Goal: Ask a question

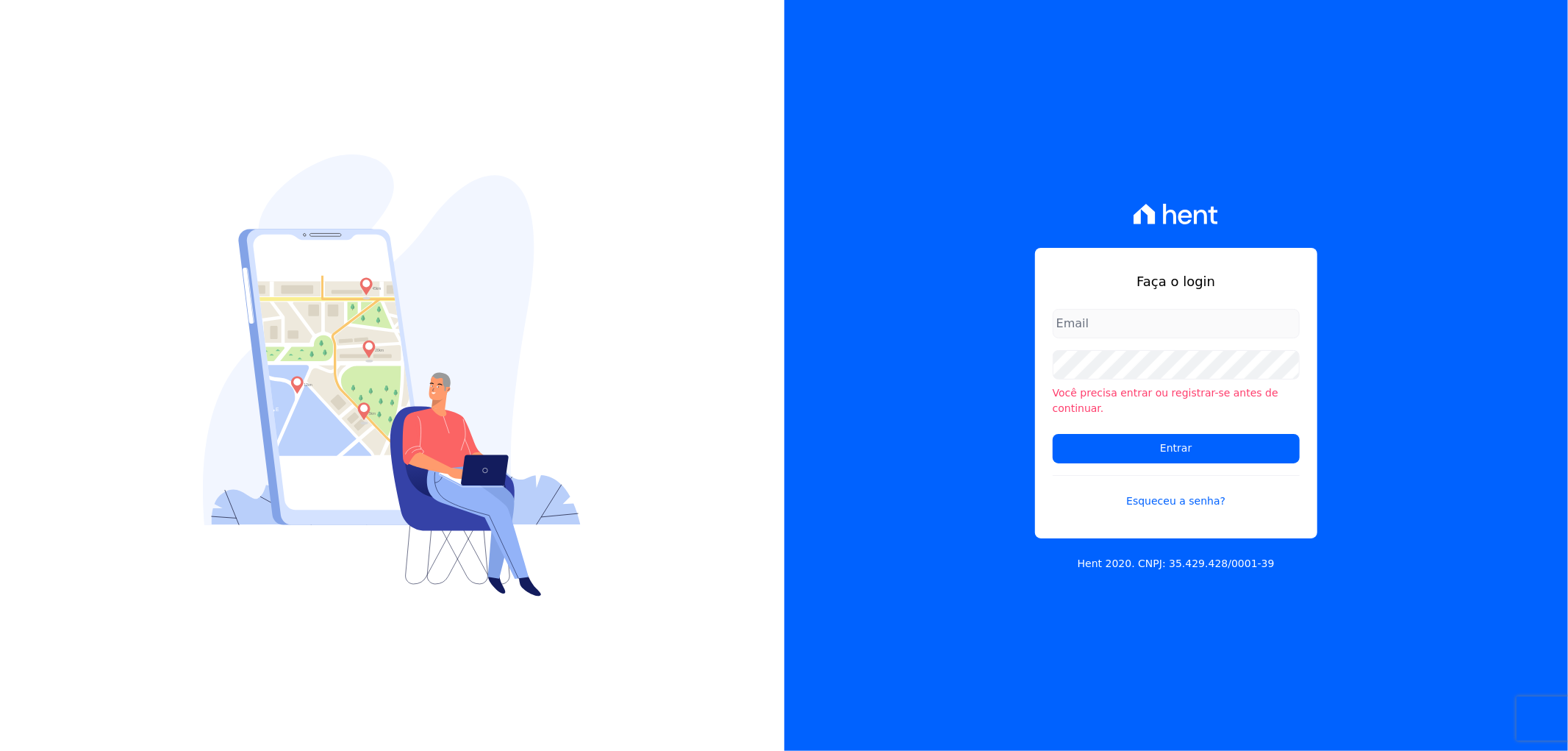
click at [1092, 335] on input "email" at bounding box center [1175, 323] width 247 height 29
click at [1150, 339] on input "art" at bounding box center [1175, 323] width 247 height 29
type input "artur@fontouraengenharia.com.br"
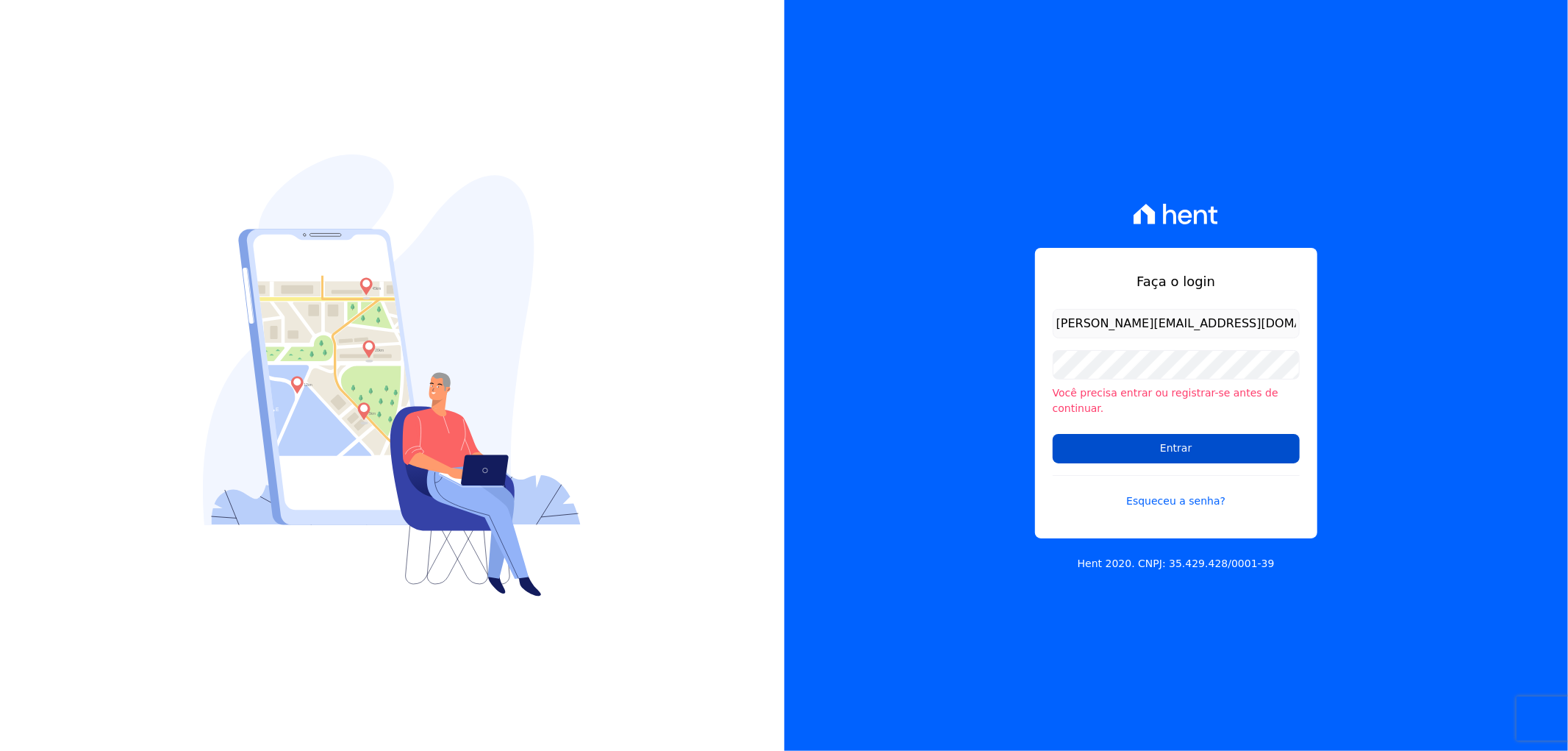
click at [1084, 436] on input "Entrar" at bounding box center [1175, 449] width 247 height 29
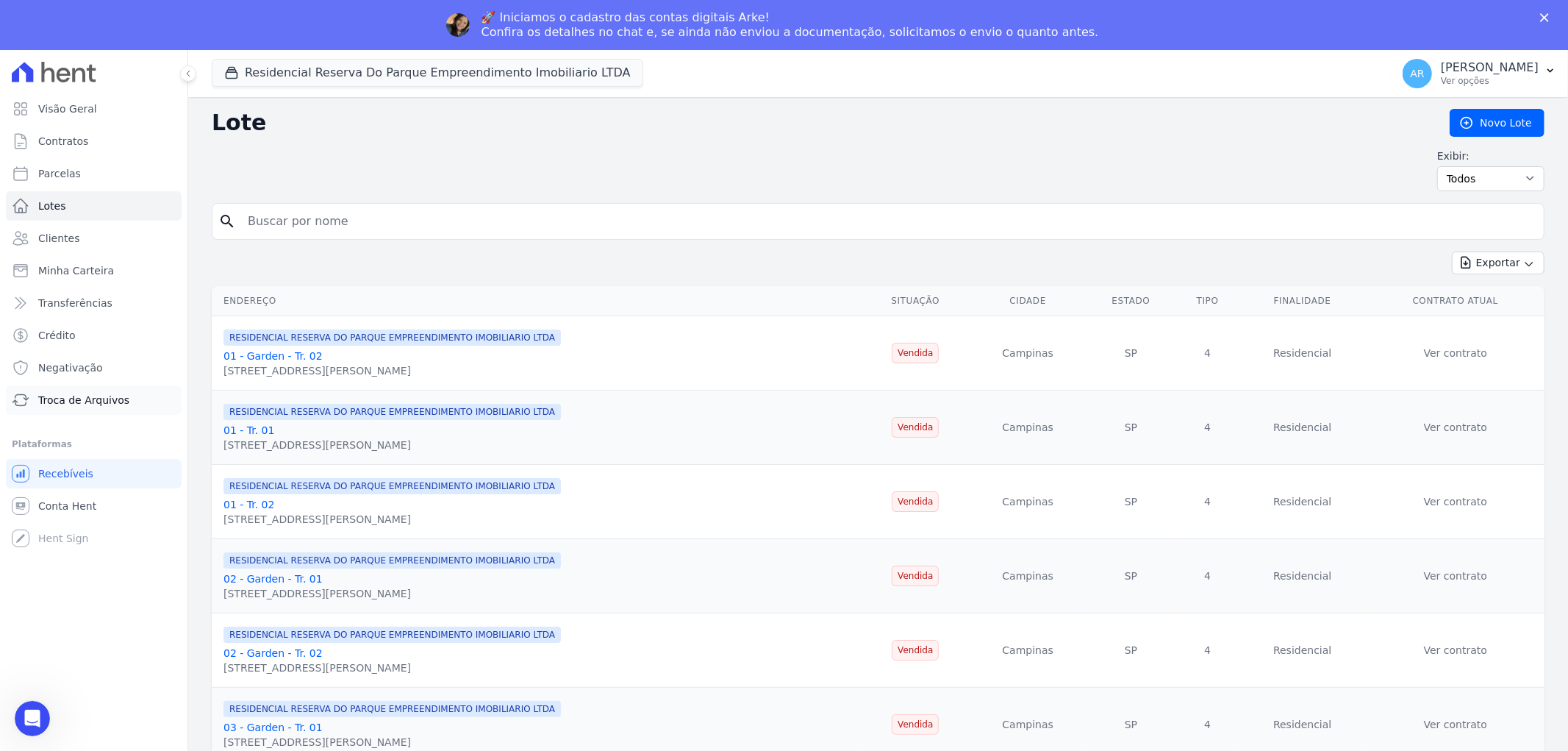
click at [98, 403] on span "Troca de Arquivos" at bounding box center [83, 400] width 91 height 15
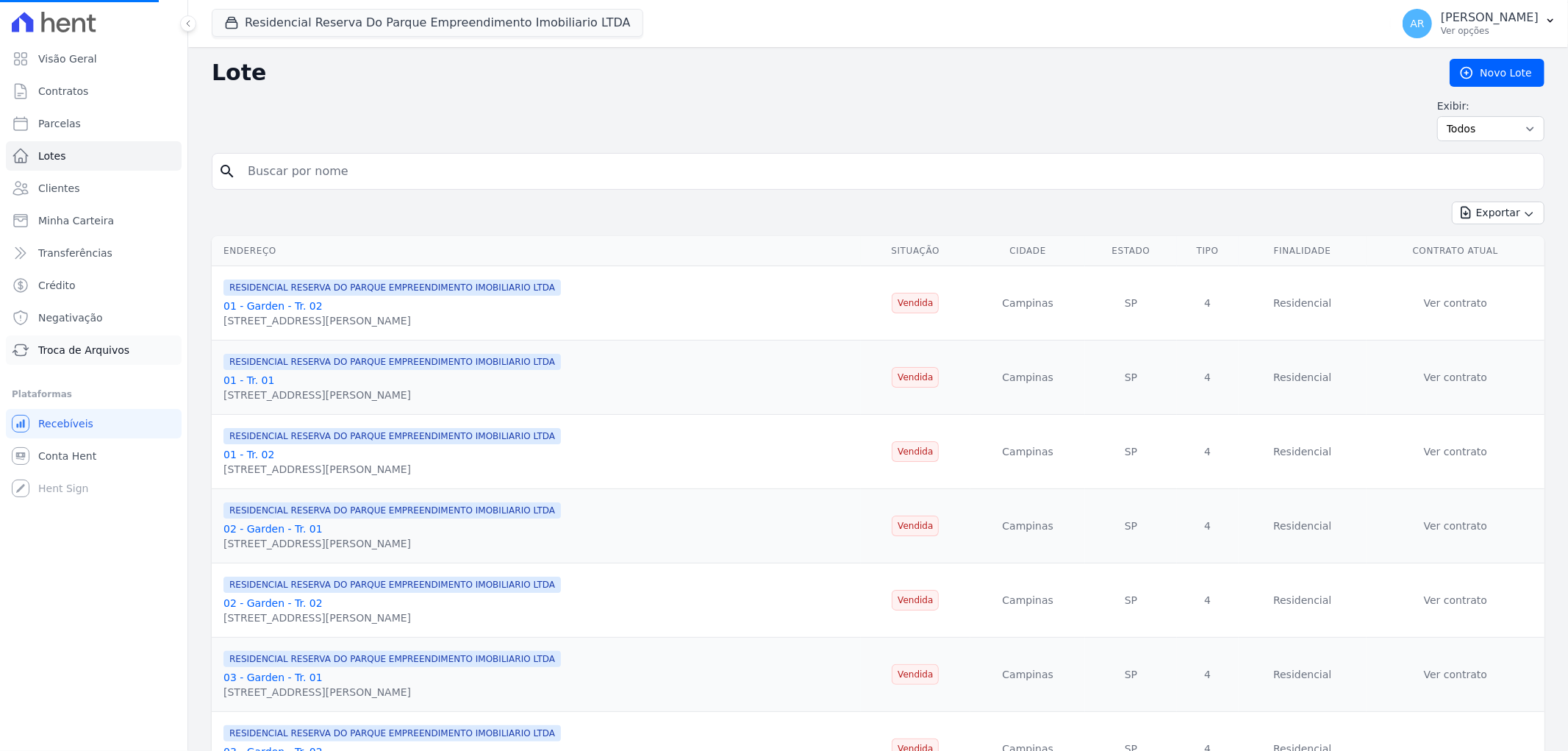
click at [104, 346] on span "Troca de Arquivos" at bounding box center [83, 350] width 91 height 15
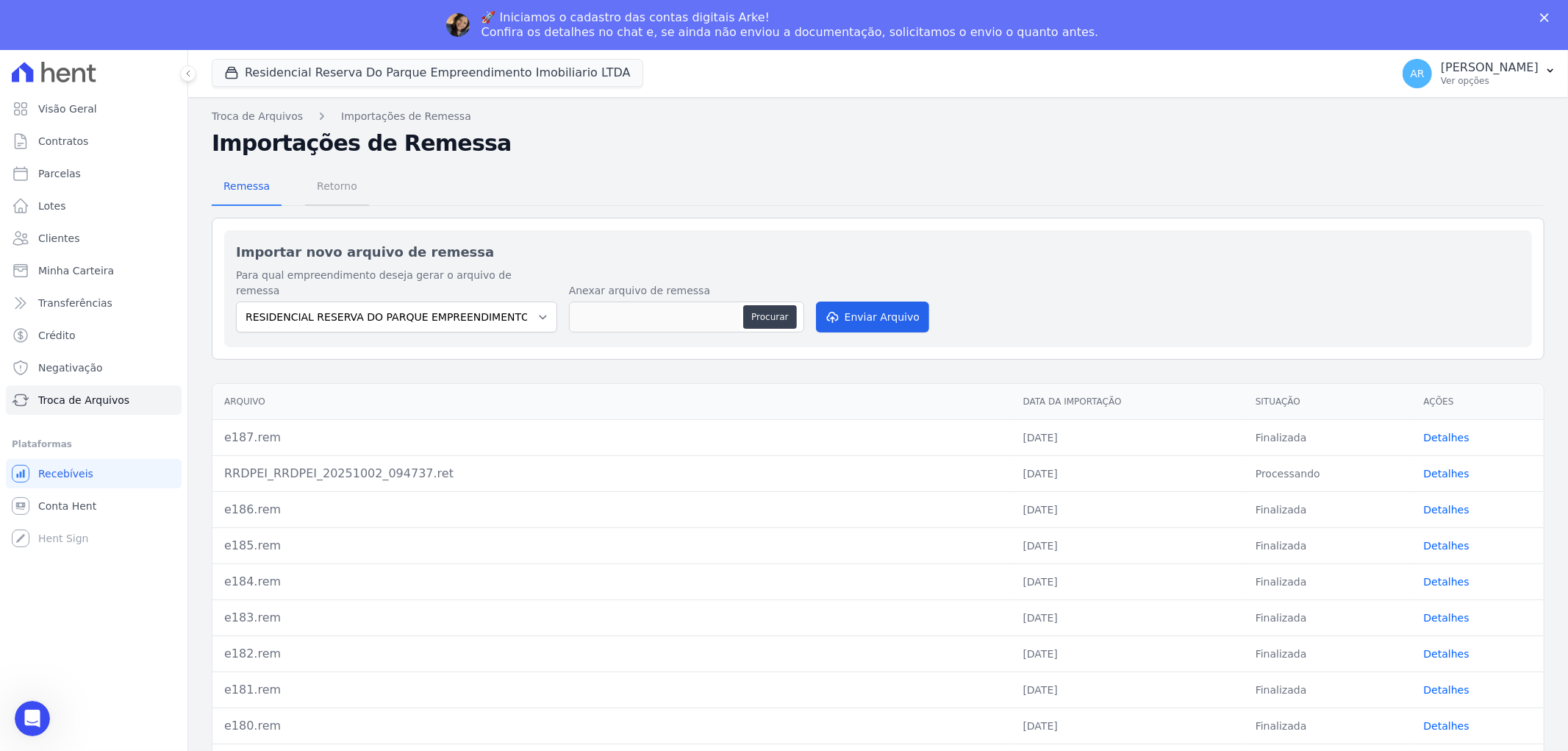
click at [331, 186] on span "Retorno" at bounding box center [337, 186] width 58 height 29
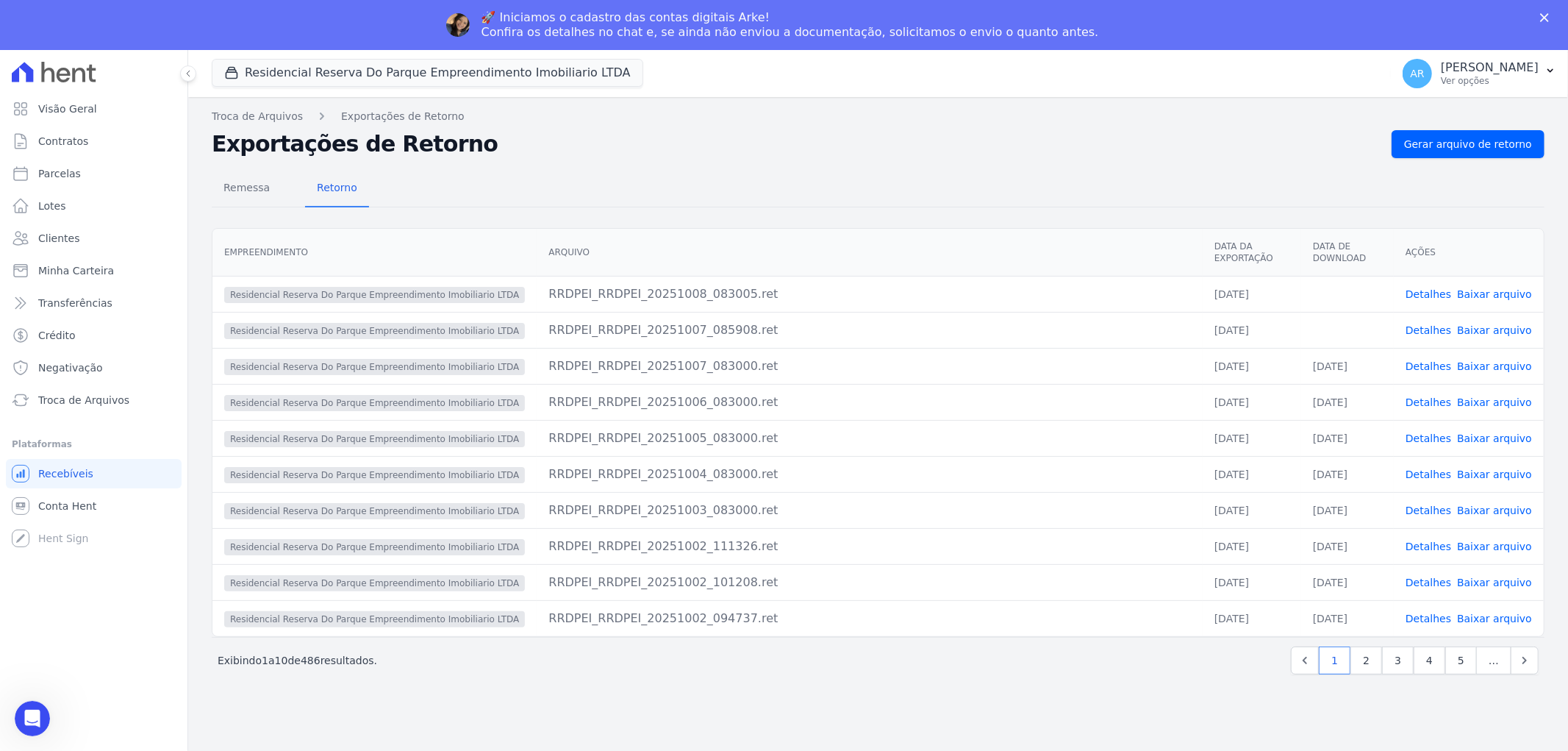
click at [1489, 324] on link "Baixar arquivo" at bounding box center [1495, 330] width 75 height 12
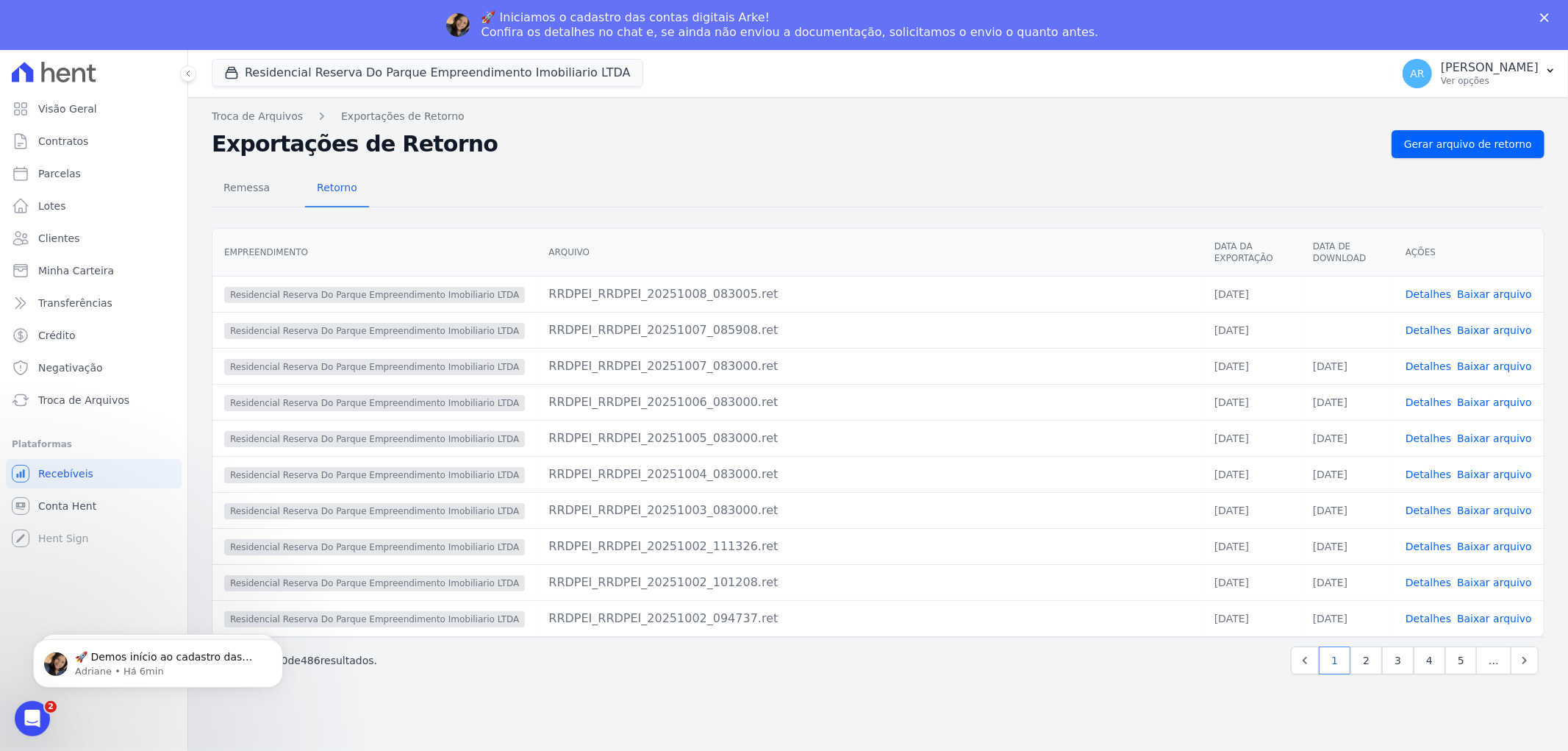
click at [1492, 288] on link "Baixar arquivo" at bounding box center [1495, 294] width 75 height 12
click at [76, 505] on span "Conta Hent" at bounding box center [67, 506] width 58 height 15
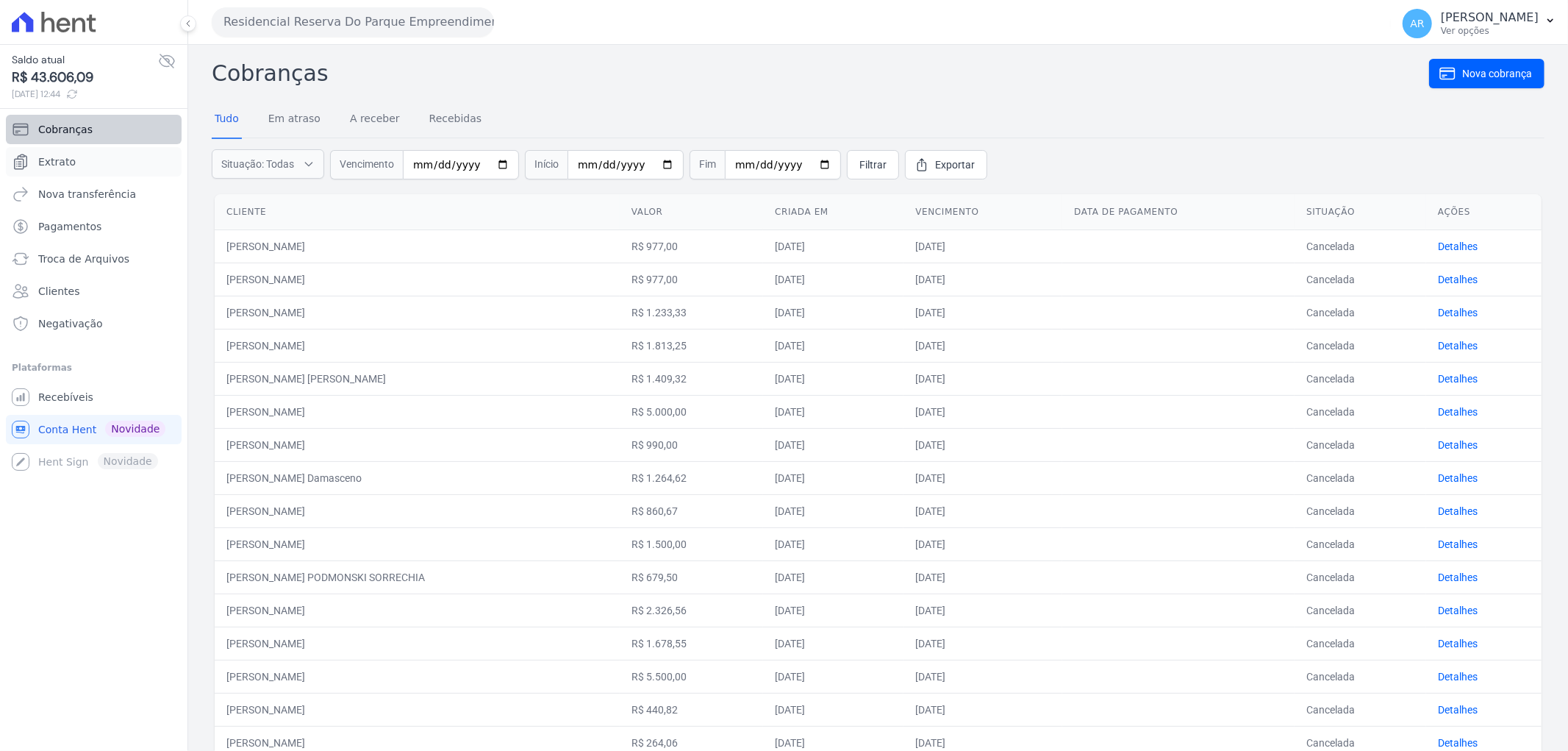
click at [79, 157] on ul "Cobranças Extrato Nova transferência Pagamentos Troca de Arquivos Clientes Nega…" at bounding box center [93, 227] width 175 height 224
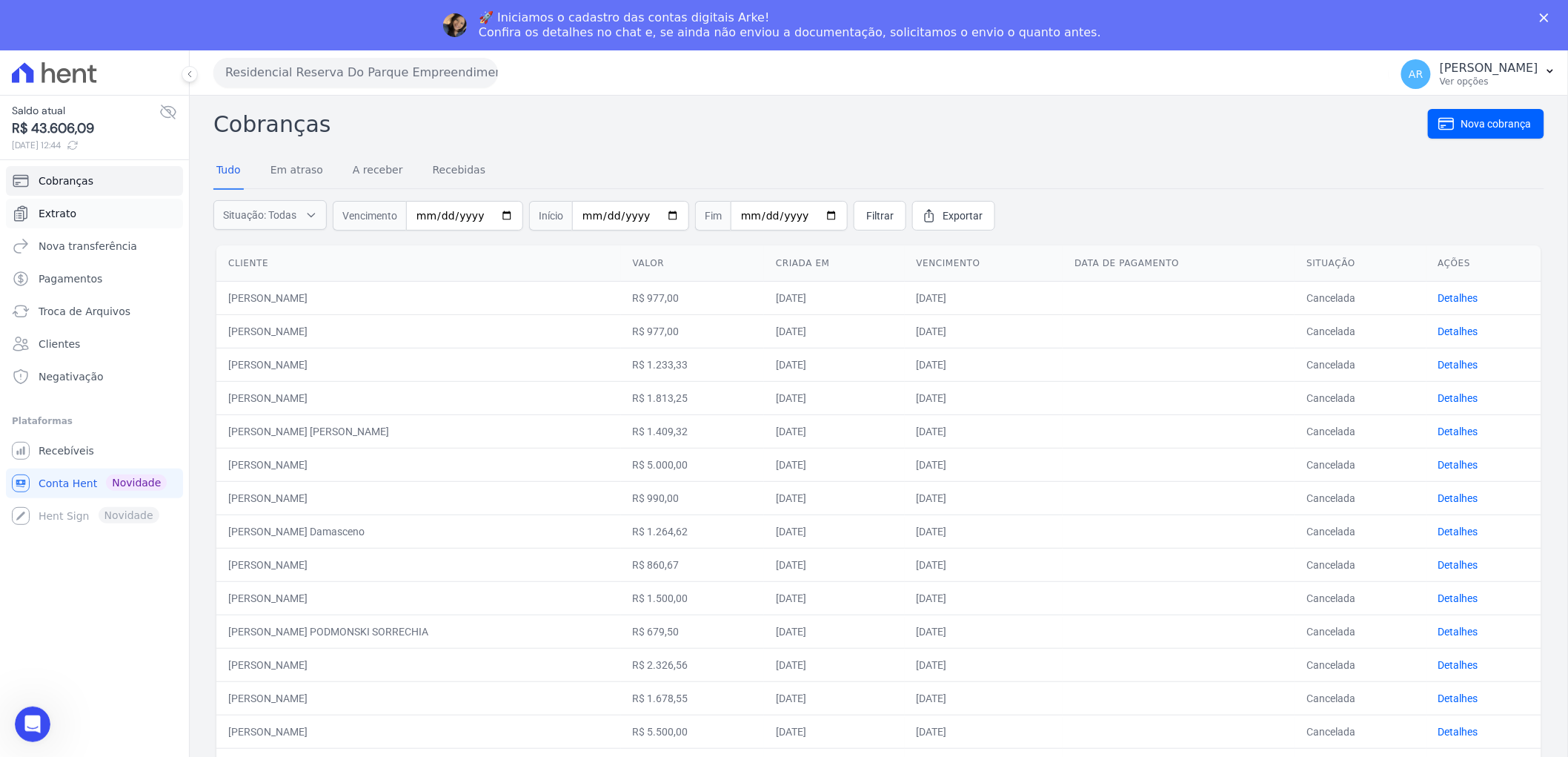
click at [74, 205] on link "Extrato" at bounding box center [93, 214] width 177 height 30
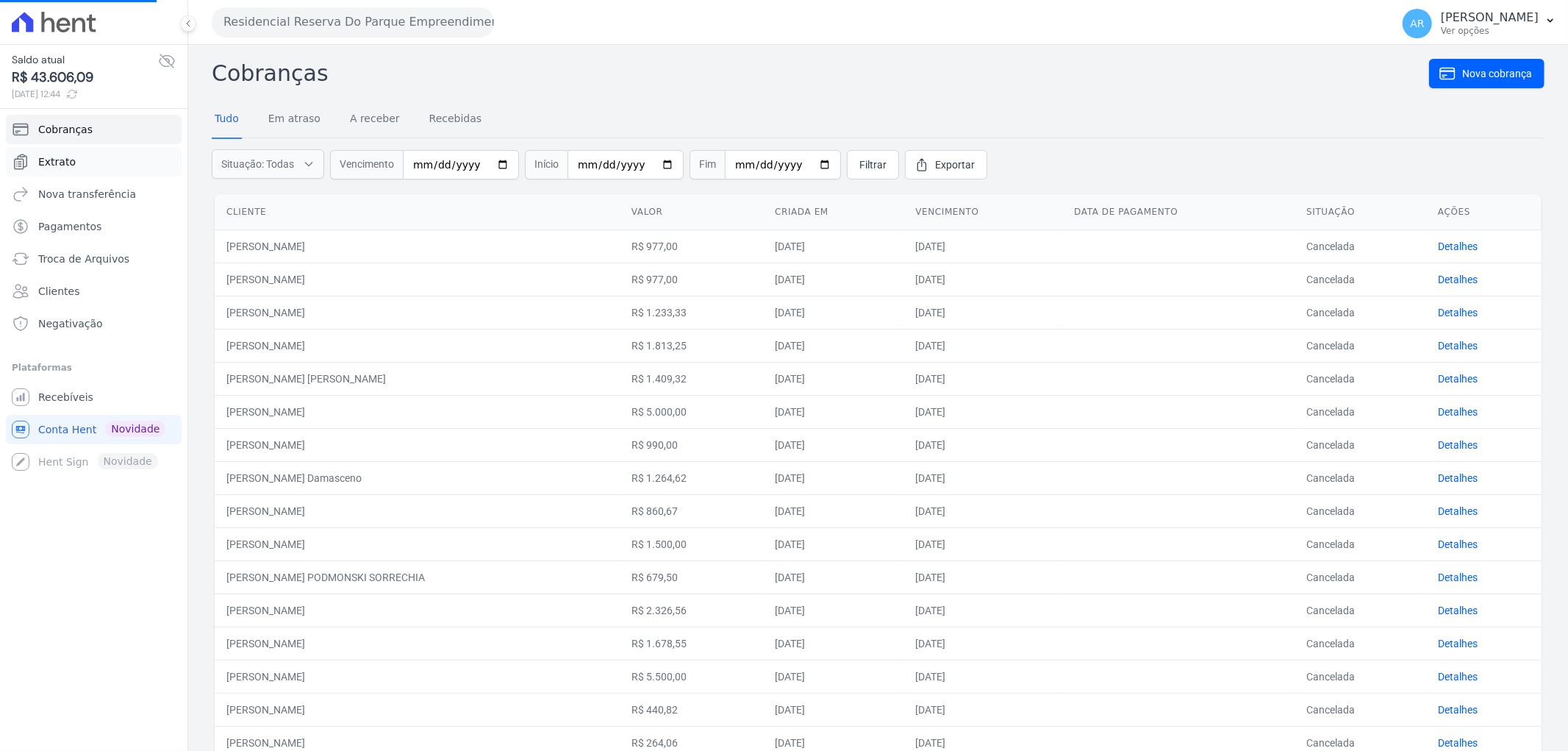
click at [57, 158] on span "Extrato" at bounding box center [57, 162] width 38 height 15
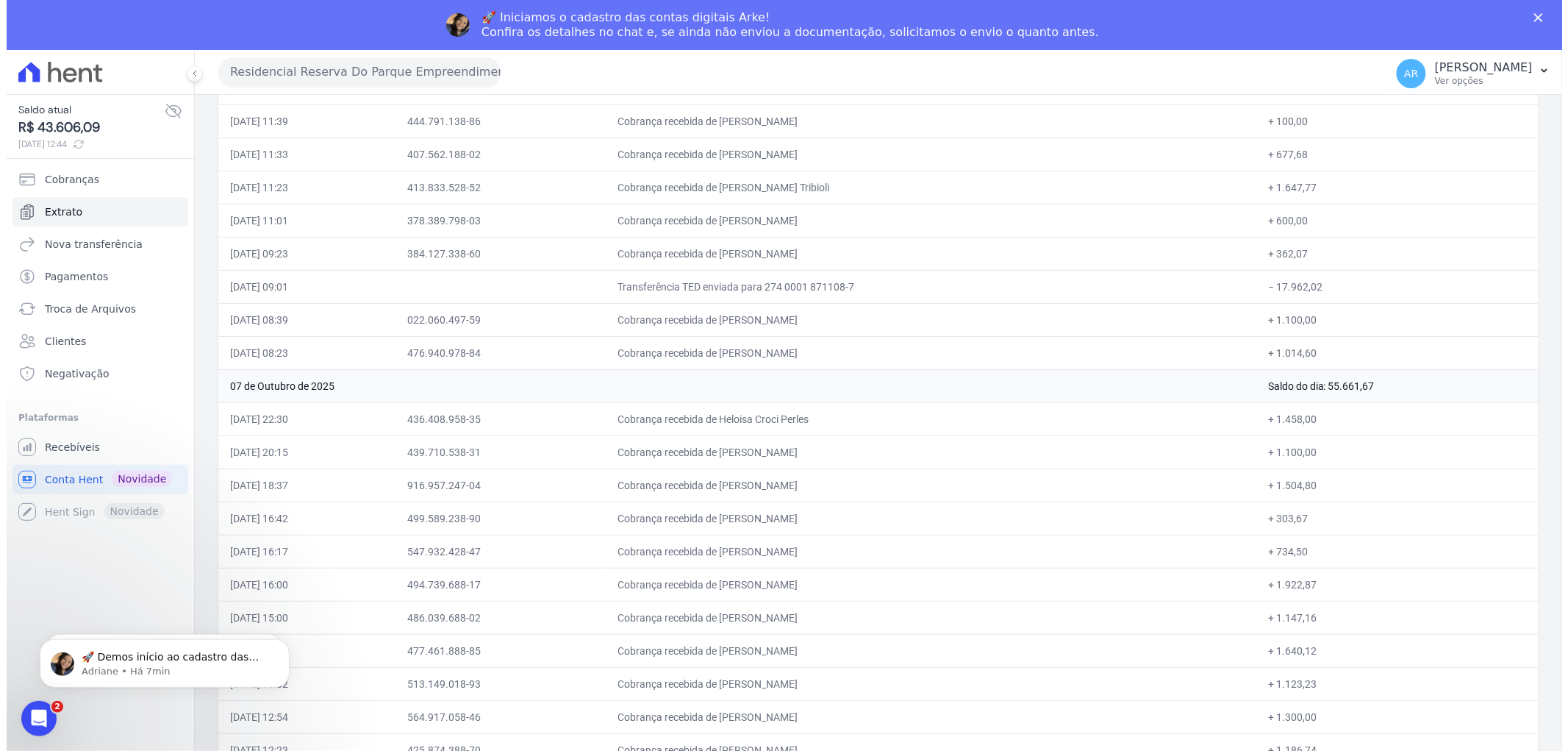
scroll to position [163, 0]
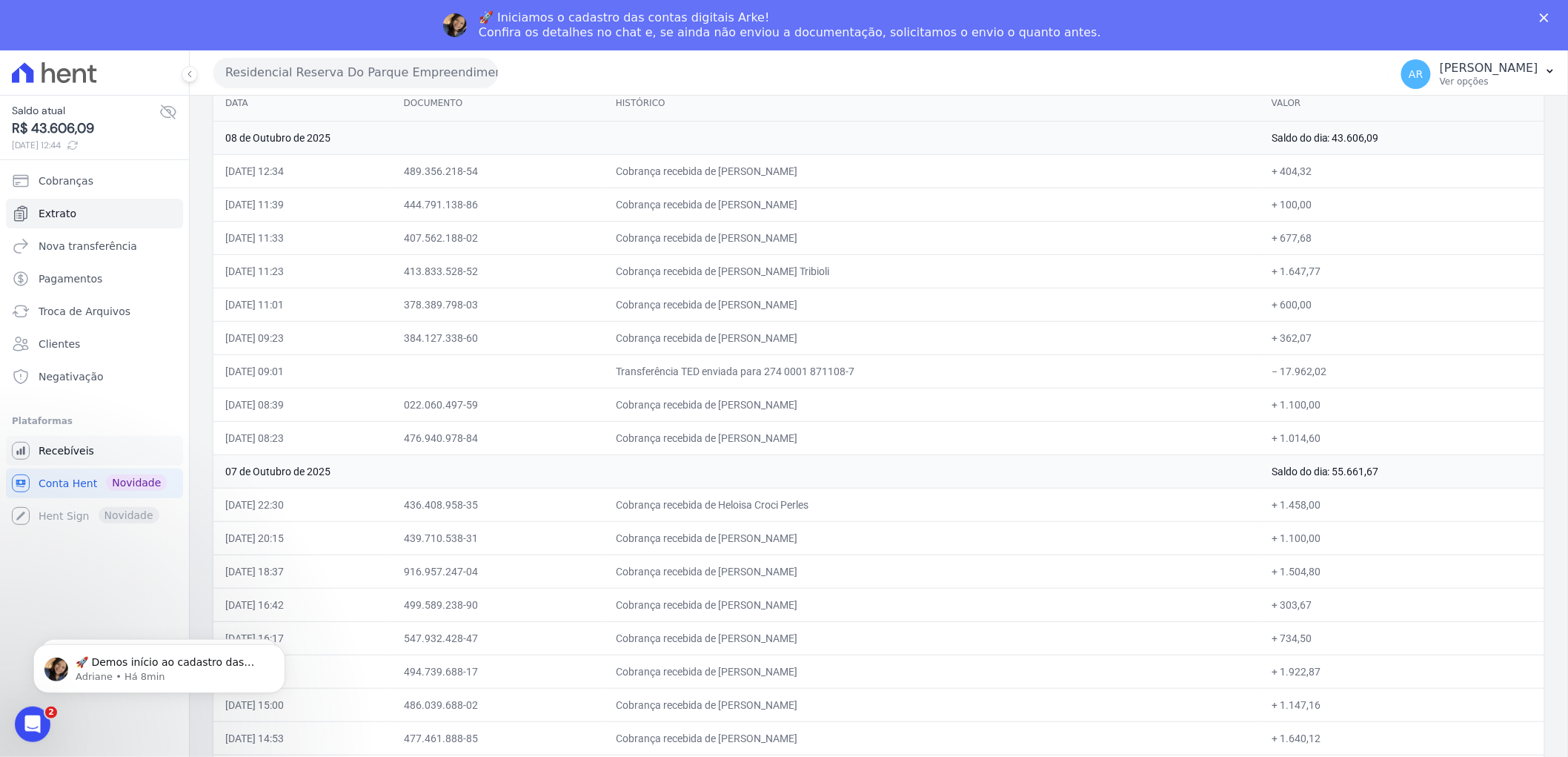
click at [46, 450] on span "Recebíveis" at bounding box center [67, 451] width 56 height 15
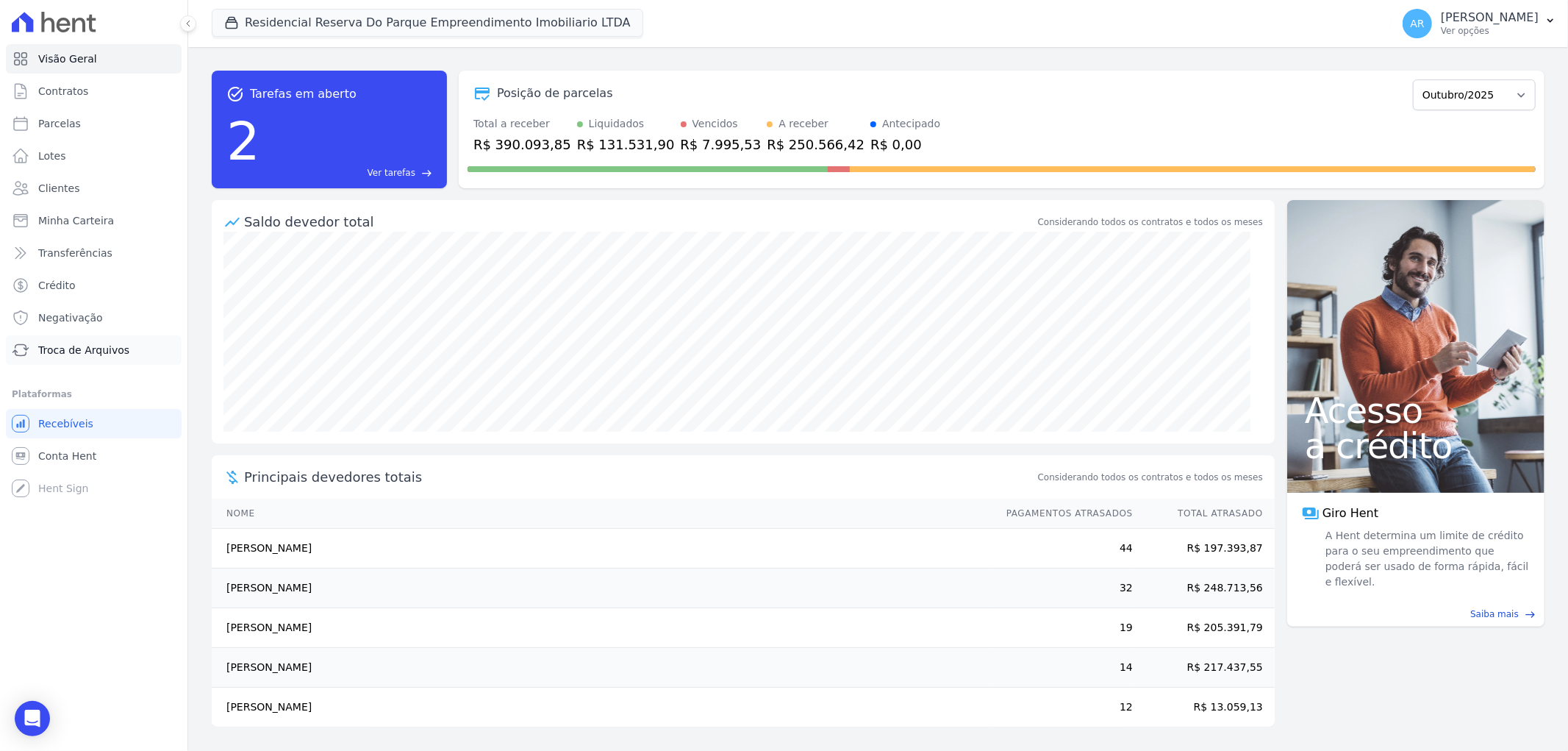
click at [73, 353] on span "Troca de Arquivos" at bounding box center [83, 350] width 91 height 15
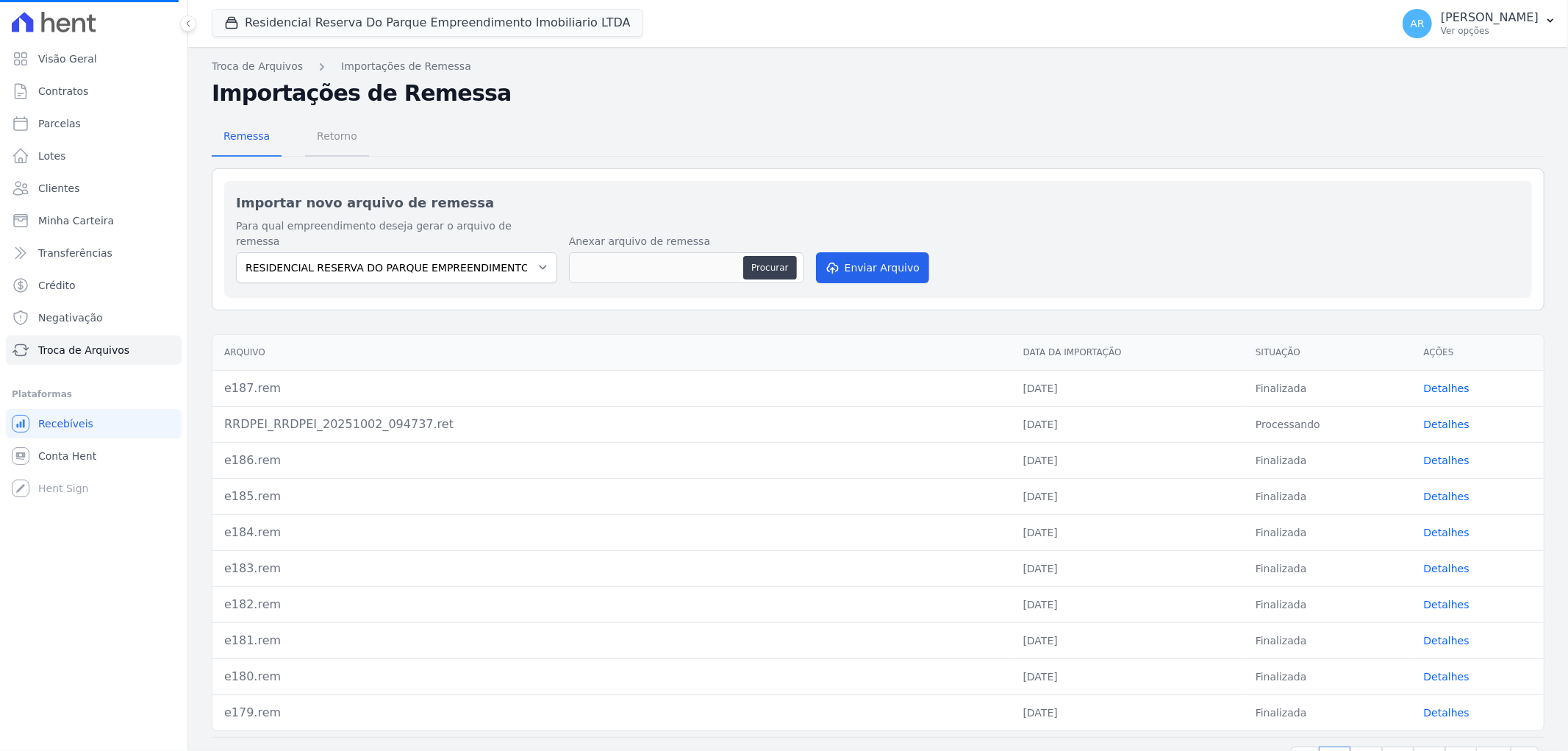
click at [311, 128] on span "Retorno" at bounding box center [337, 136] width 58 height 29
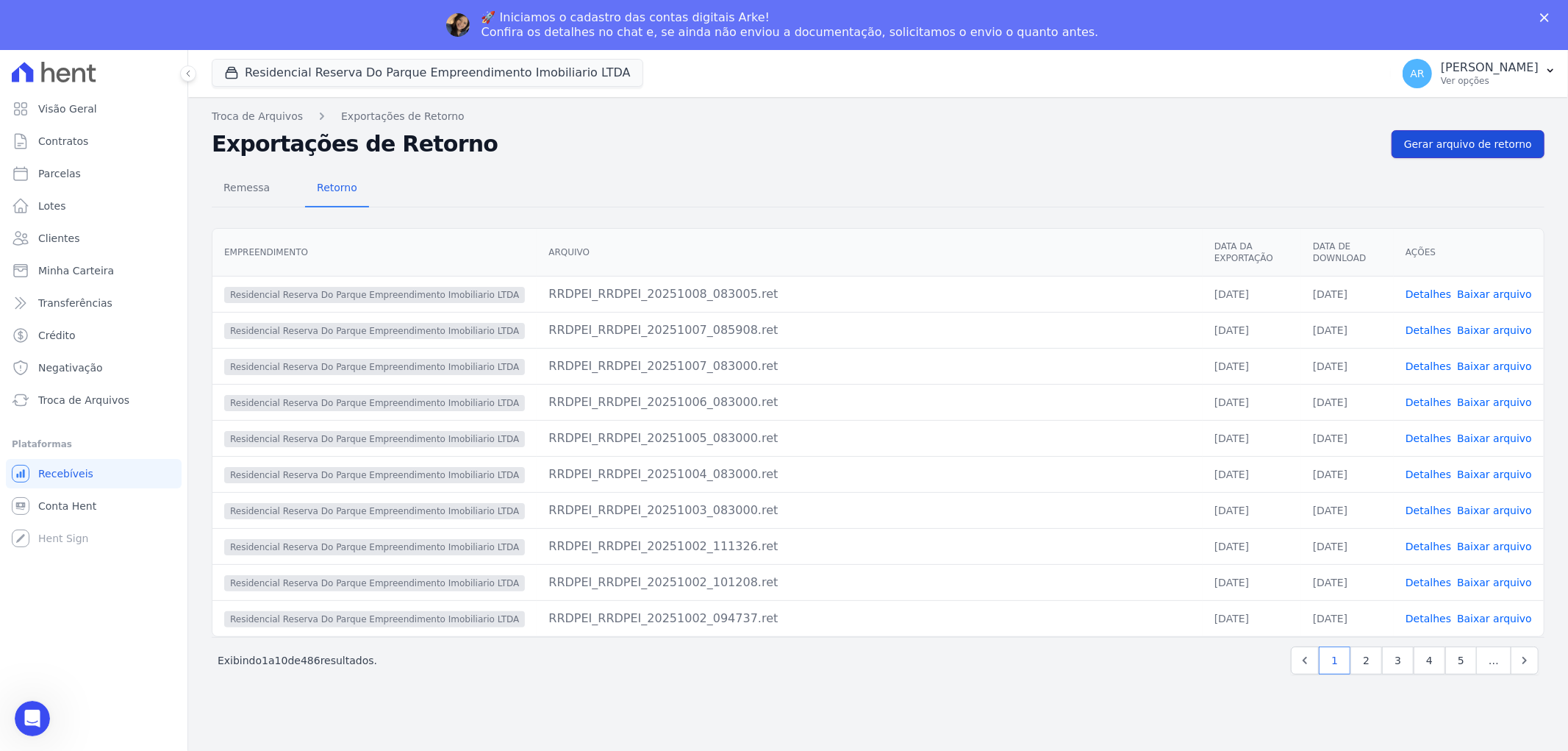
click at [1486, 141] on span "Gerar arquivo de retorno" at bounding box center [1467, 144] width 128 height 15
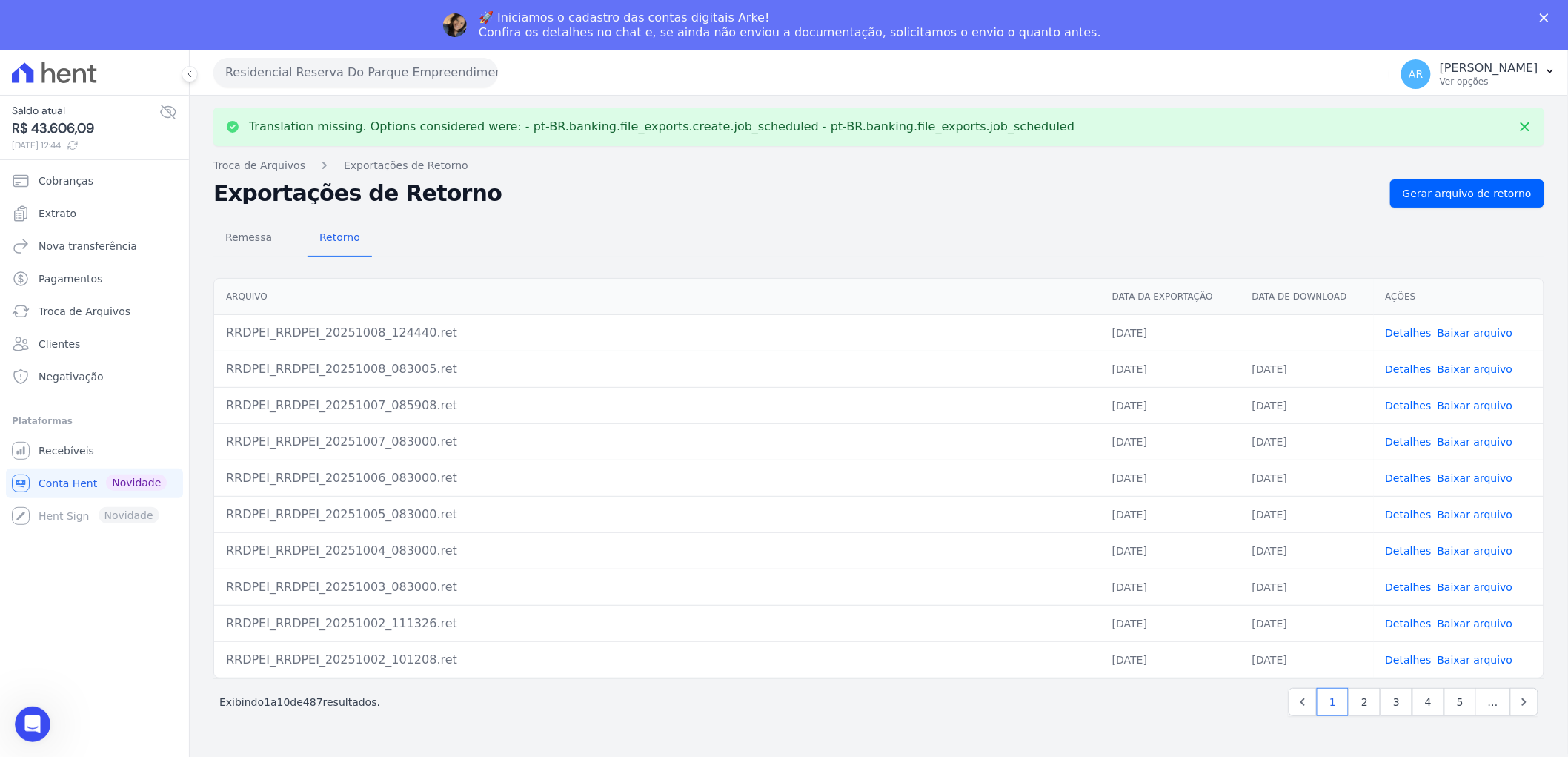
click at [1453, 329] on link "Baixar arquivo" at bounding box center [1475, 332] width 76 height 12
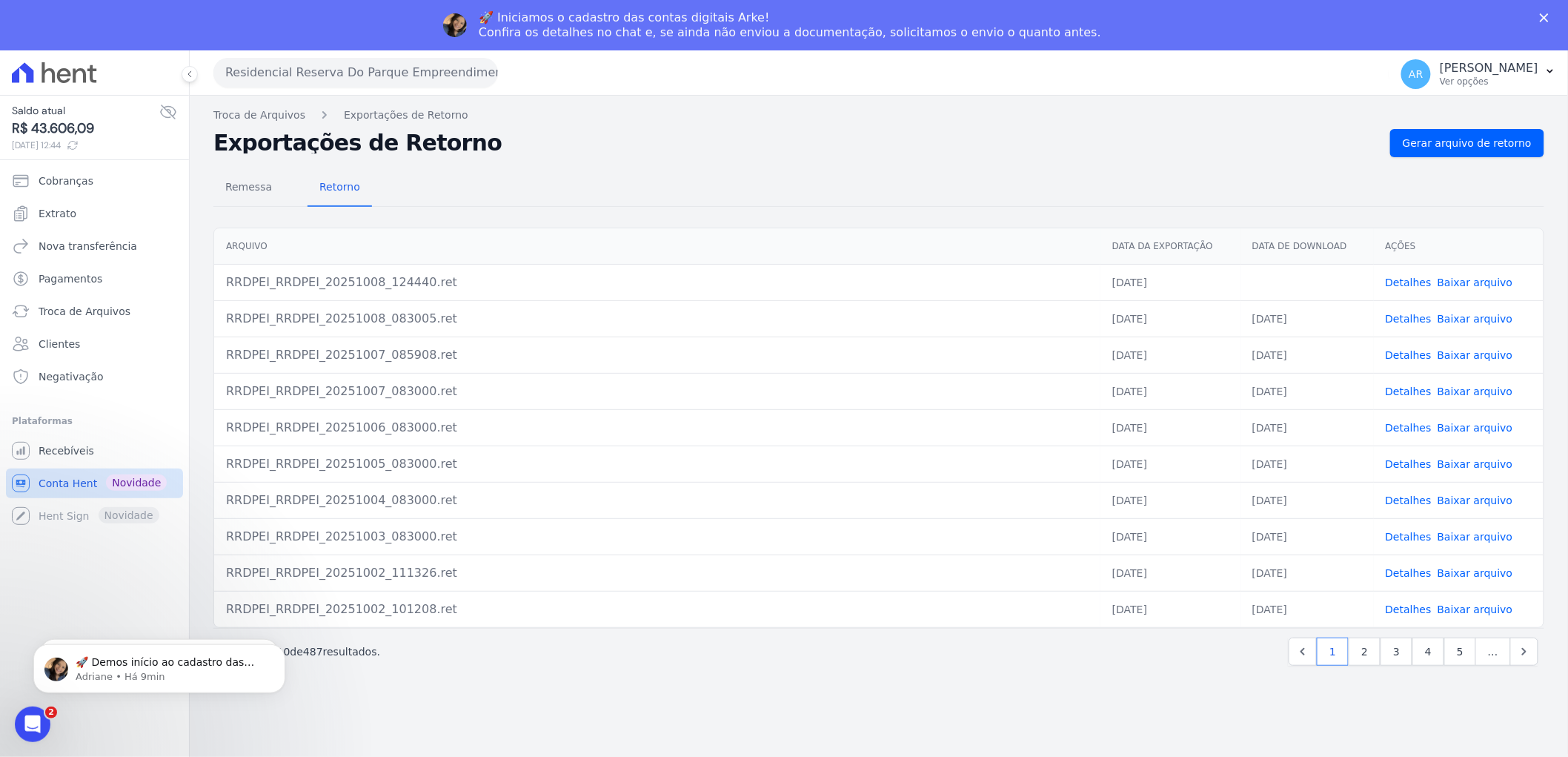
click at [77, 498] on link "Conta Hent Novidade" at bounding box center [93, 483] width 177 height 30
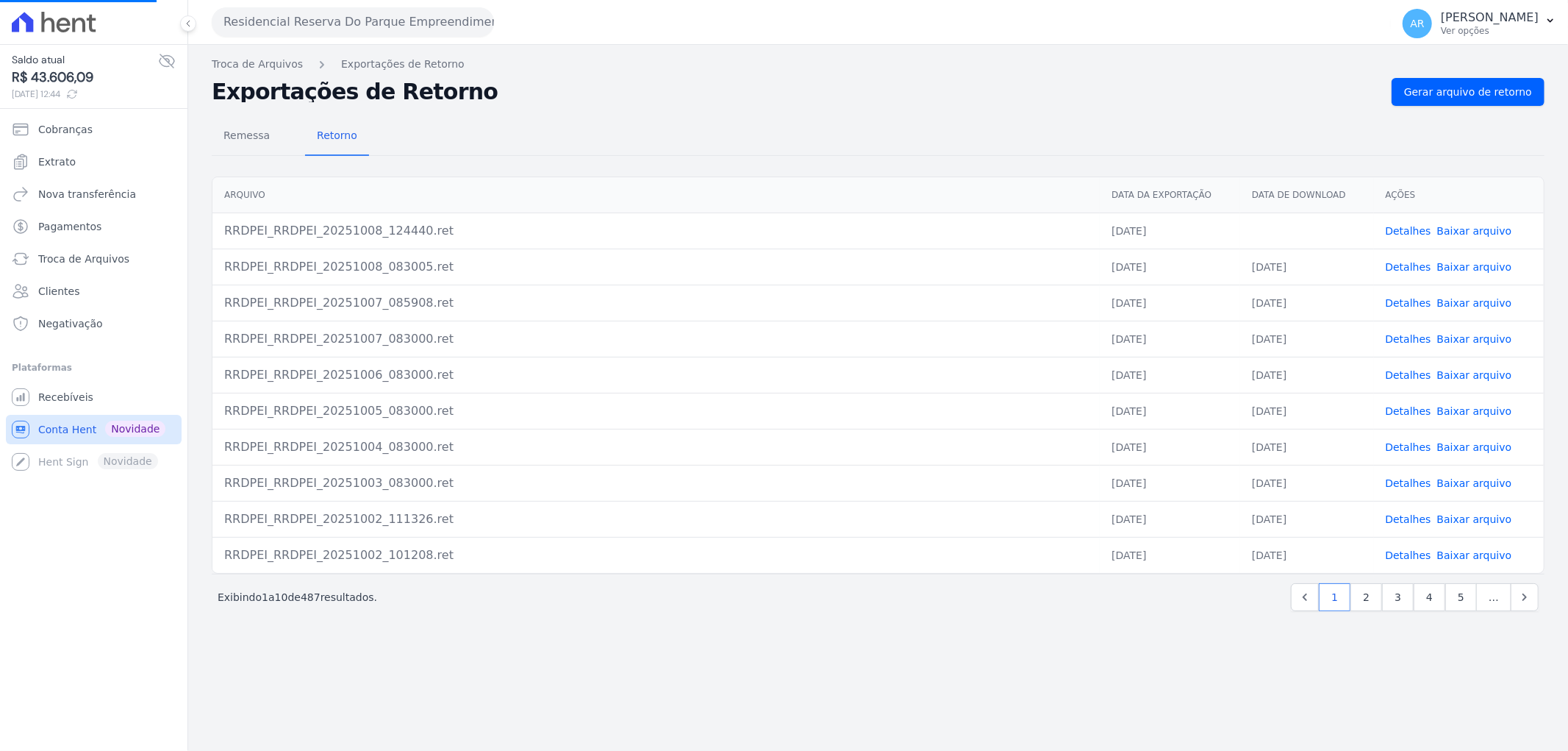
click at [74, 430] on span "Conta Hent" at bounding box center [67, 430] width 58 height 15
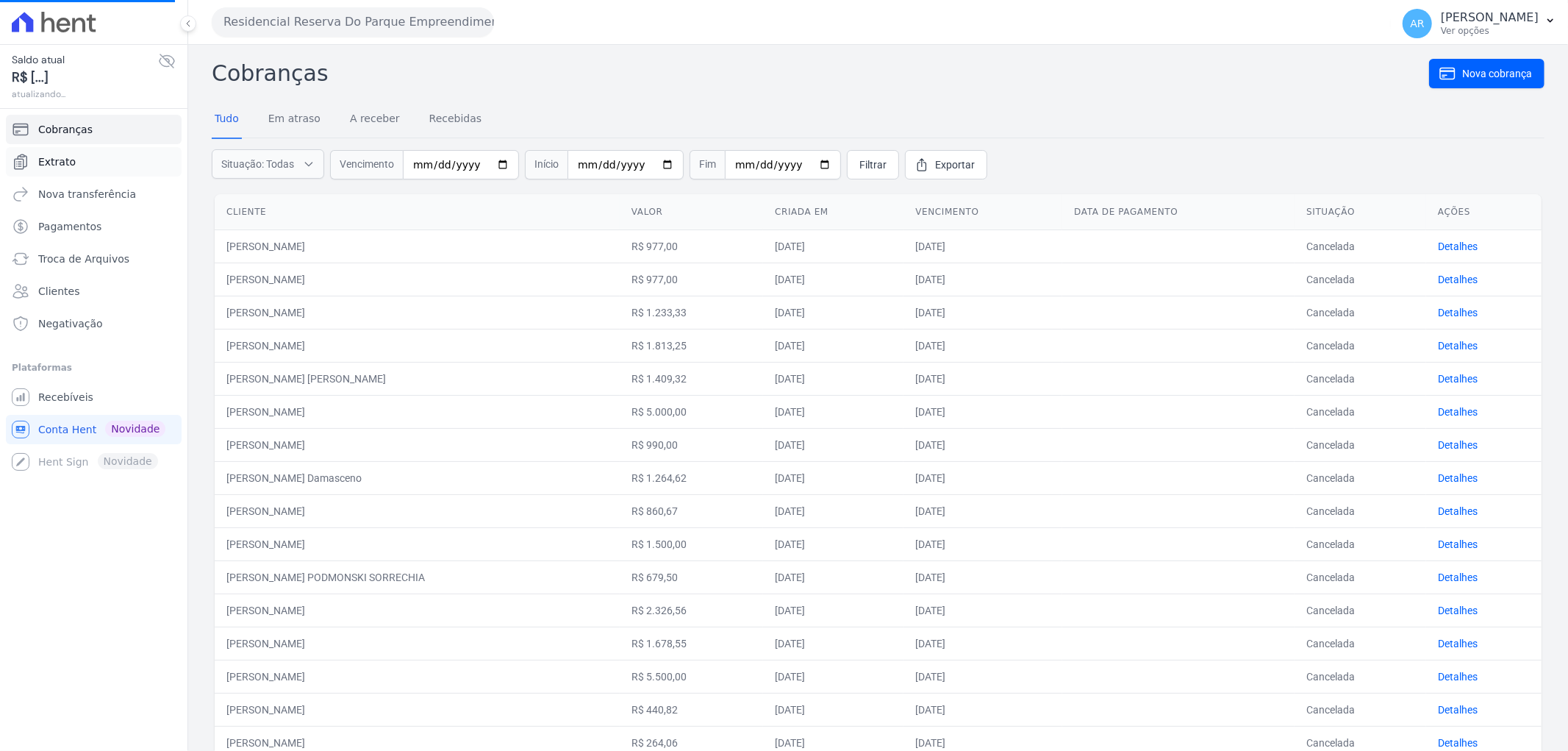
click at [86, 157] on link "Extrato" at bounding box center [93, 162] width 175 height 29
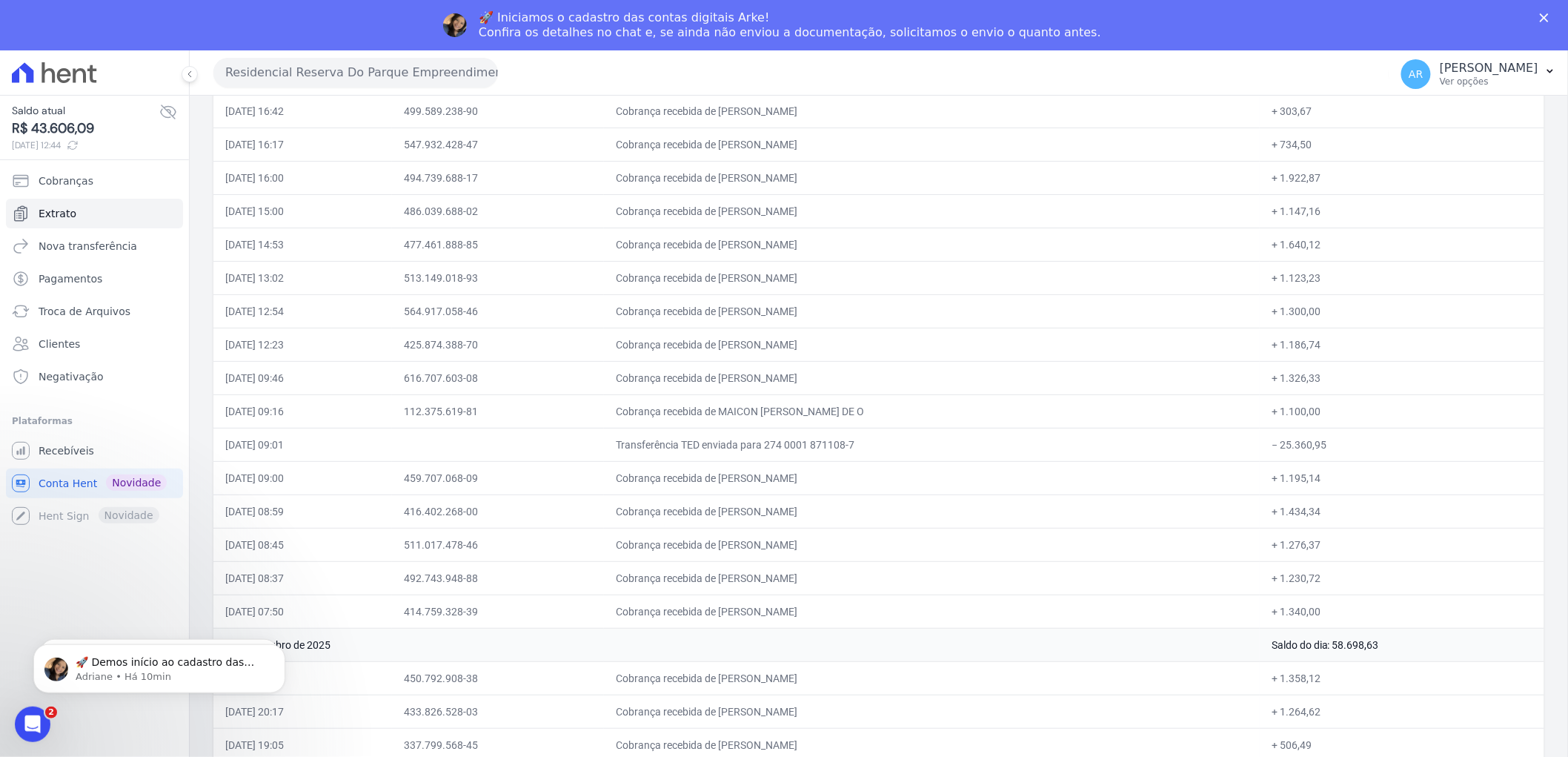
scroll to position [741, 0]
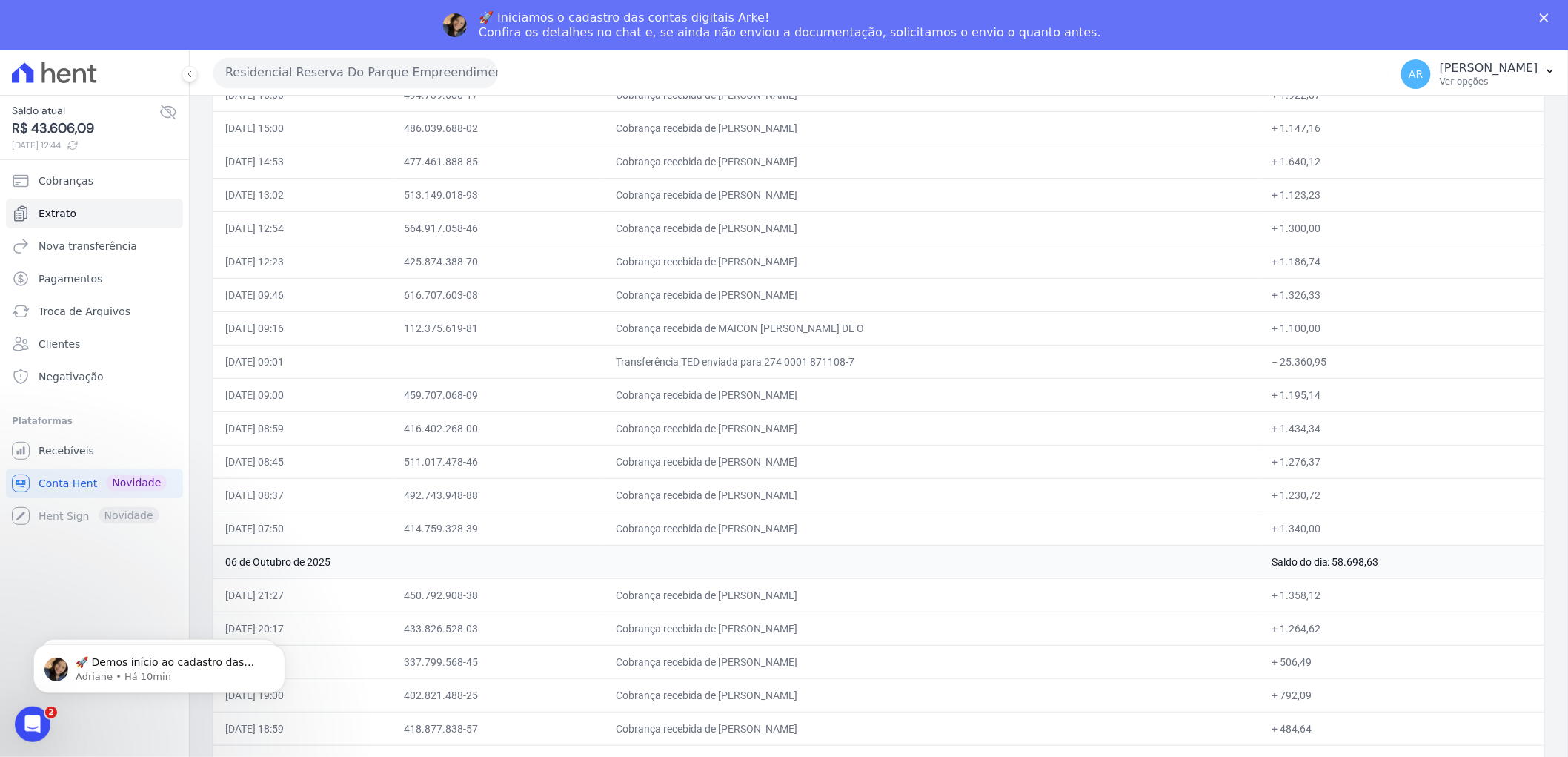
drag, startPoint x: 1327, startPoint y: 532, endPoint x: 207, endPoint y: 534, distance: 1120.0
click at [1082, 527] on td "Cobrança recebida de CESAR AUGUSTO BARROS" at bounding box center [932, 529] width 656 height 33
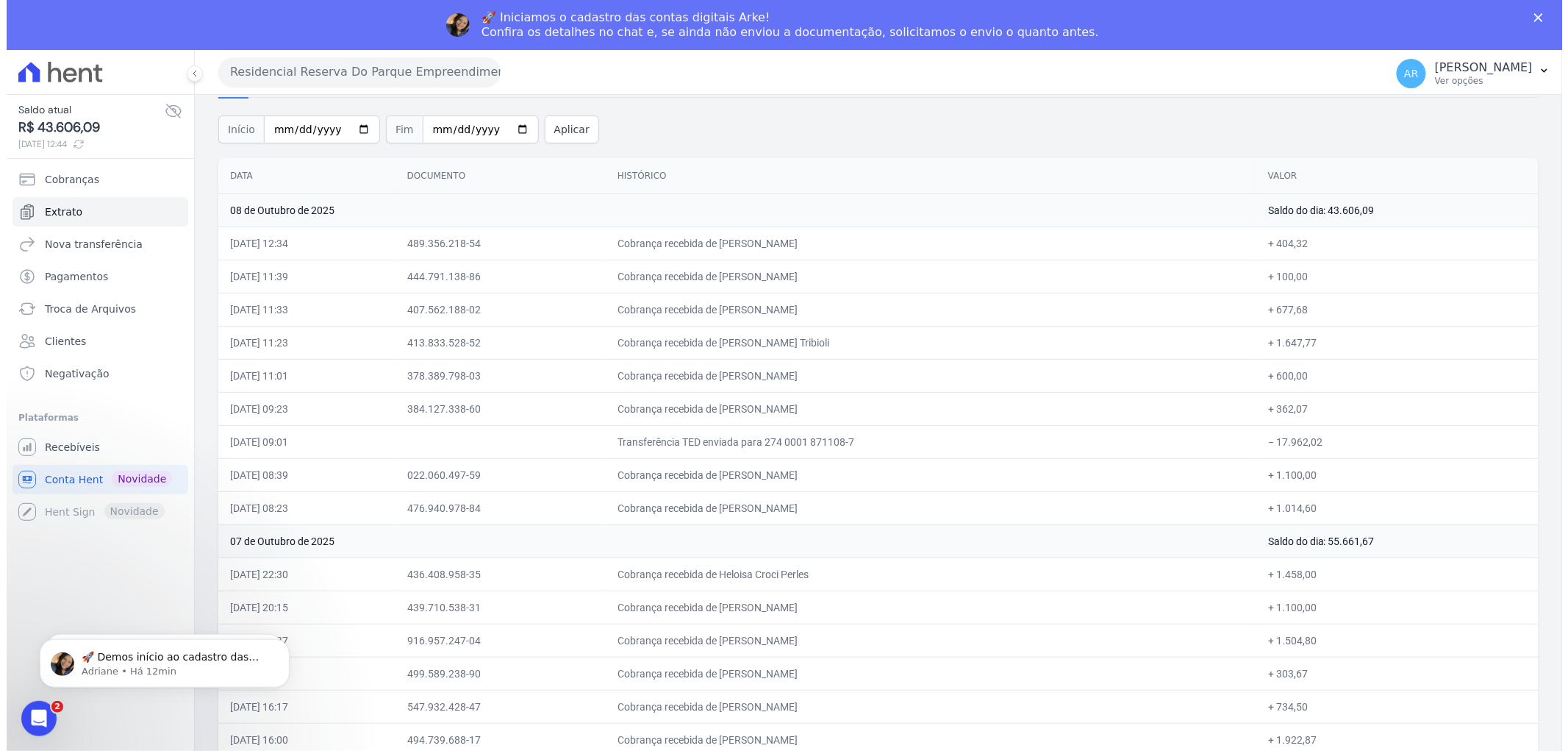
scroll to position [0, 0]
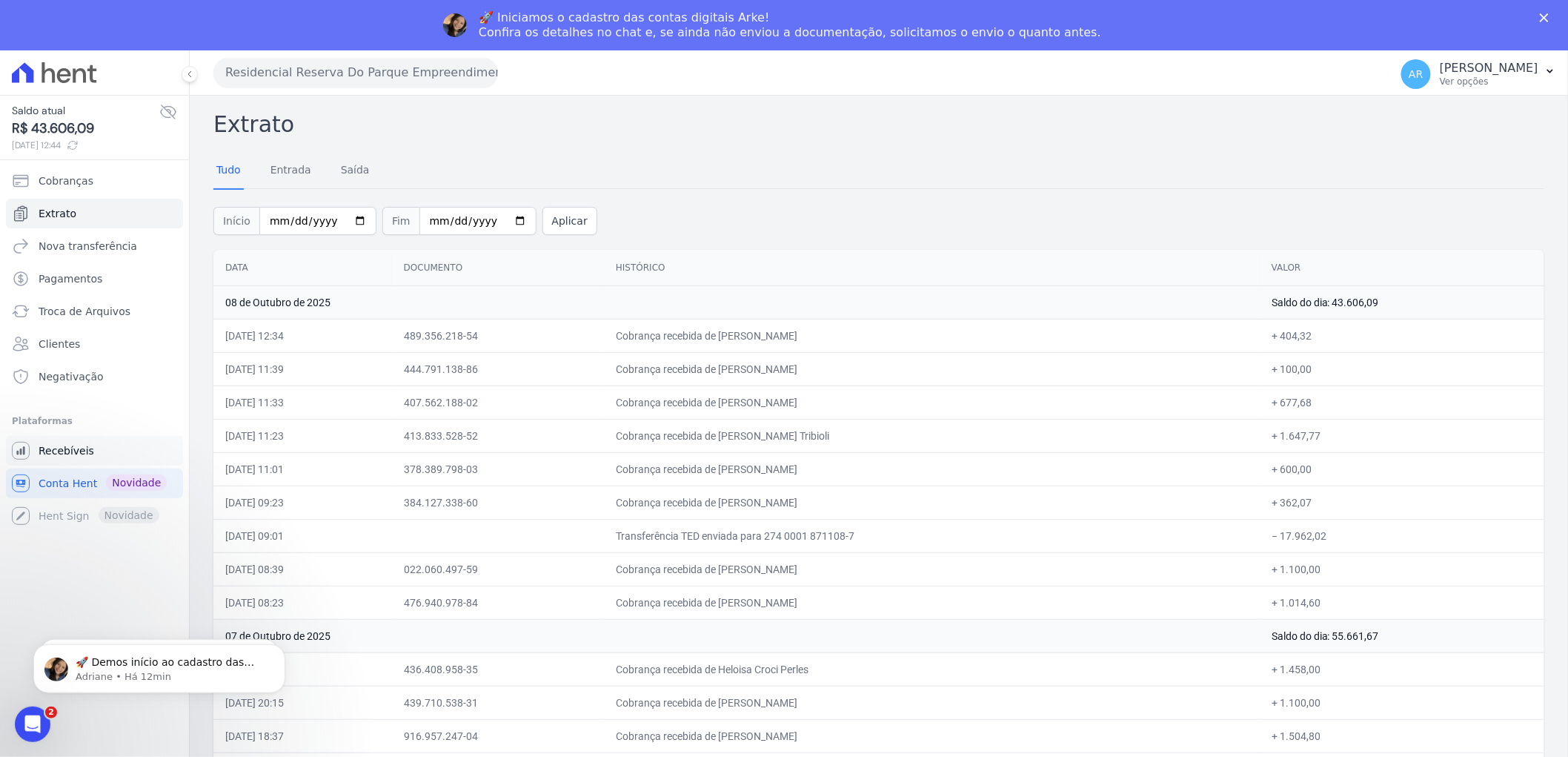
click at [76, 445] on span "Recebíveis" at bounding box center [67, 451] width 56 height 15
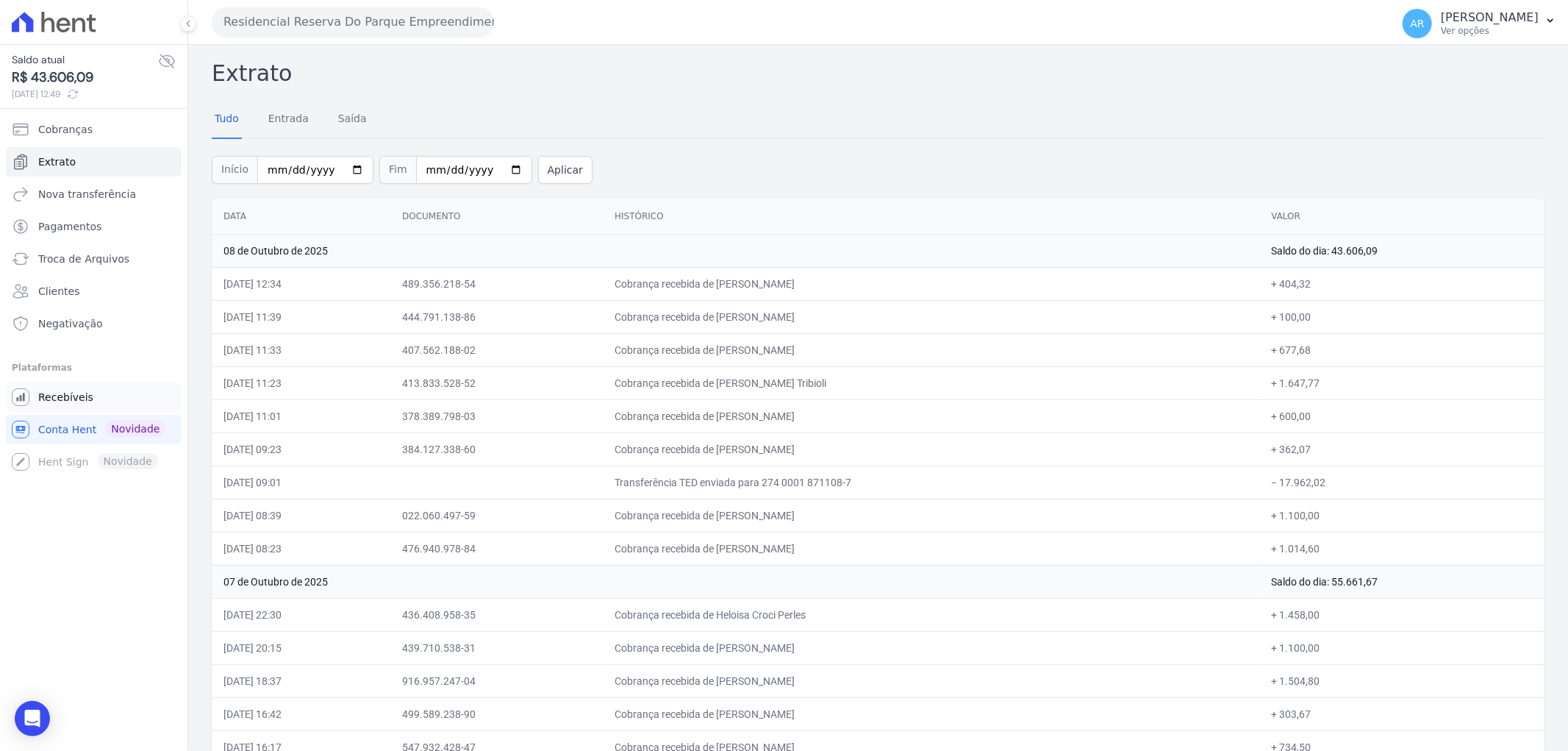
click at [62, 398] on span "Recebíveis" at bounding box center [66, 398] width 55 height 15
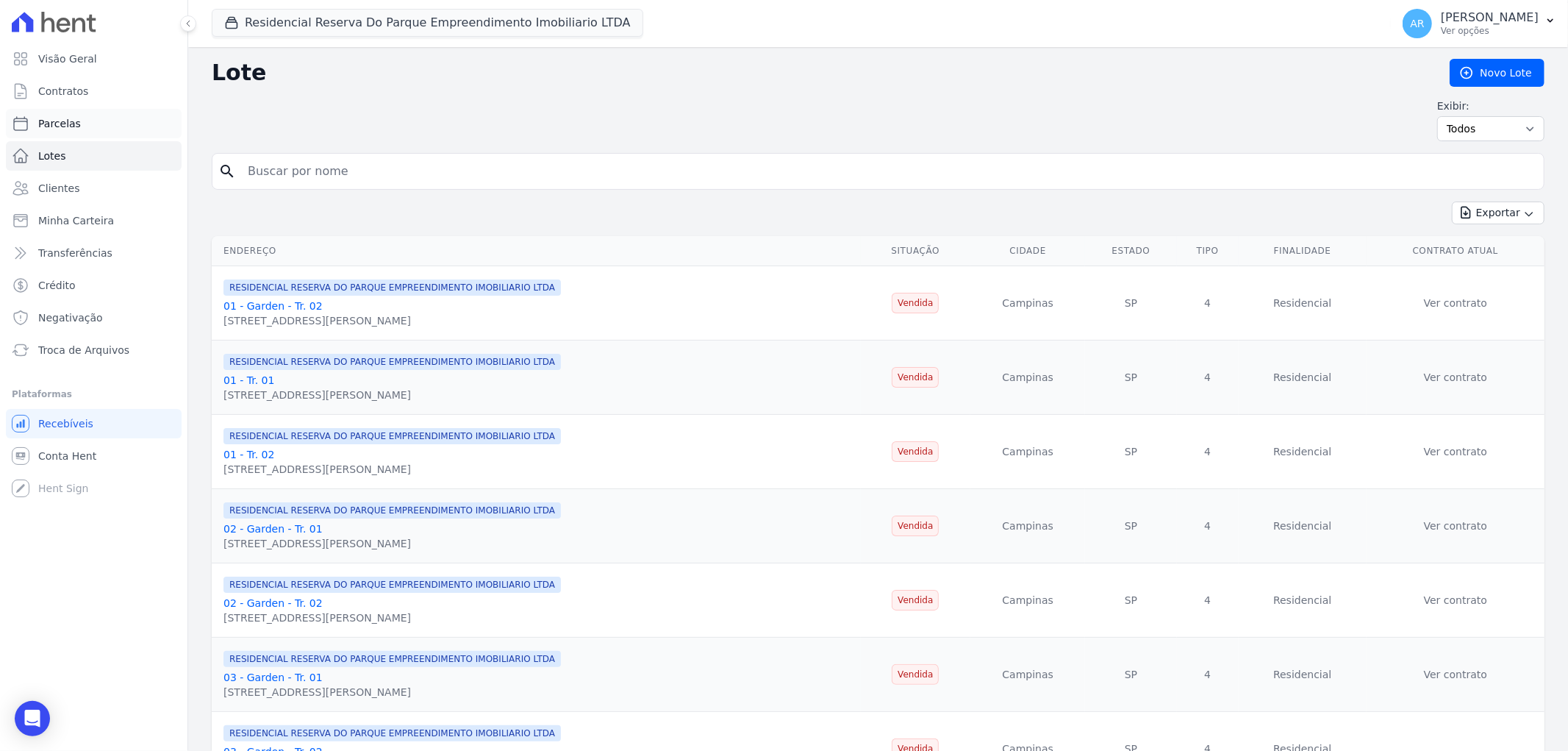
click at [76, 120] on link "Parcelas" at bounding box center [93, 124] width 175 height 29
select select
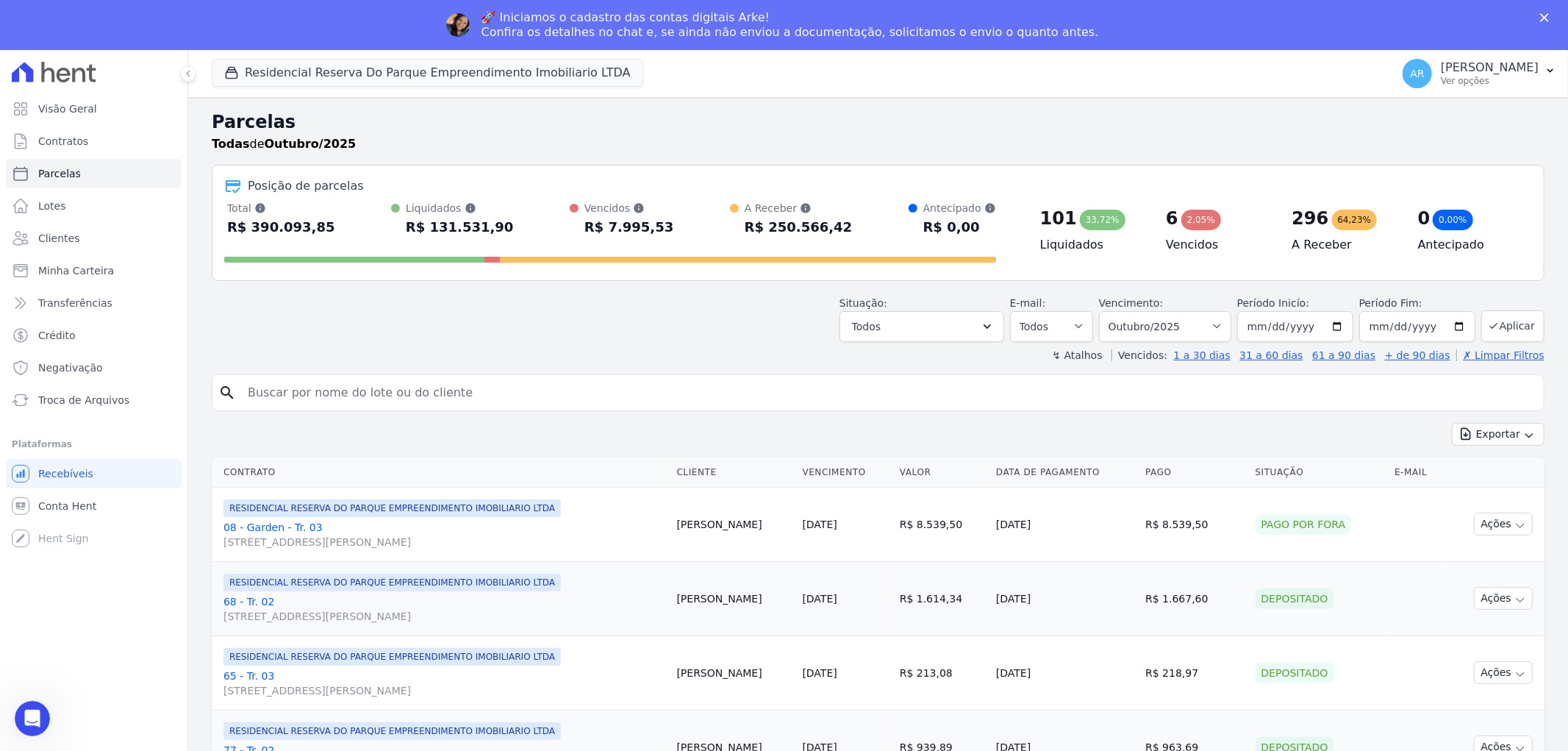
click at [472, 387] on input "search" at bounding box center [888, 393] width 1299 height 29
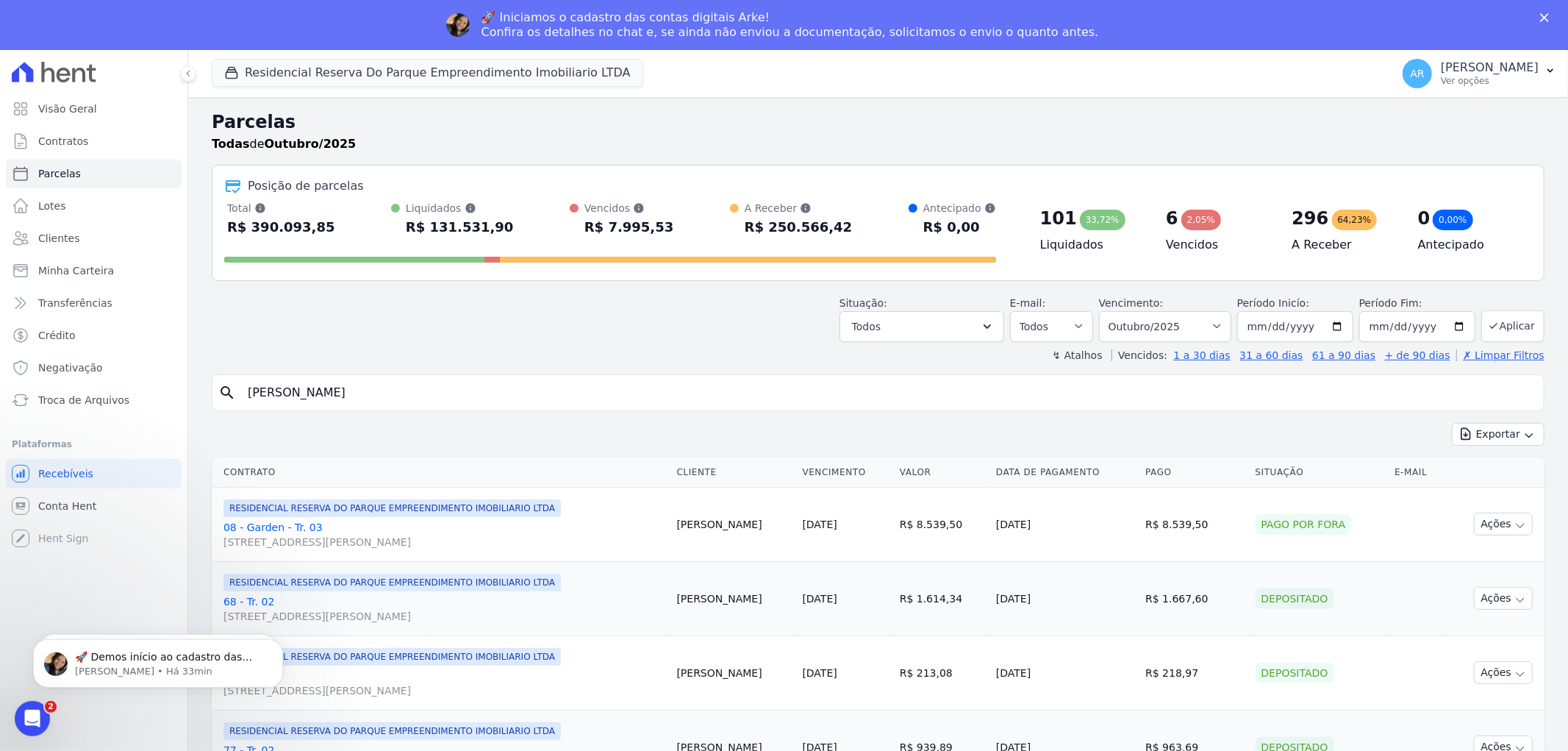
type input "jessica da silva"
select select
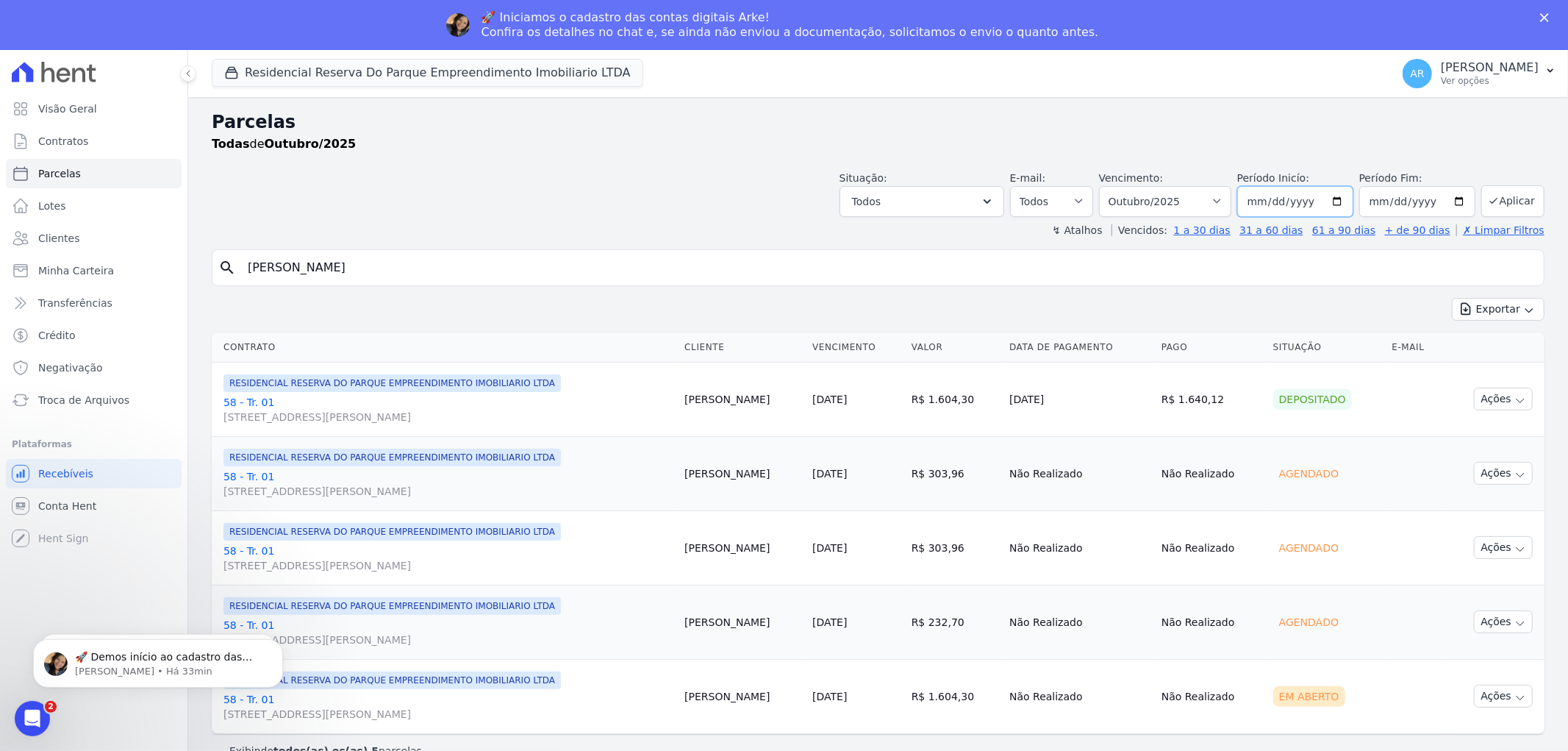
click at [1268, 206] on input "2025-10-01" at bounding box center [1295, 202] width 117 height 31
type input "2025-10-01"
type input "2025-01-01"
click at [1523, 200] on button "Aplicar" at bounding box center [1512, 201] width 63 height 31
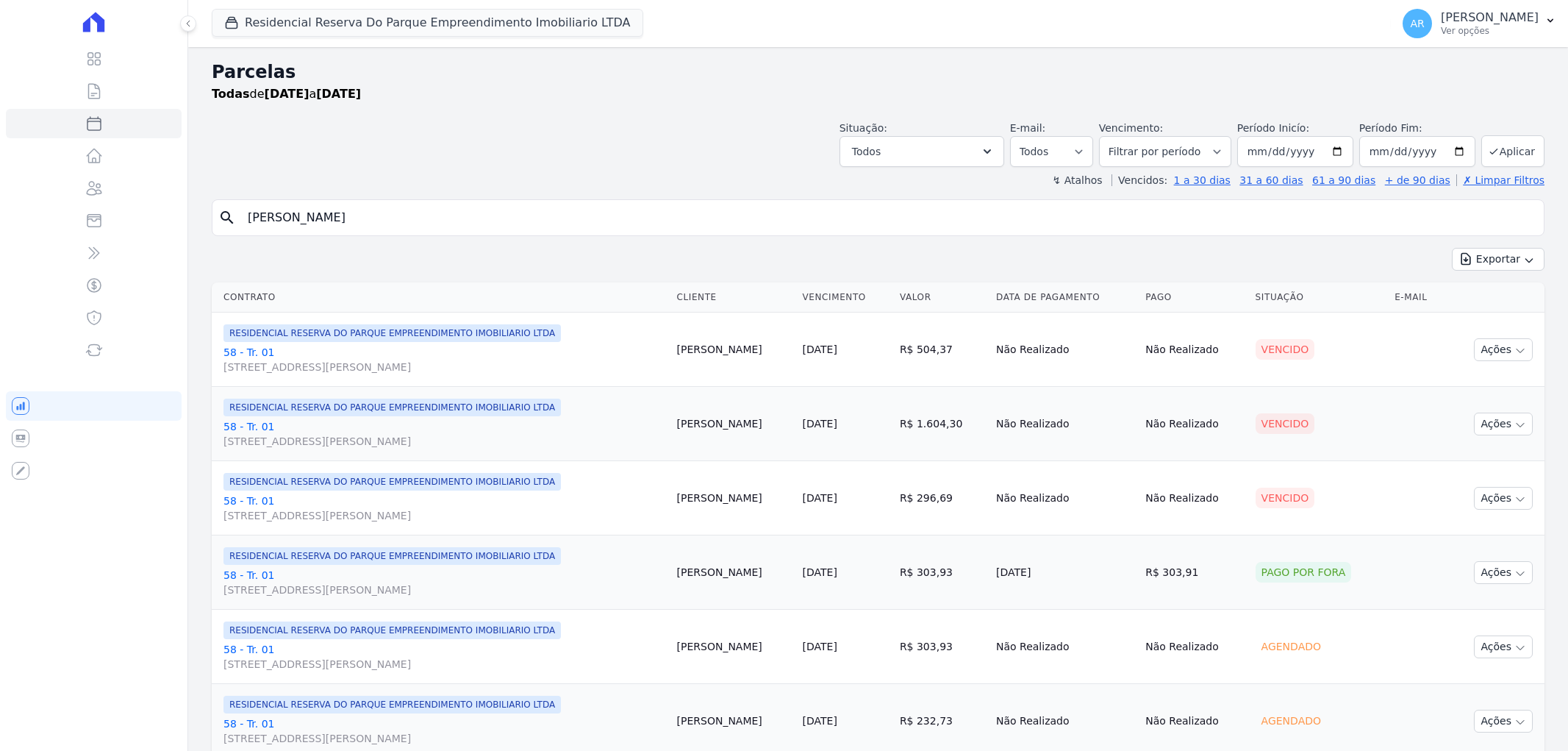
select select
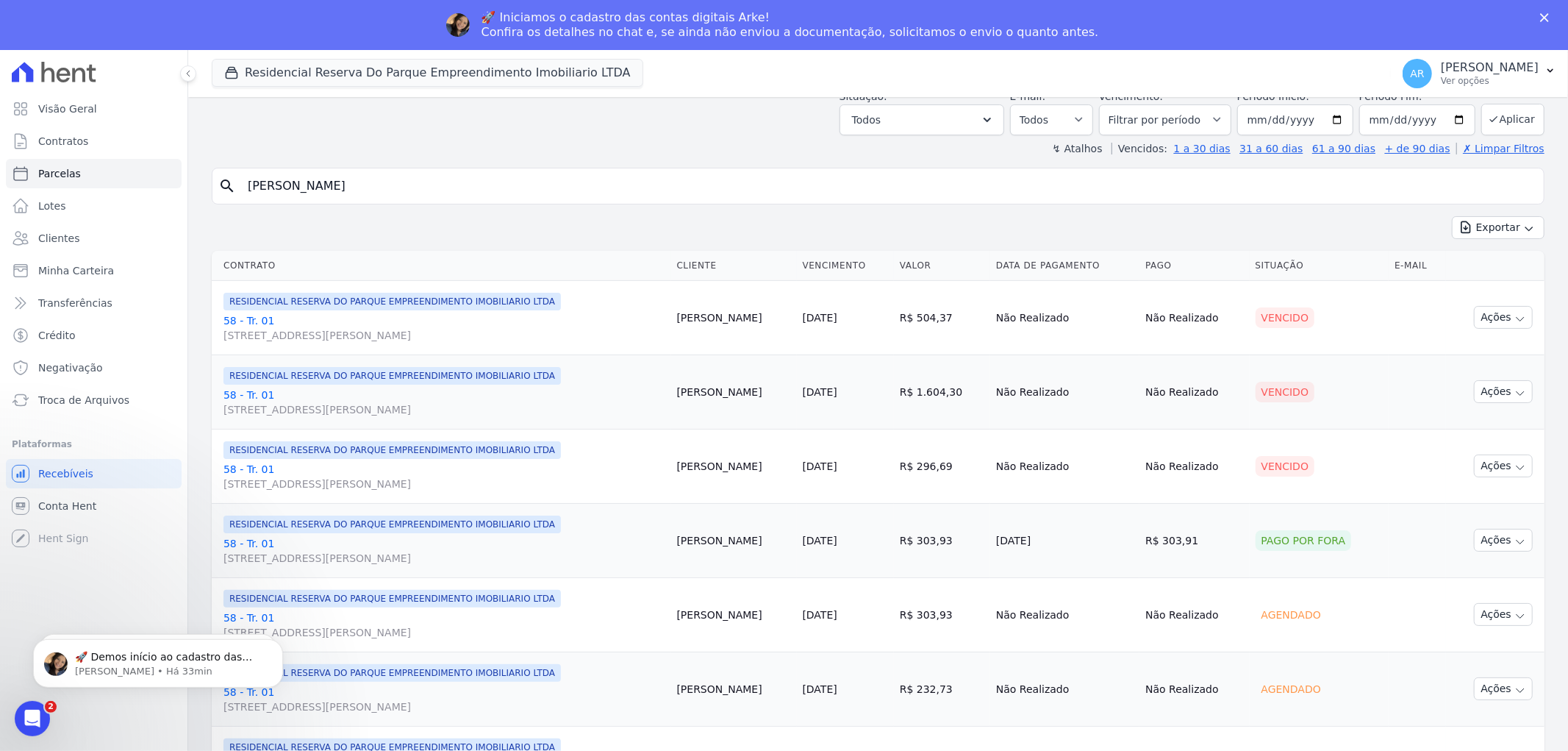
click at [254, 398] on link "58 - Tr. 01 Avenida Doutor José Bonifácio Coutinho Nogueira, 150, ANDAR 2 SALA …" at bounding box center [444, 402] width 441 height 29
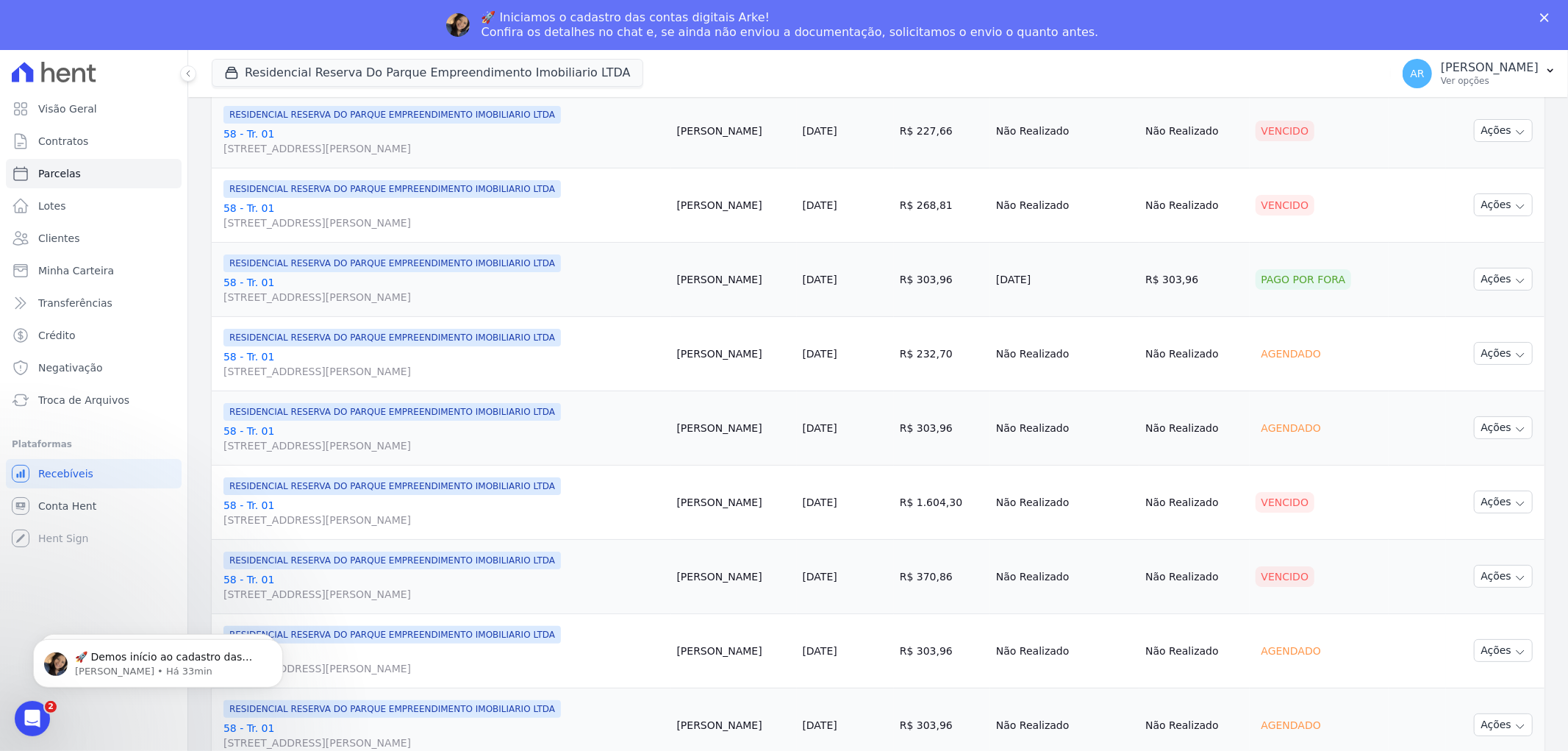
scroll to position [899, 0]
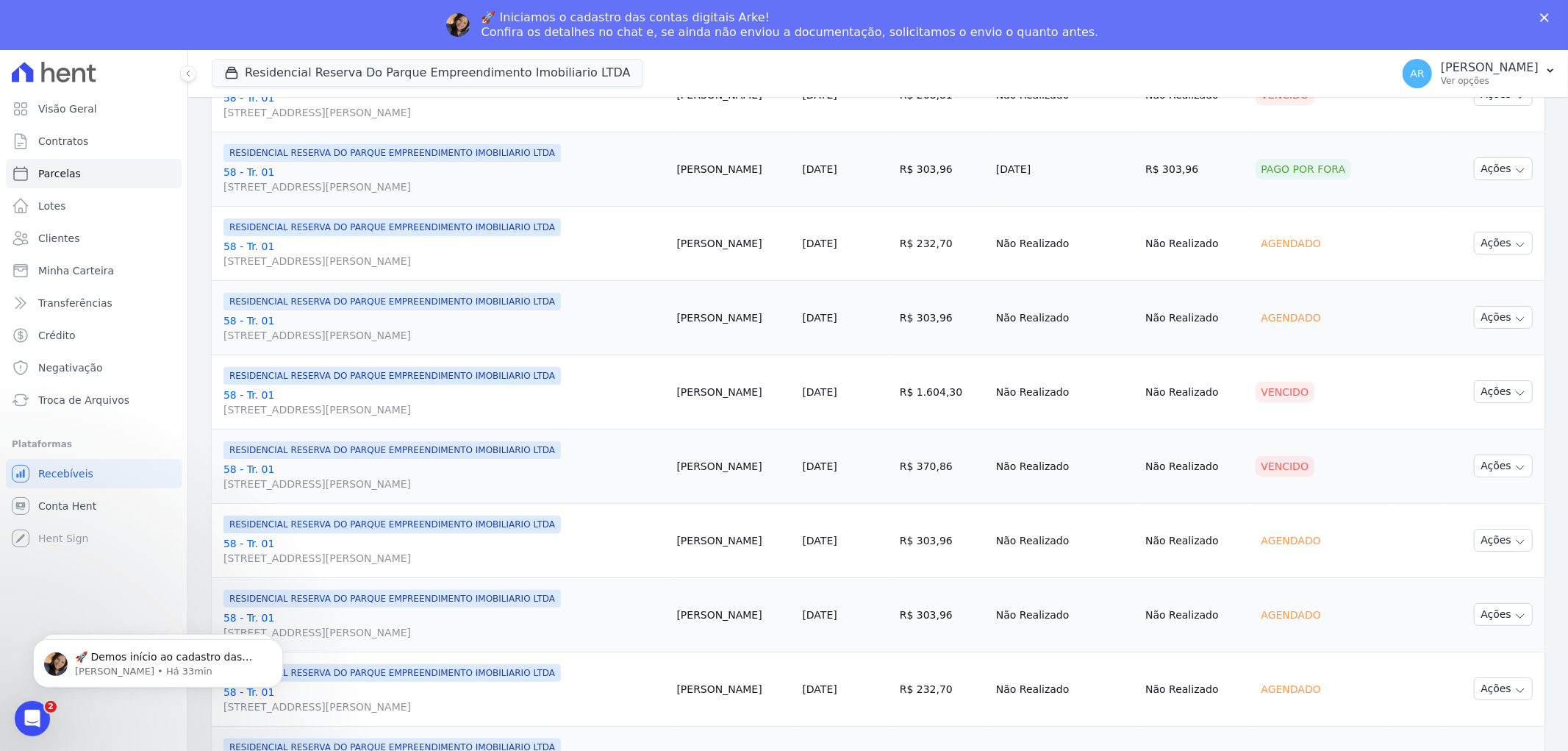
click at [235, 394] on link "58 - Tr. 01 Avenida Doutor José Bonifácio Coutinho Nogueira, 150, ANDAR 2 SALA …" at bounding box center [444, 402] width 441 height 29
click at [90, 398] on span "Troca de Arquivos" at bounding box center [83, 400] width 91 height 15
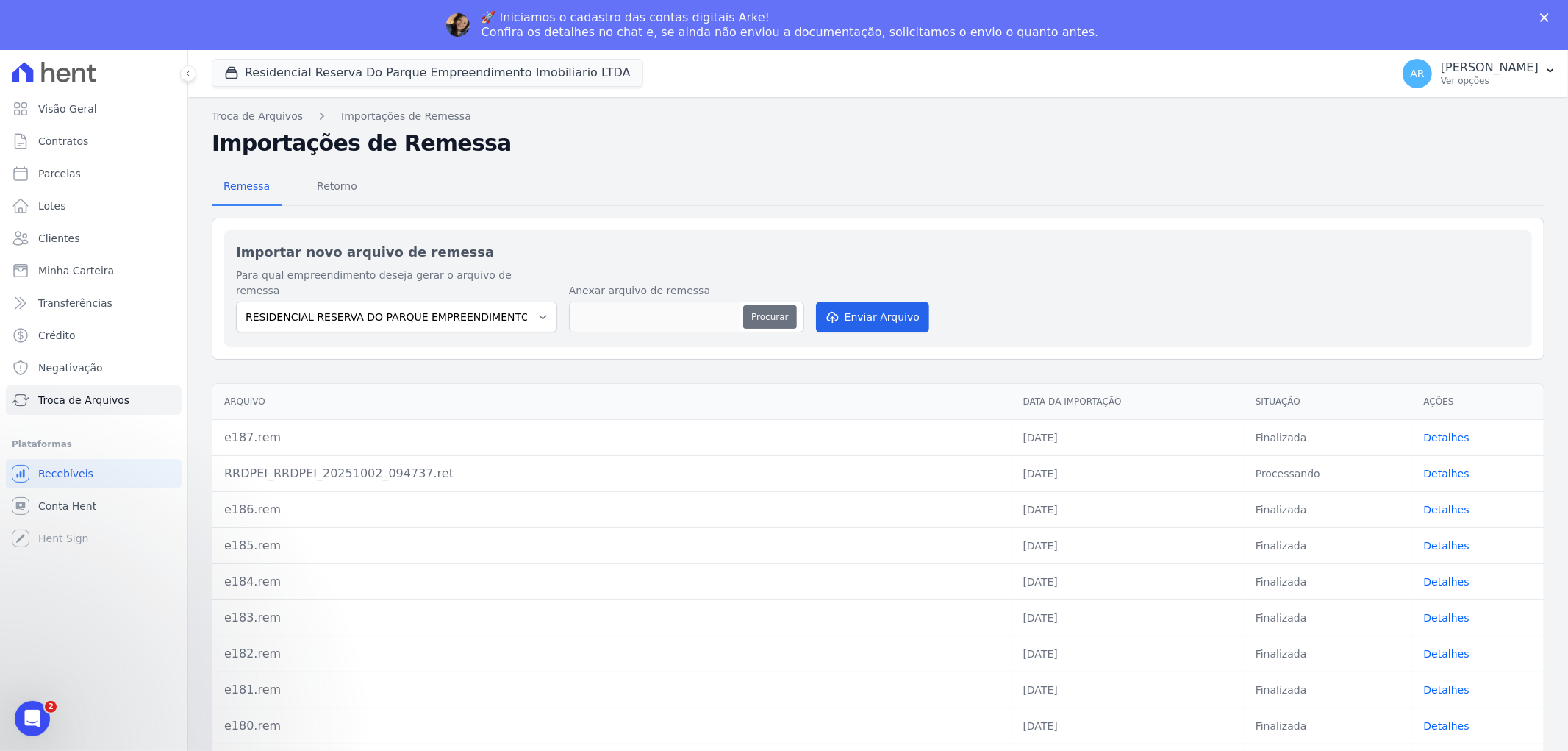
click at [749, 305] on button "Procurar" at bounding box center [770, 317] width 53 height 24
type input "e188.rem"
click at [857, 312] on button "Enviar Arquivo" at bounding box center [872, 317] width 113 height 31
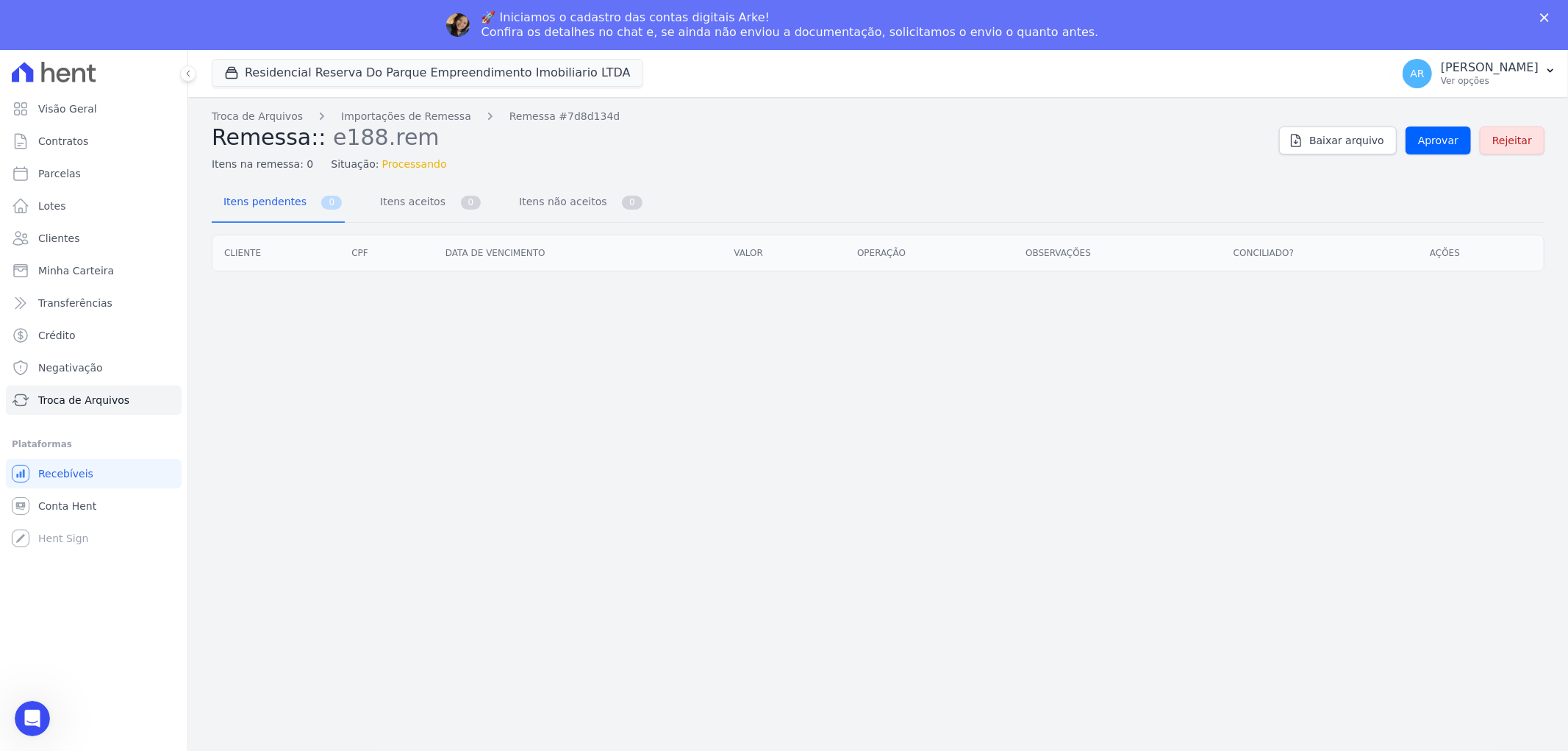
click at [855, 308] on div "Troca de Arquivos Importações de Remessa Remessa #7d8d134d Remessa:: e188.rem I…" at bounding box center [878, 449] width 1380 height 704
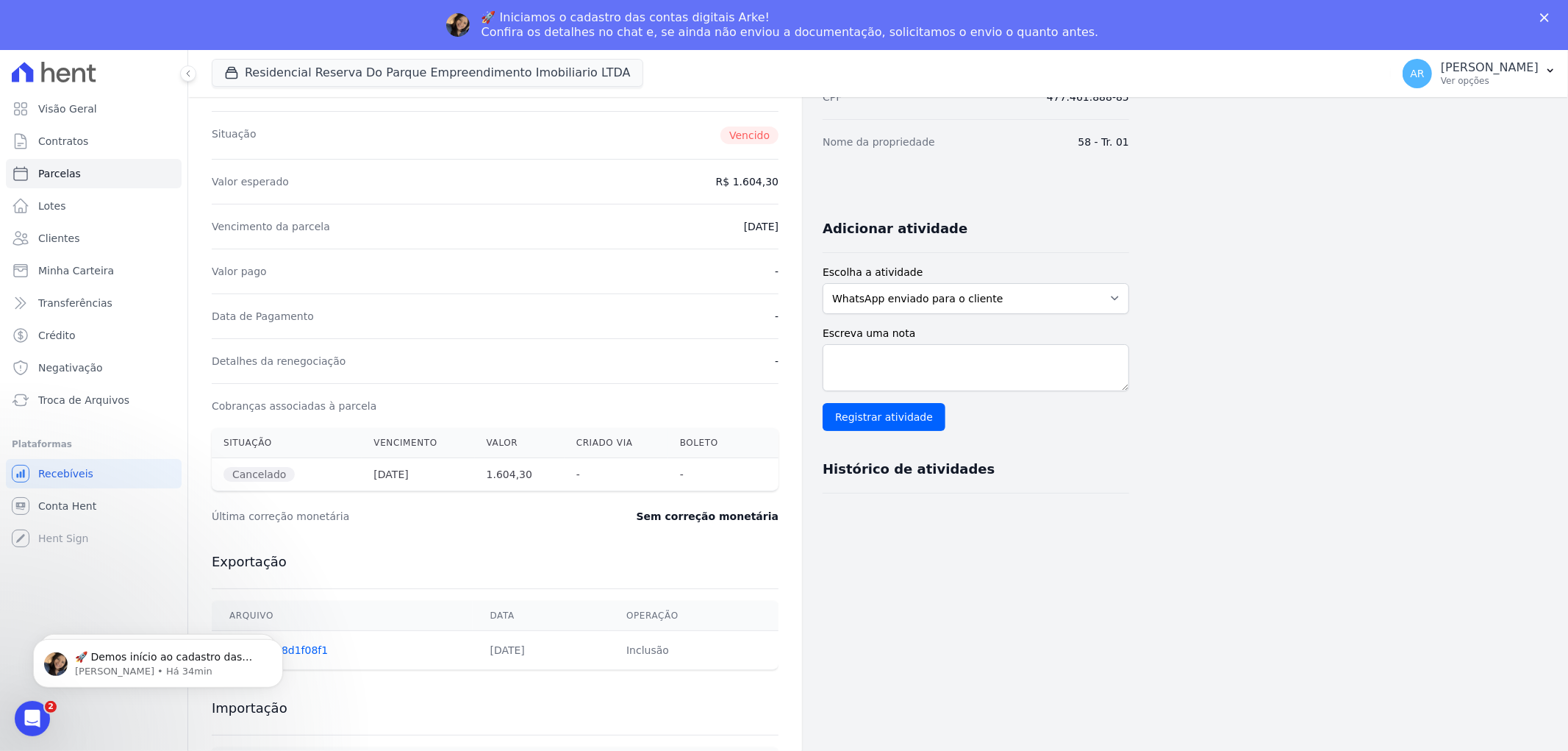
scroll to position [258, 0]
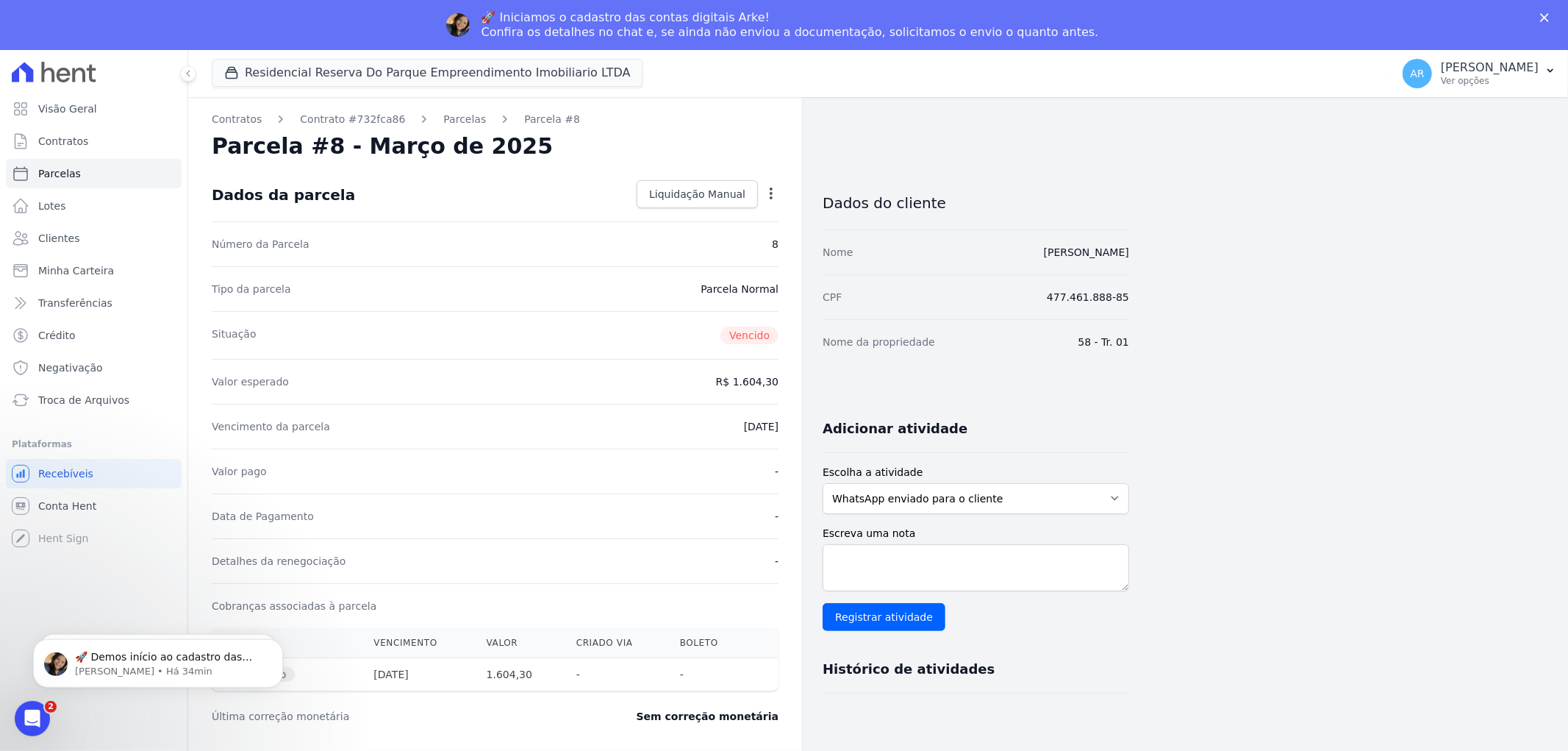
click at [767, 190] on icon "button" at bounding box center [771, 194] width 15 height 15
click at [774, 290] on dd "Parcela Normal" at bounding box center [739, 289] width 78 height 15
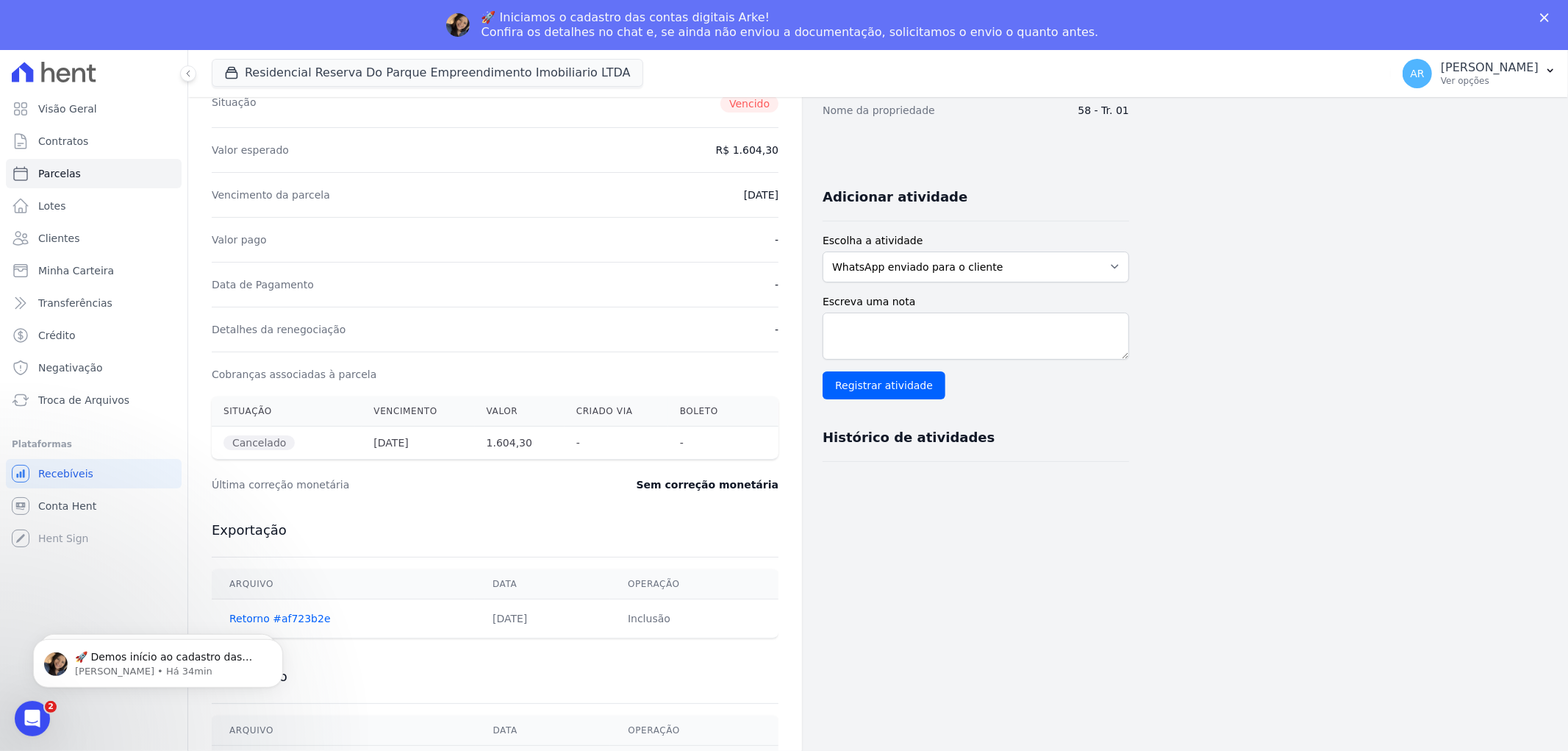
scroll to position [245, 0]
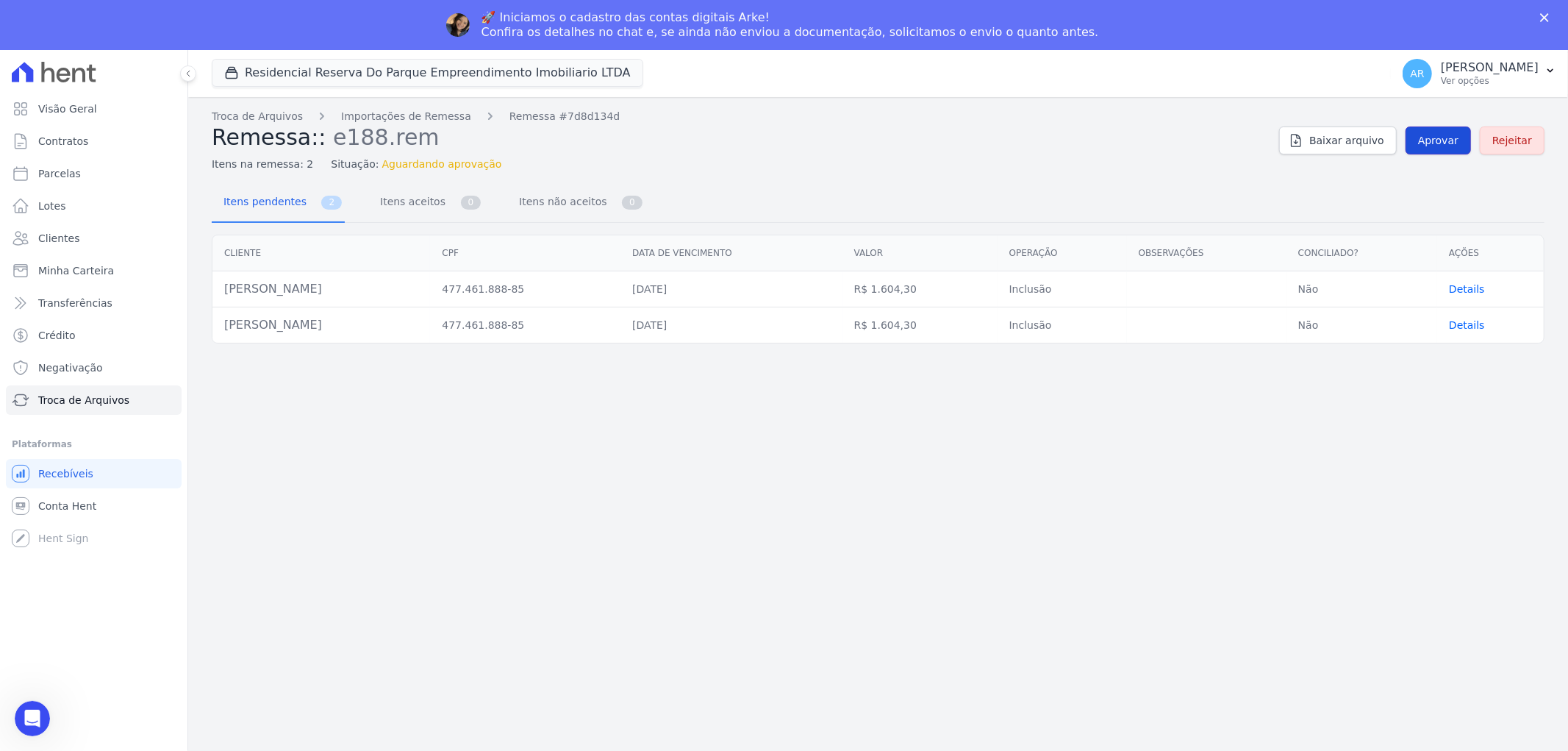
click at [1435, 140] on span "Aprovar" at bounding box center [1438, 140] width 40 height 15
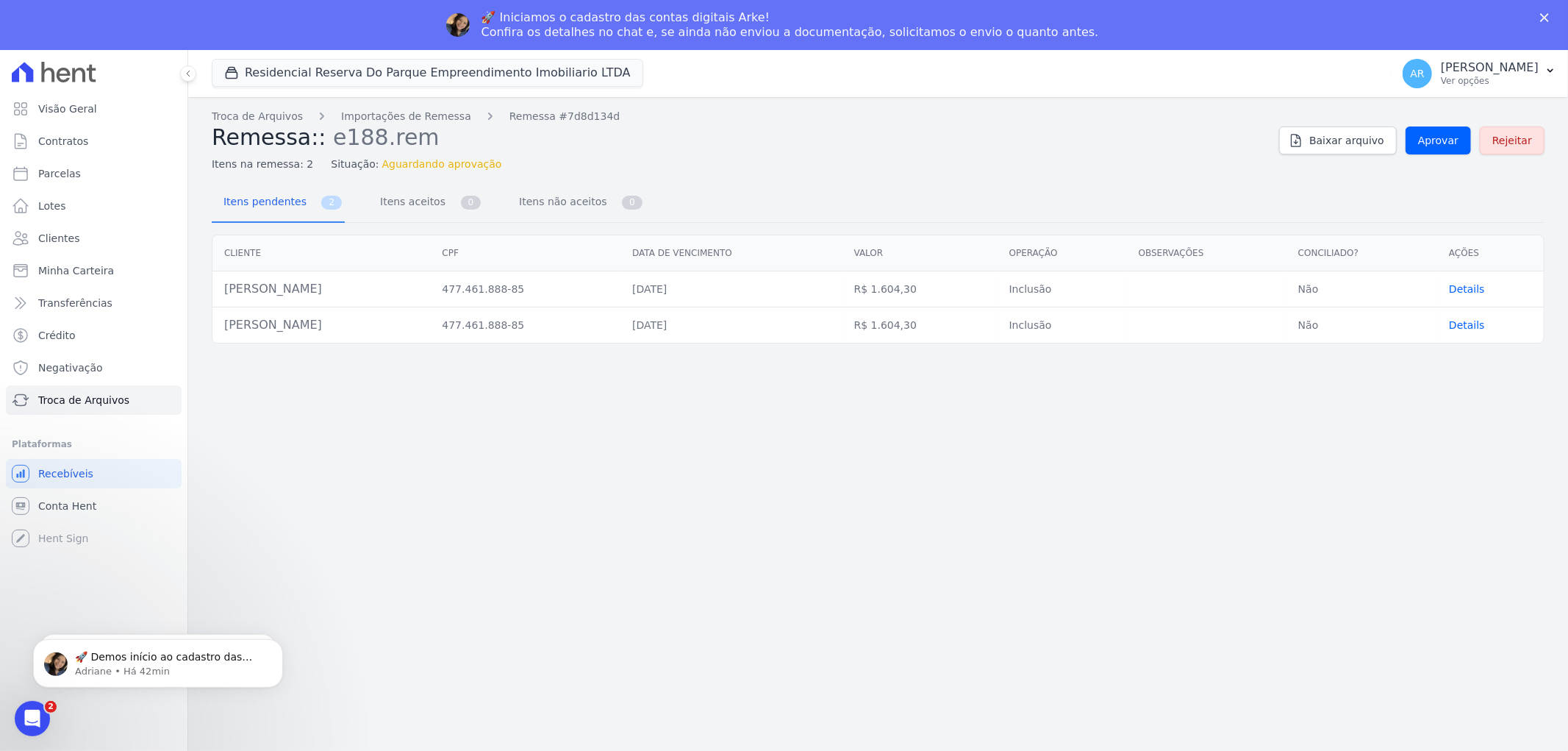
click at [1540, 19] on icon "Fechar" at bounding box center [1544, 17] width 9 height 9
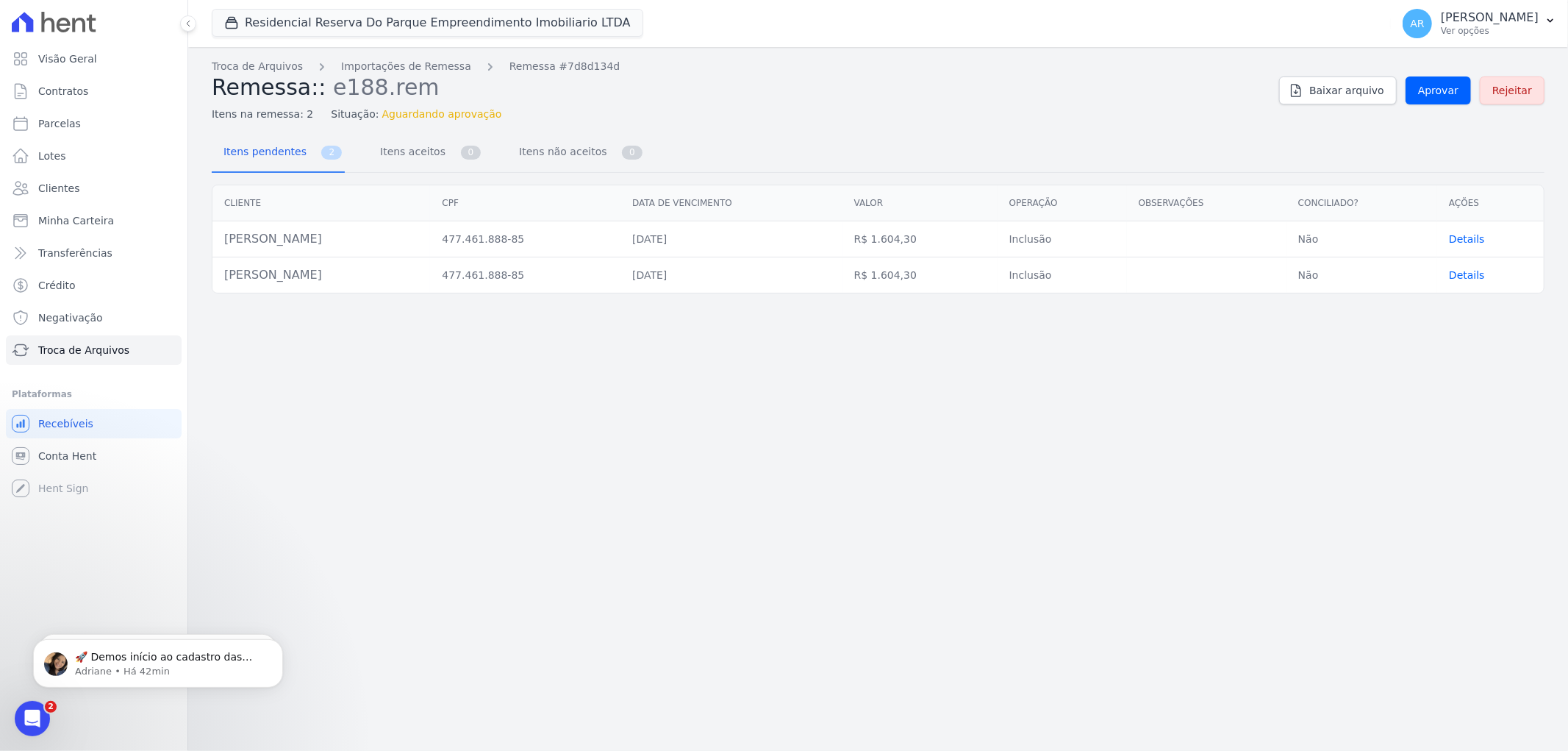
click at [662, 151] on div "Itens pendentes 2 Itens aceitos 0 Itens não aceitos 0" at bounding box center [878, 153] width 1332 height 39
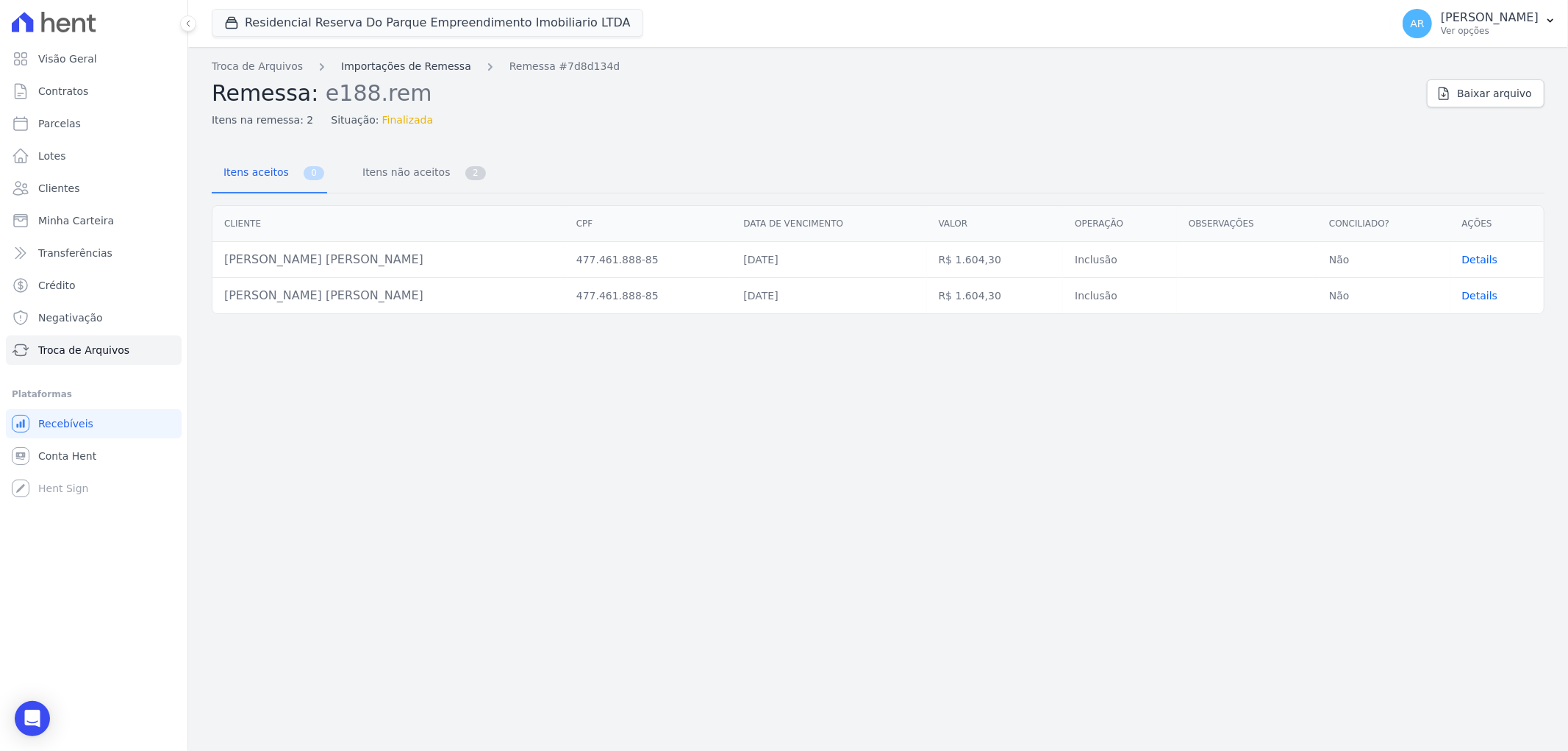
click at [402, 69] on link "Importações de Remessa" at bounding box center [406, 66] width 130 height 16
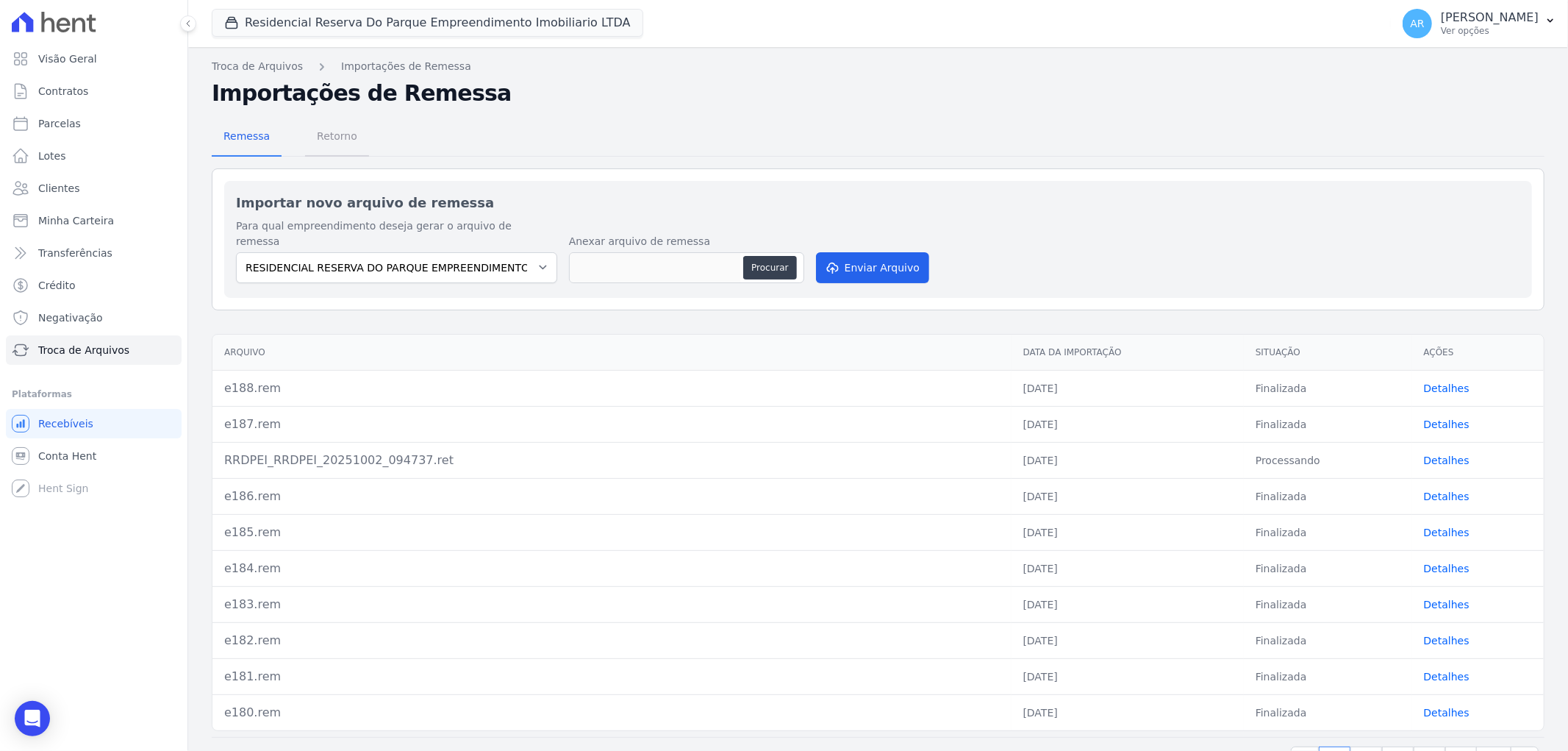
click at [319, 133] on span "Retorno" at bounding box center [337, 136] width 58 height 29
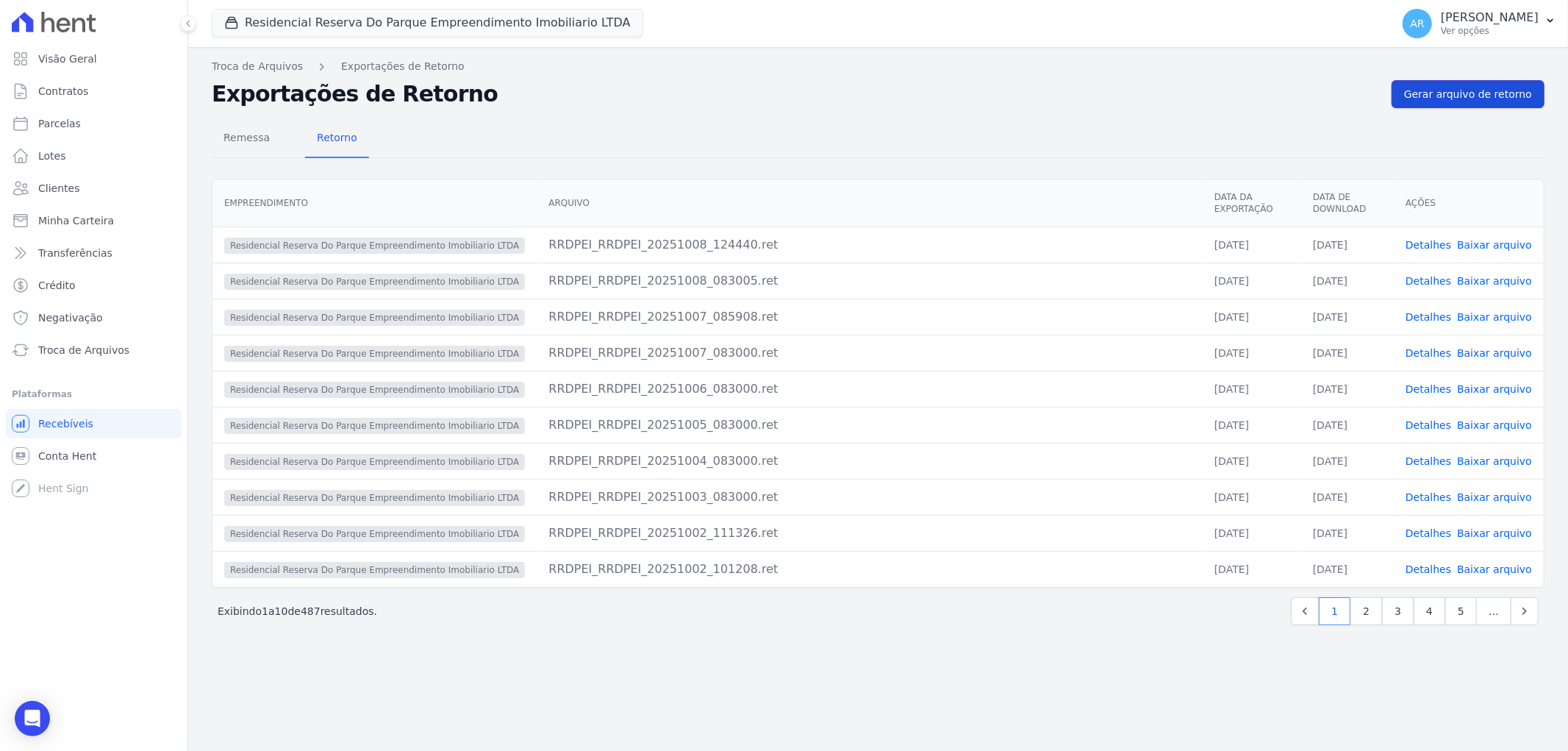
click at [1485, 106] on link "Gerar arquivo de retorno" at bounding box center [1468, 94] width 153 height 28
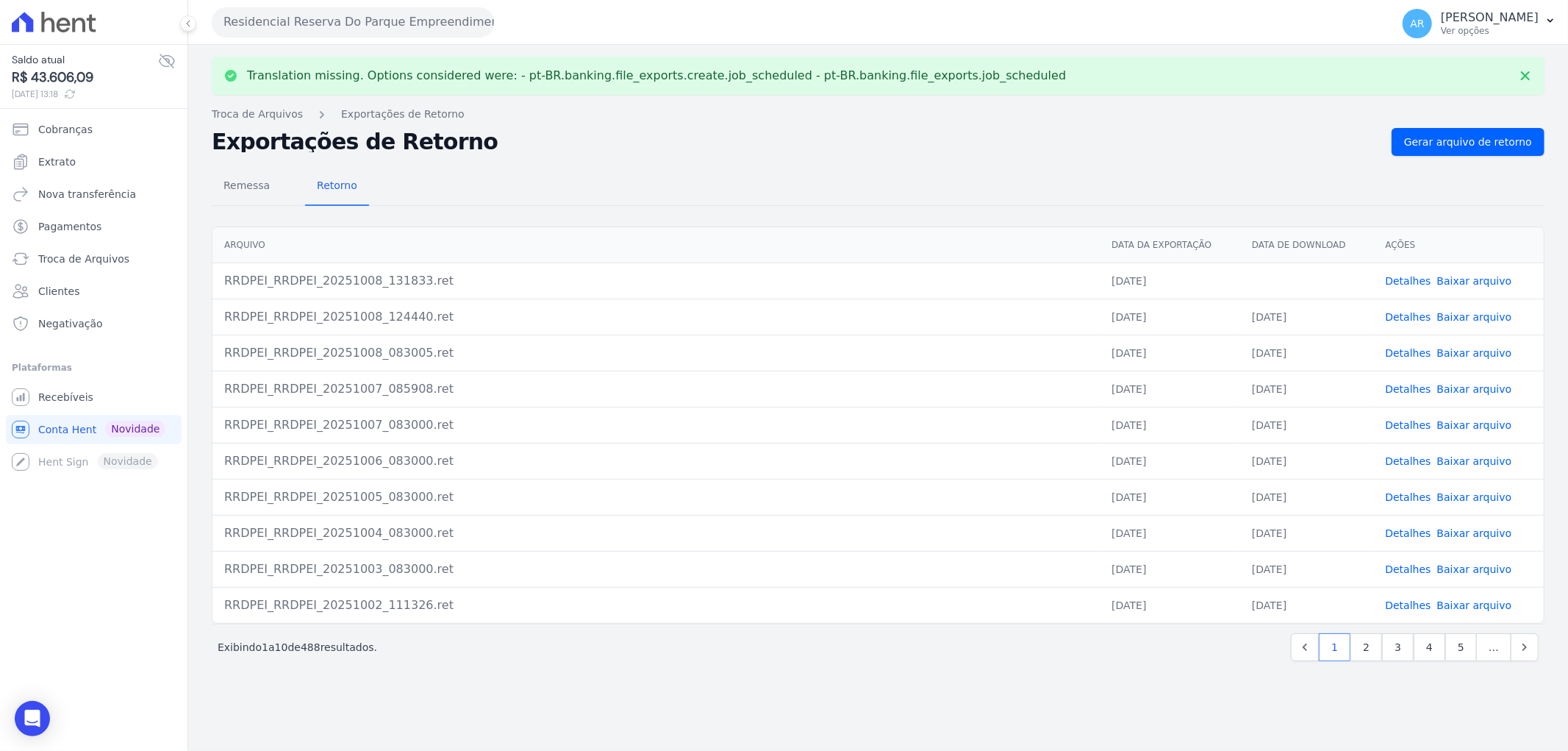
click at [1473, 278] on link "Baixar arquivo" at bounding box center [1474, 281] width 75 height 12
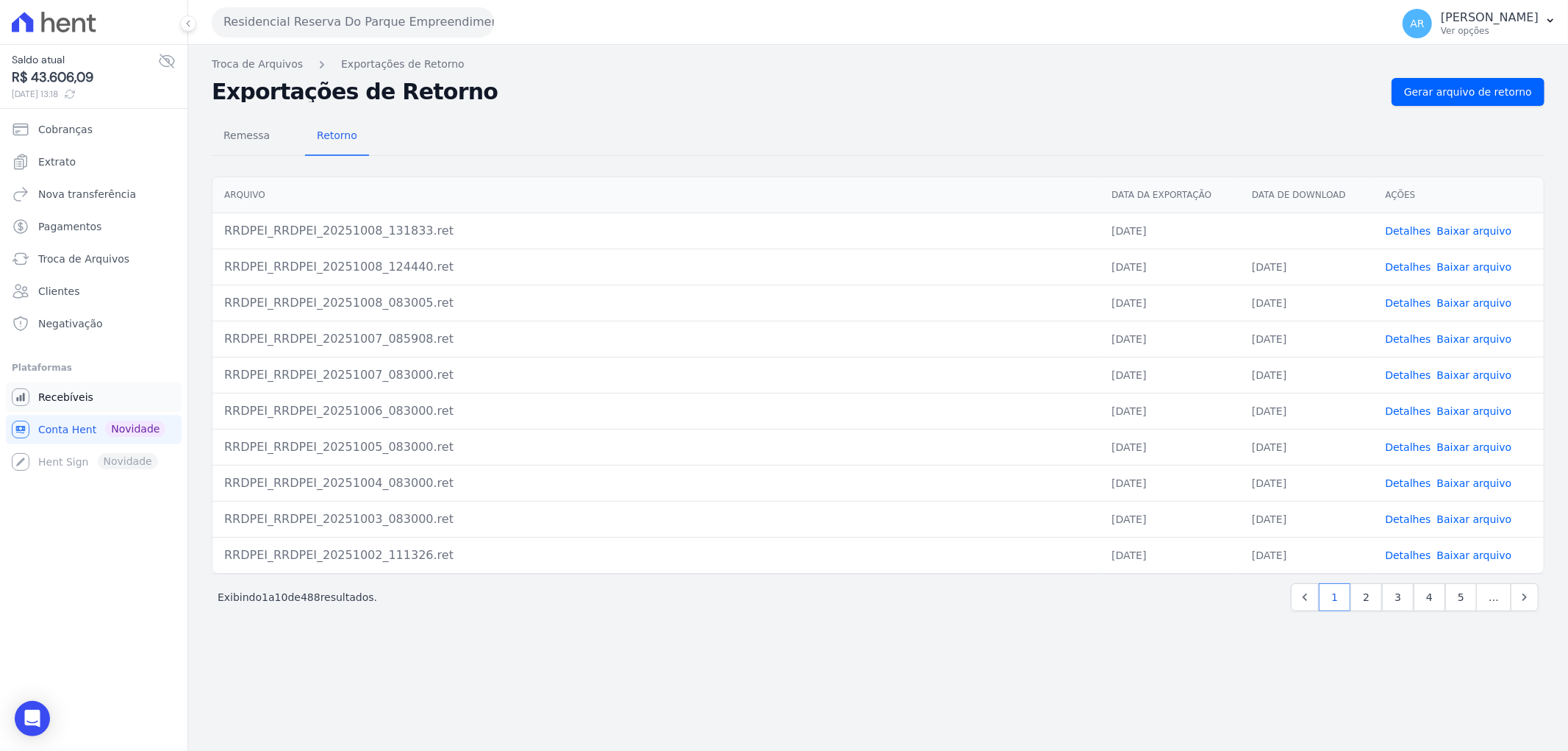
click at [77, 395] on span "Recebíveis" at bounding box center [66, 398] width 55 height 15
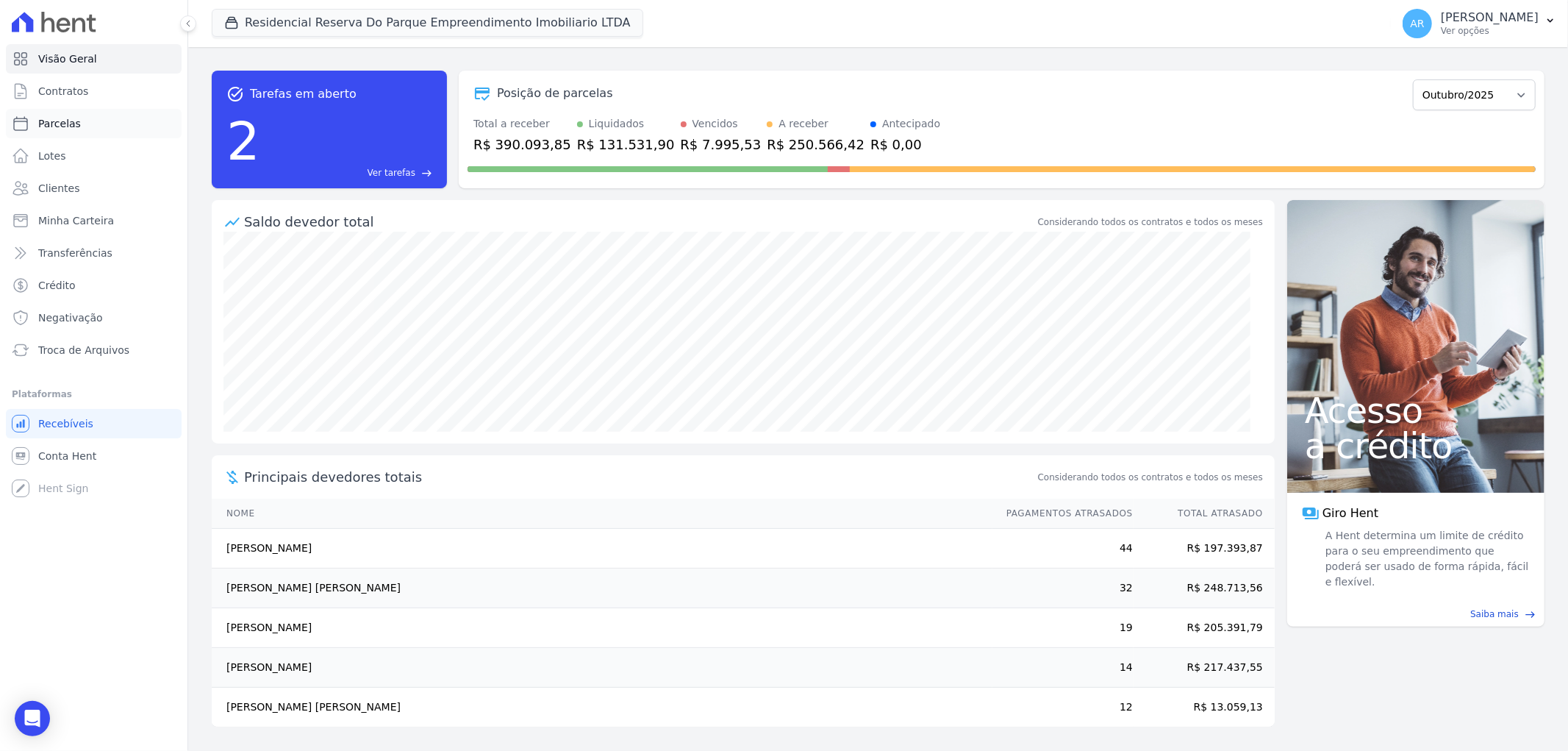
click at [72, 122] on span "Parcelas" at bounding box center [60, 124] width 42 height 15
select select
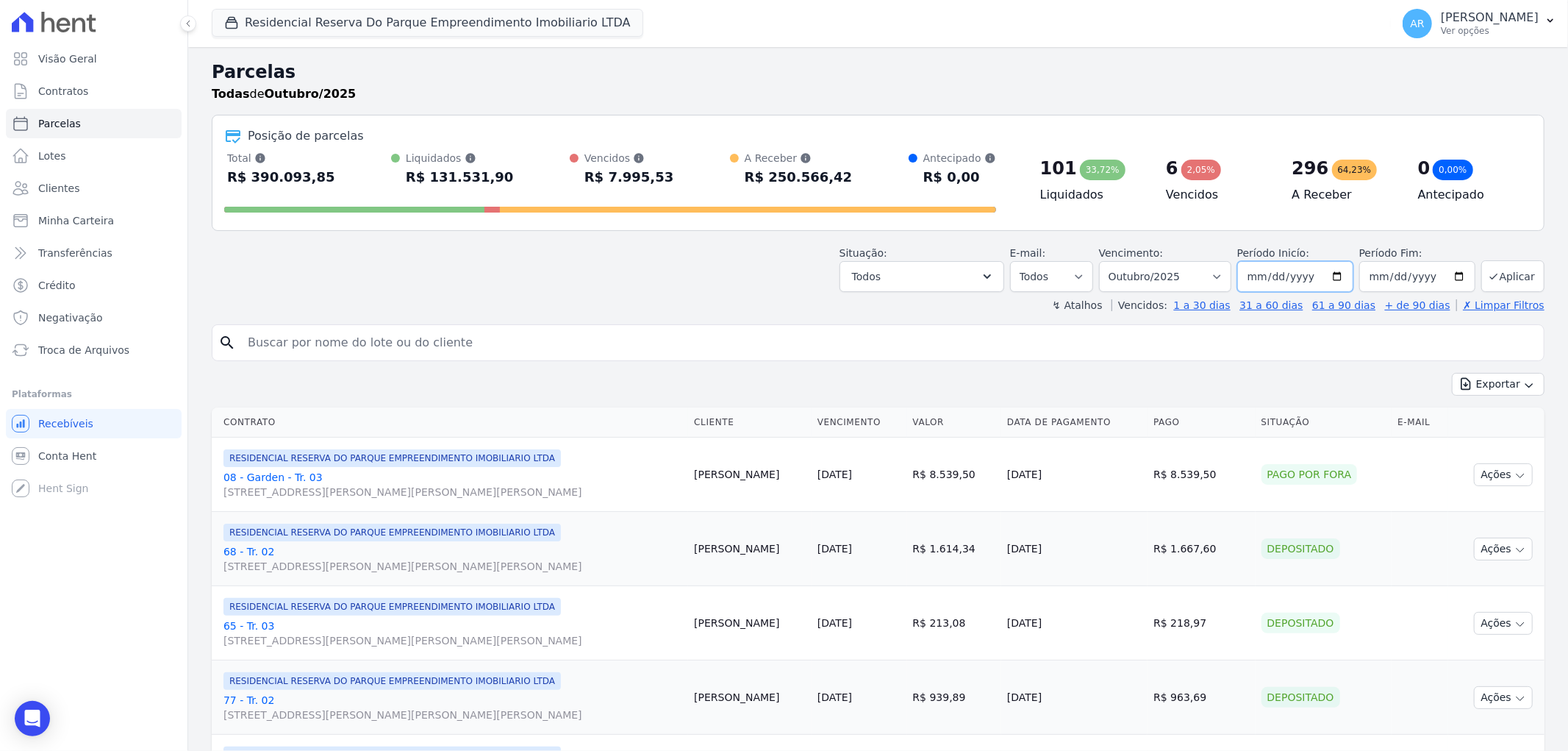
click at [1275, 286] on input "2025-10-01" at bounding box center [1295, 276] width 117 height 31
type input "2025-10-01"
type input "2025-01-01"
click at [1496, 283] on button "Aplicar" at bounding box center [1512, 276] width 63 height 31
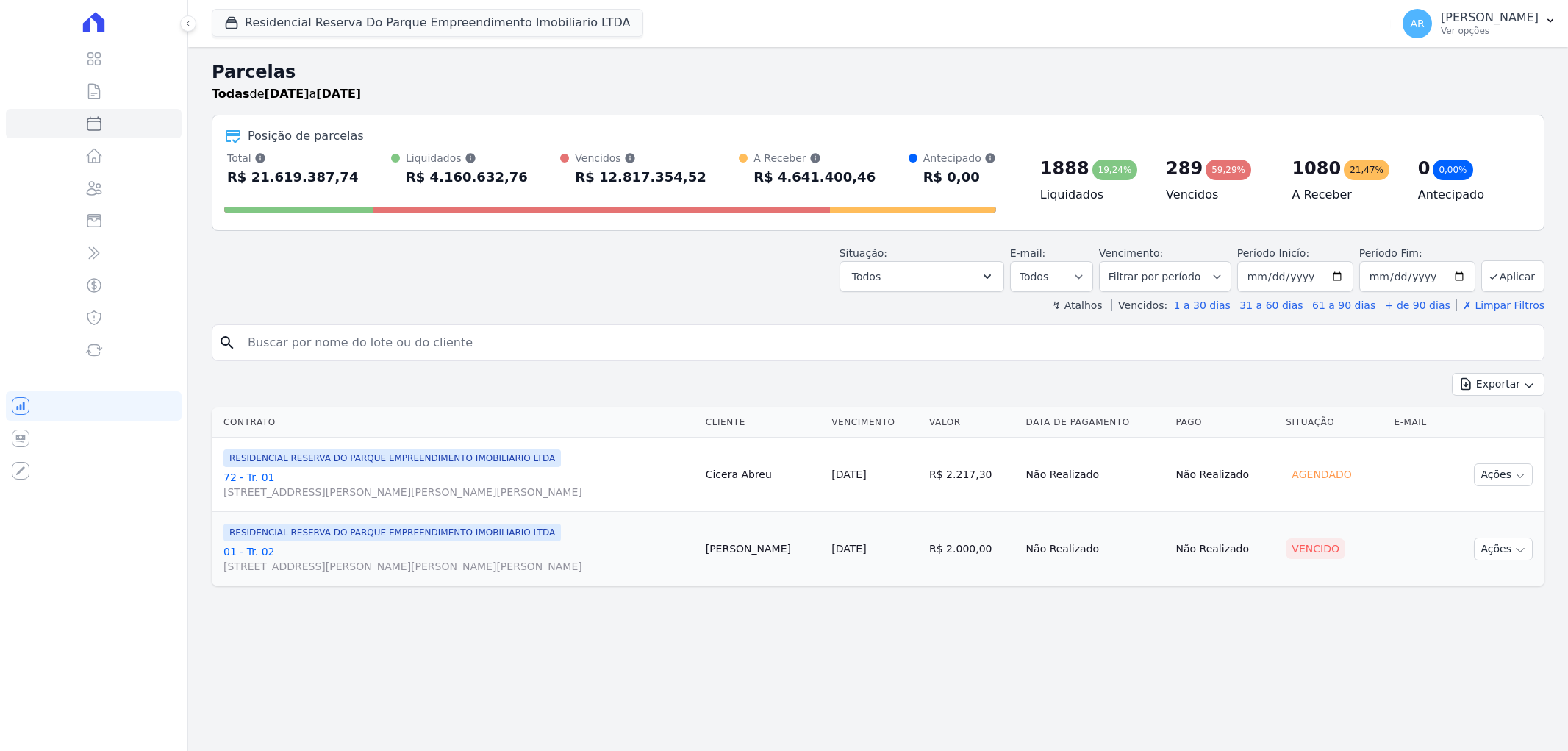
select select
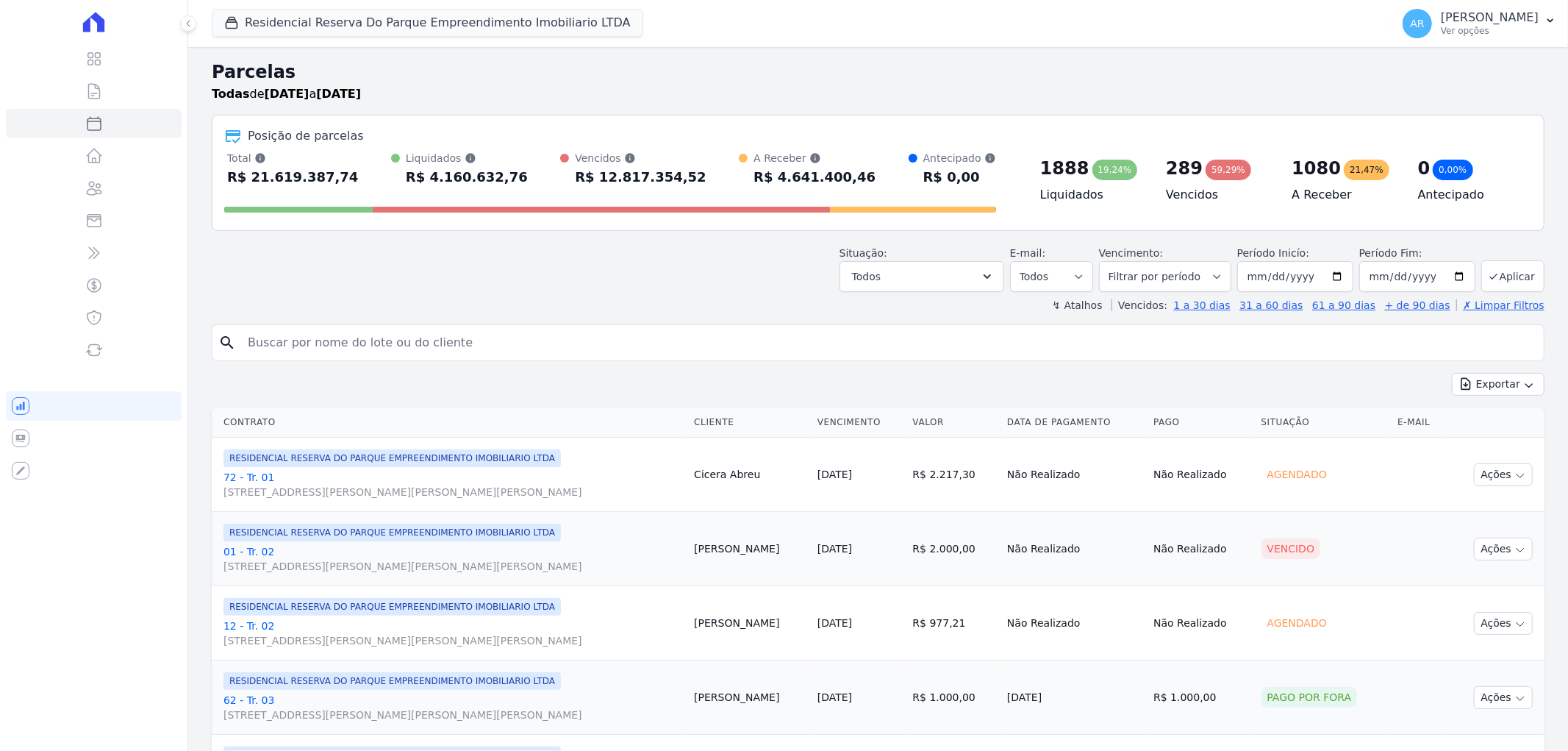
click at [473, 339] on input "search" at bounding box center [888, 342] width 1299 height 29
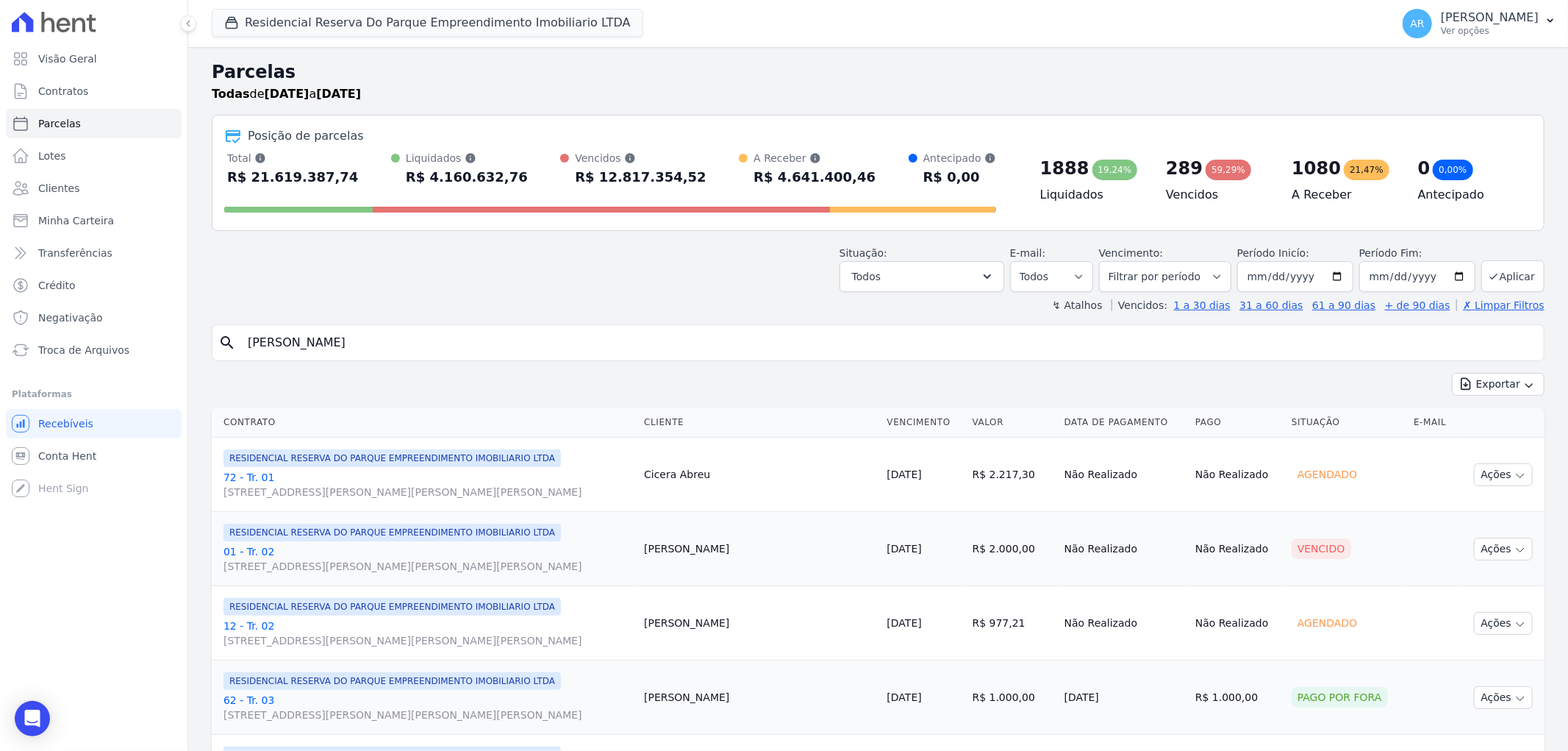
type input "[PERSON_NAME]"
select select
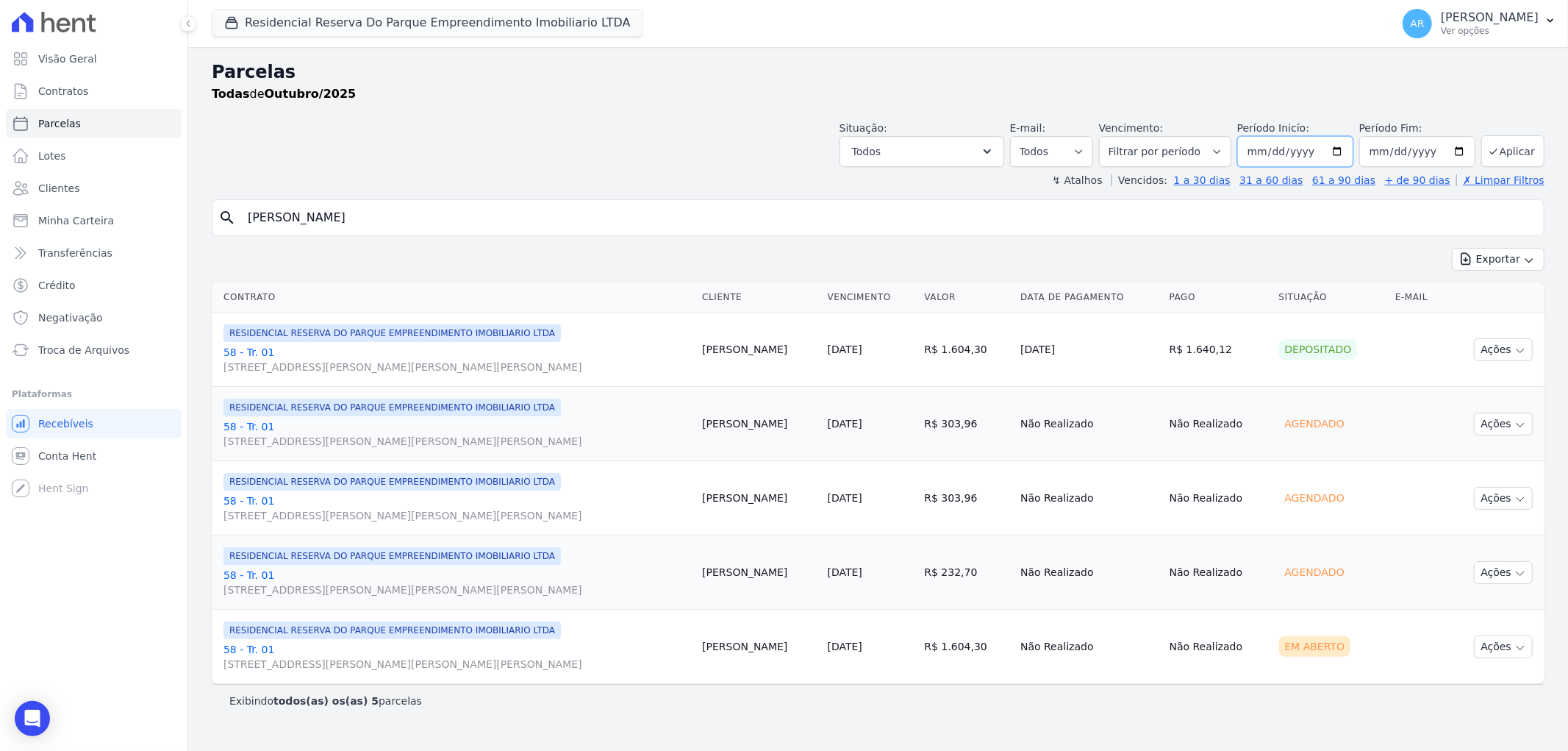
click at [1281, 150] on input "2025-10-01" at bounding box center [1295, 151] width 117 height 31
type input "[DATE]"
click at [1529, 144] on button "Aplicar" at bounding box center [1512, 151] width 63 height 31
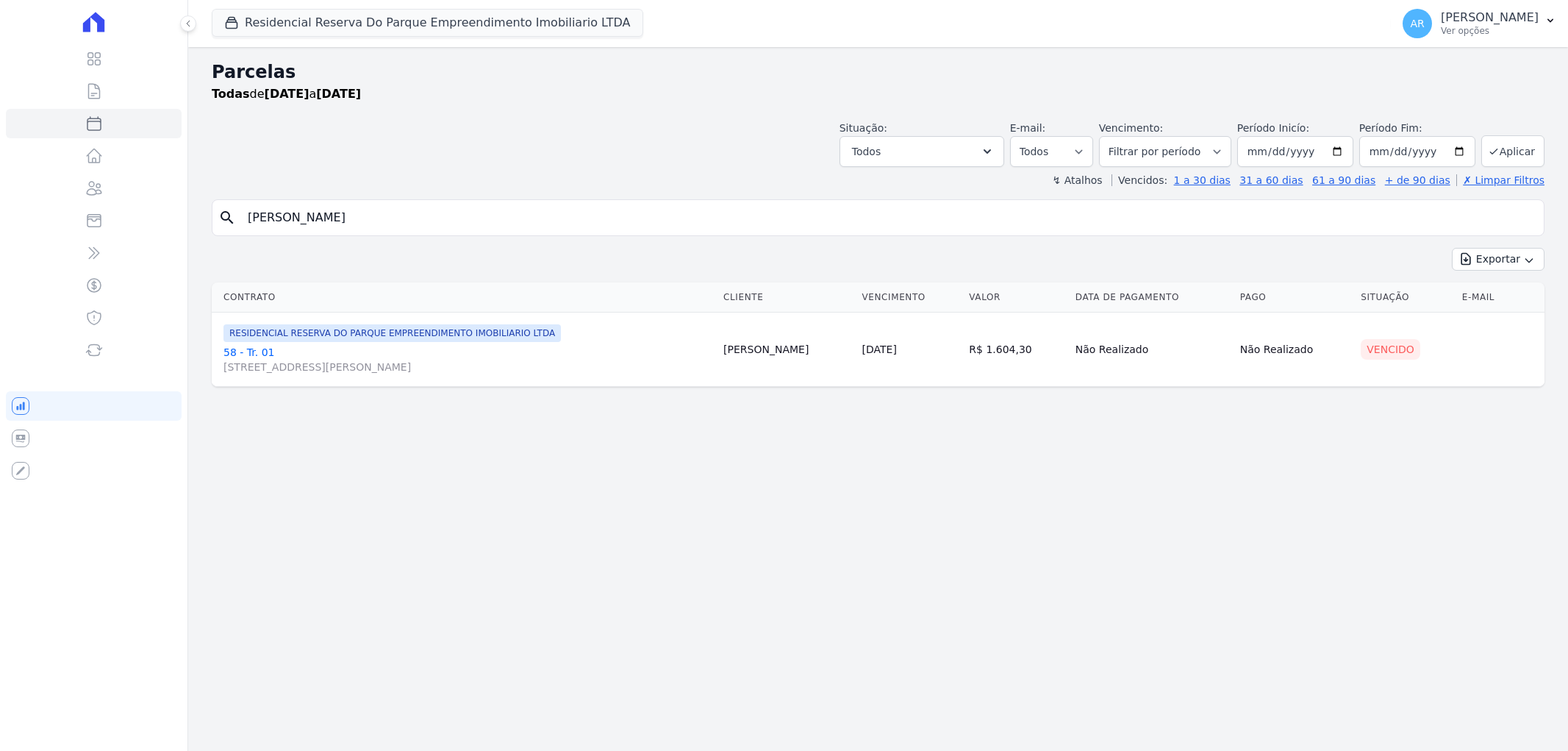
select select
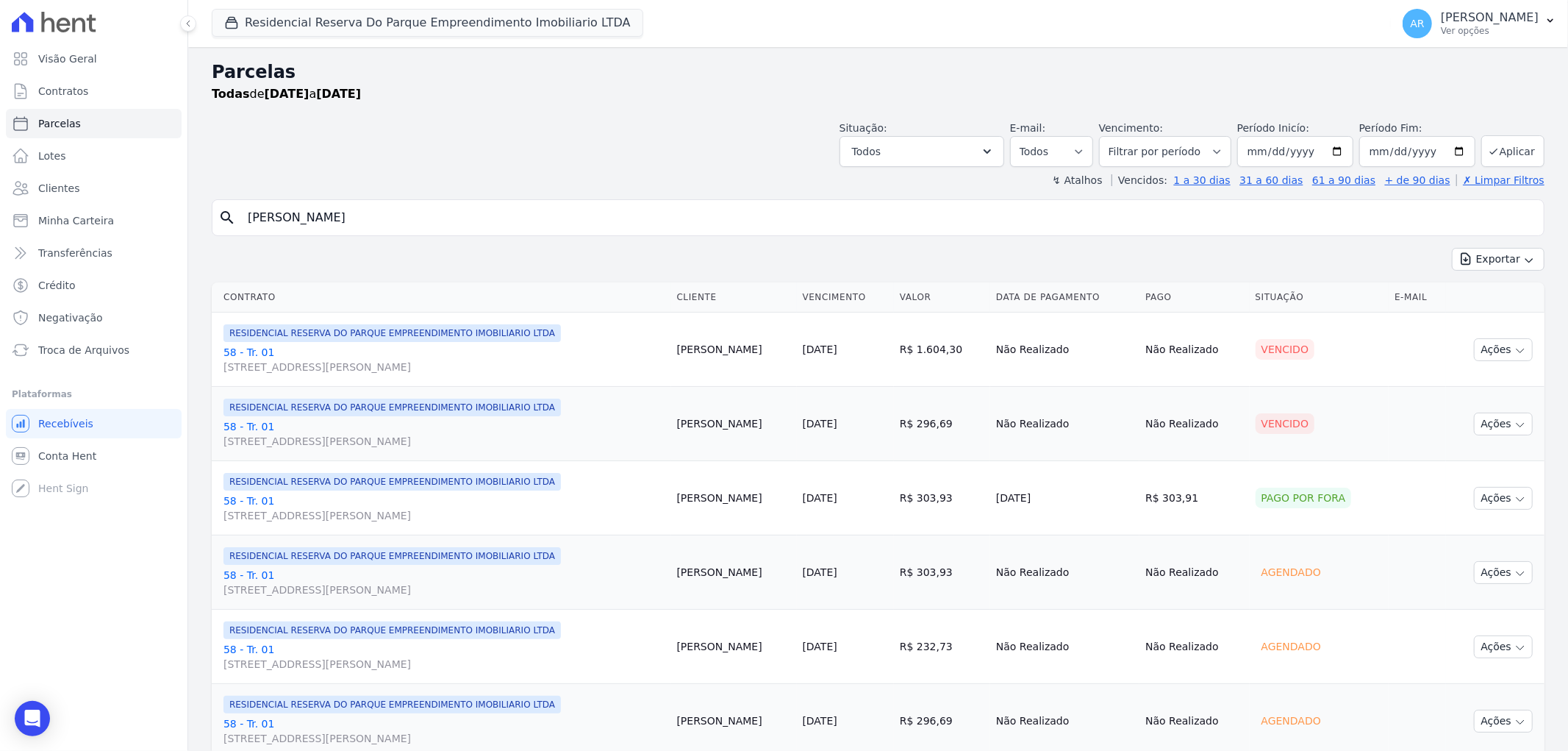
click at [249, 355] on link "58 - Tr. 01 Avenida Doutor José Bonifácio Coutinho Nogueira, 150, ANDAR 2 SALA …" at bounding box center [444, 360] width 441 height 29
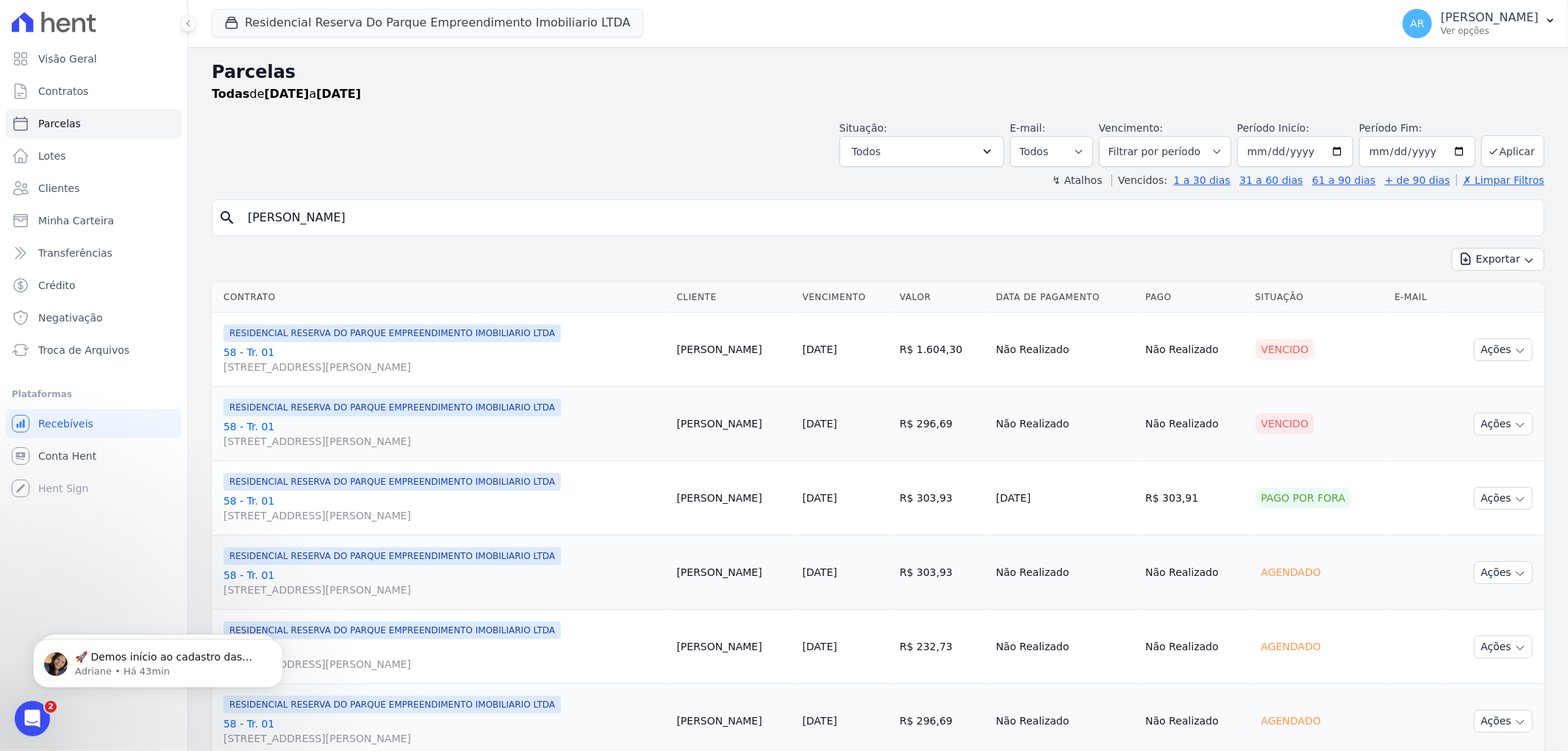
scroll to position [768, 0]
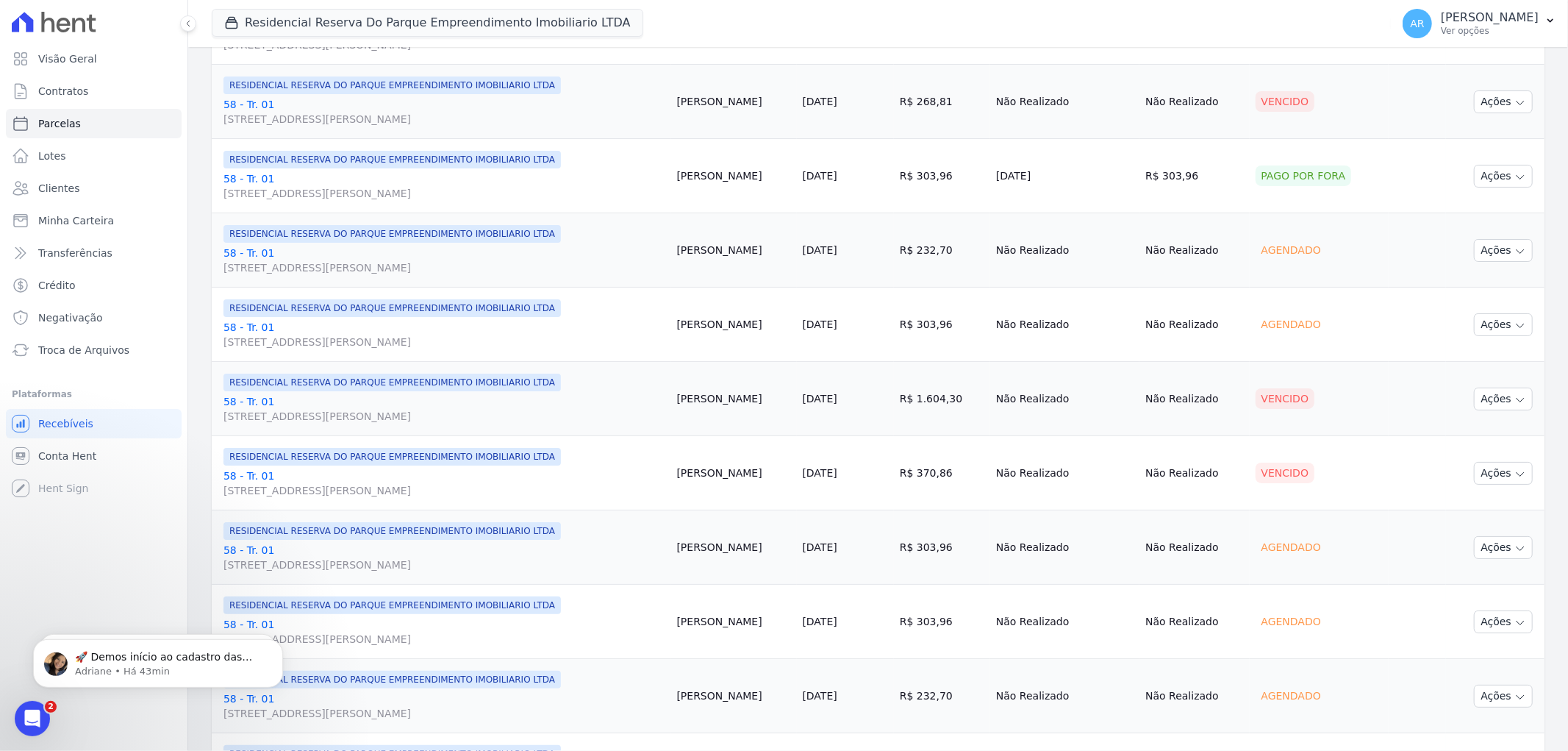
click at [263, 402] on link "58 - Tr. 01 Avenida Doutor José Bonifácio Coutinho Nogueira, 150, ANDAR 2 SALA …" at bounding box center [444, 409] width 441 height 29
click at [246, 401] on link "58 - Tr. 01 Avenida Doutor José Bonifácio Coutinho Nogueira, 150, ANDAR 2 SALA …" at bounding box center [444, 409] width 441 height 29
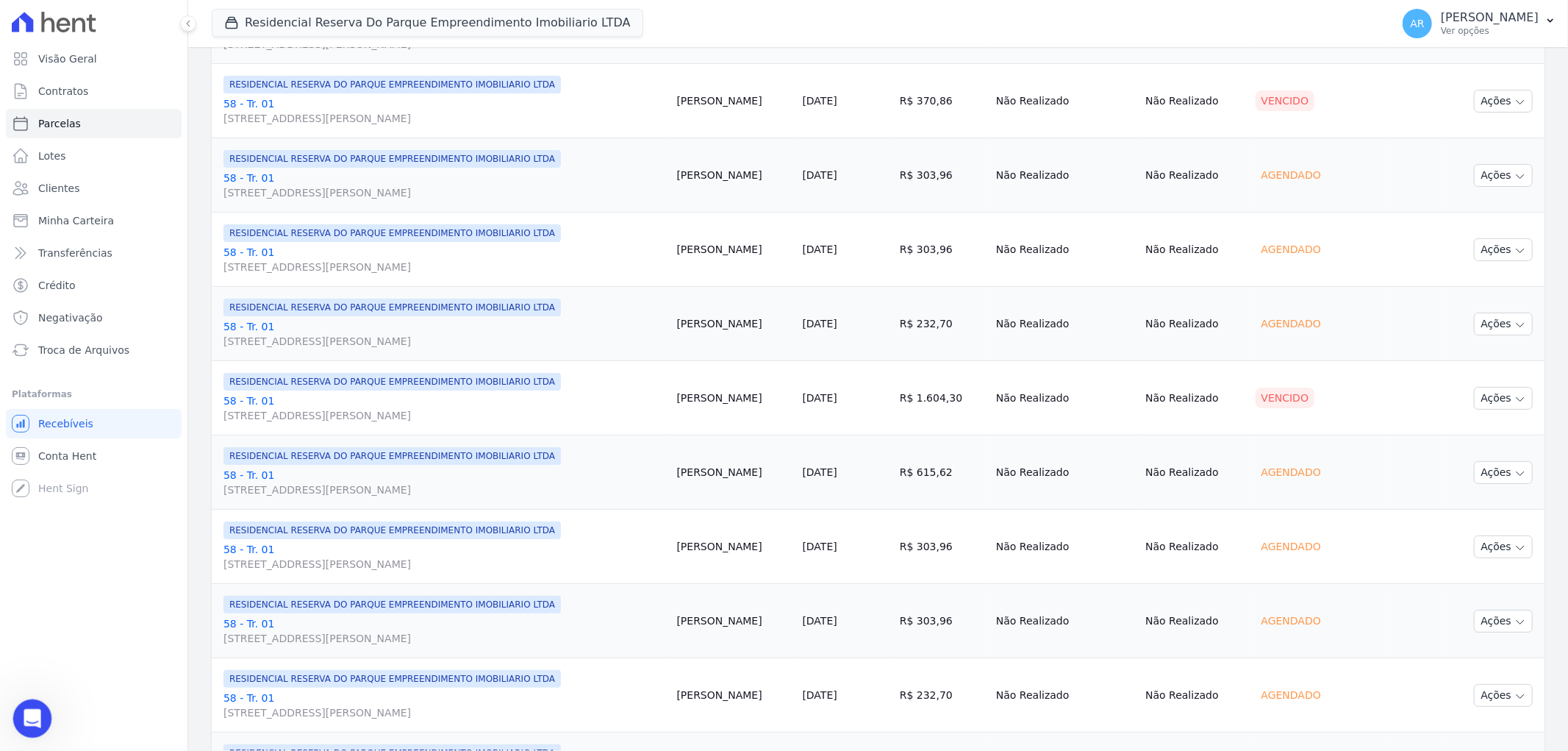
click at [24, 725] on div "Abertura do Messenger da Intercom" at bounding box center [29, 716] width 49 height 49
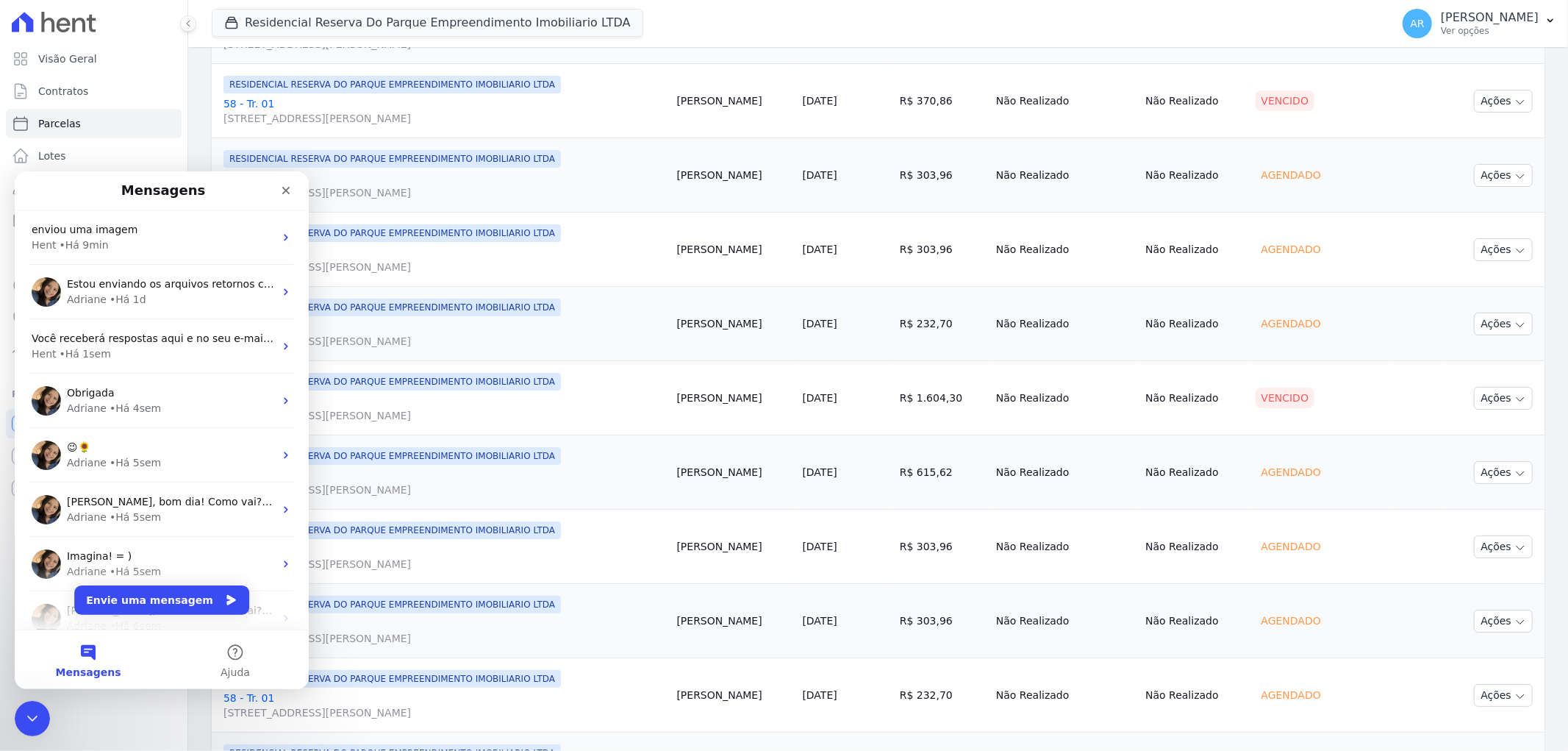
scroll to position [0, 0]
click at [106, 285] on span "Sabe me dizer como devo proceder?" at bounding box center [161, 283] width 189 height 12
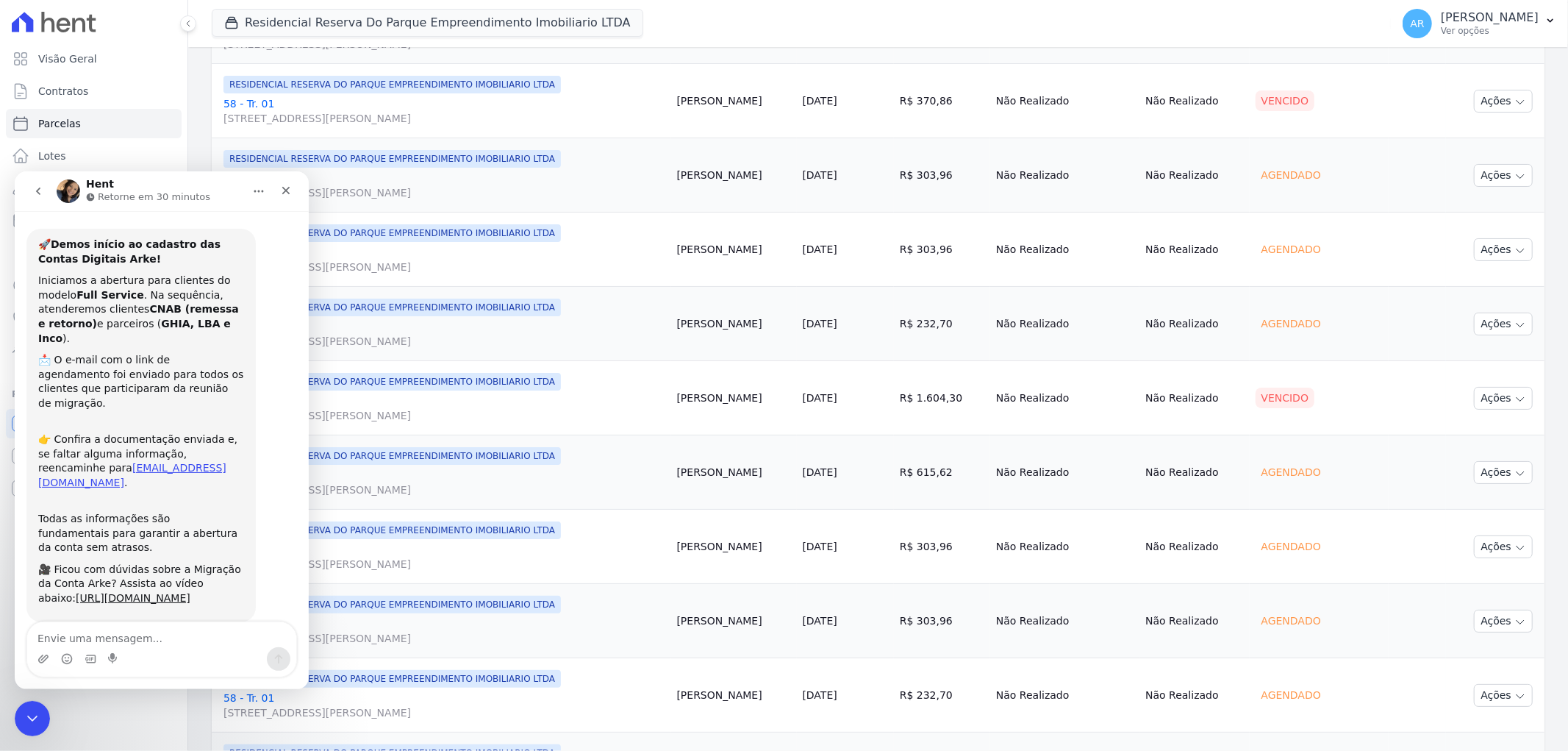
scroll to position [457, 0]
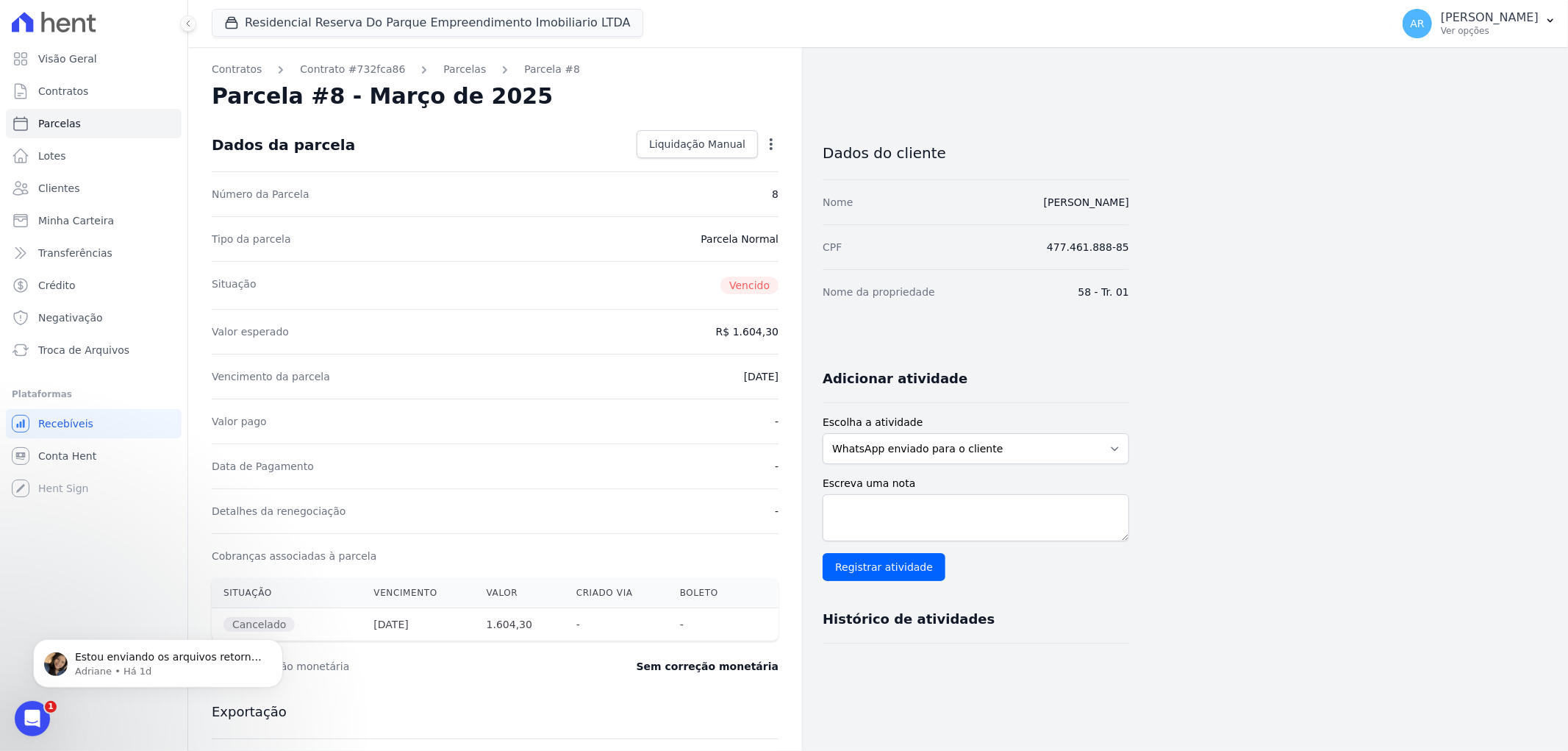
click at [771, 141] on icon "button" at bounding box center [771, 144] width 15 height 15
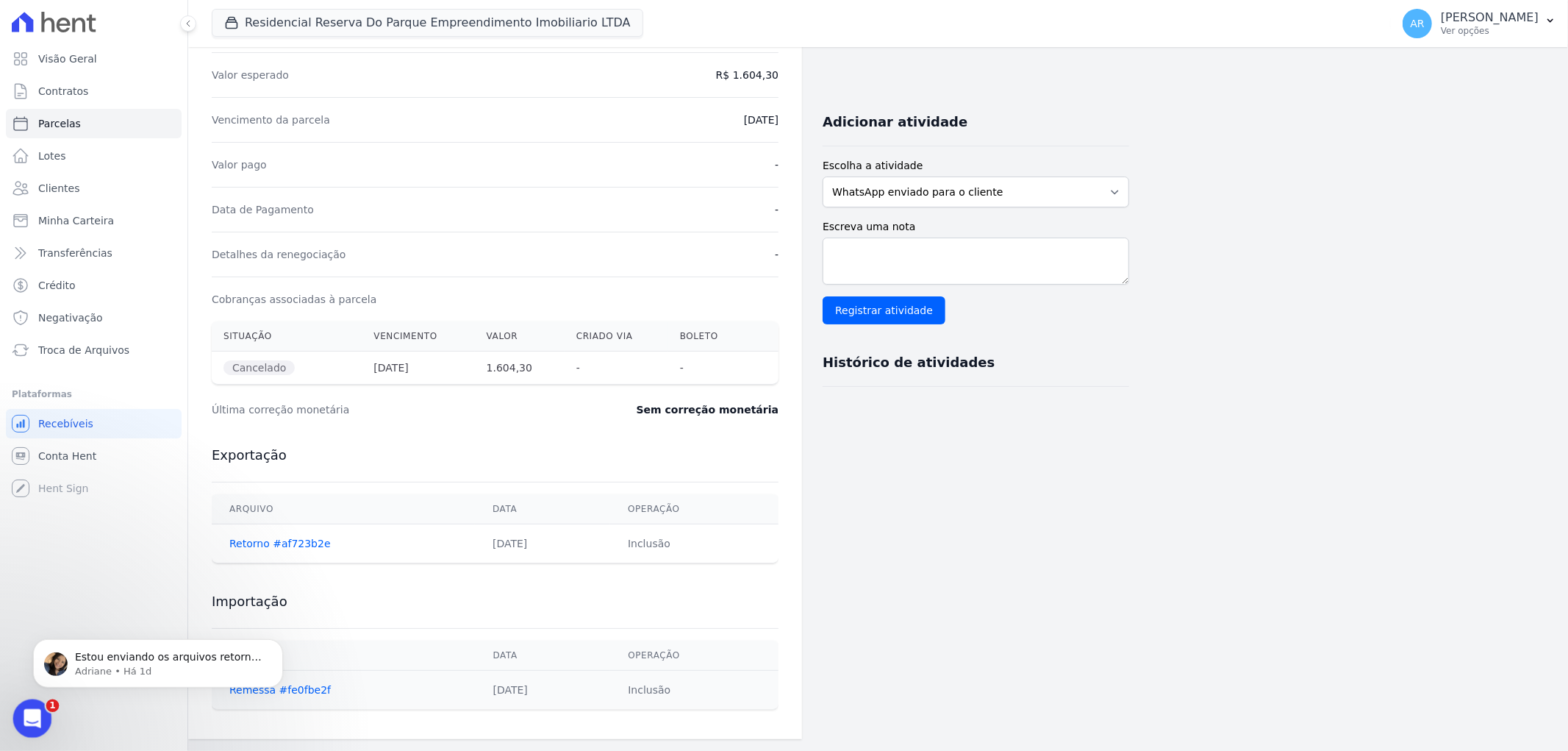
click at [29, 715] on icon "Abertura do Messenger da Intercom" at bounding box center [30, 716] width 24 height 24
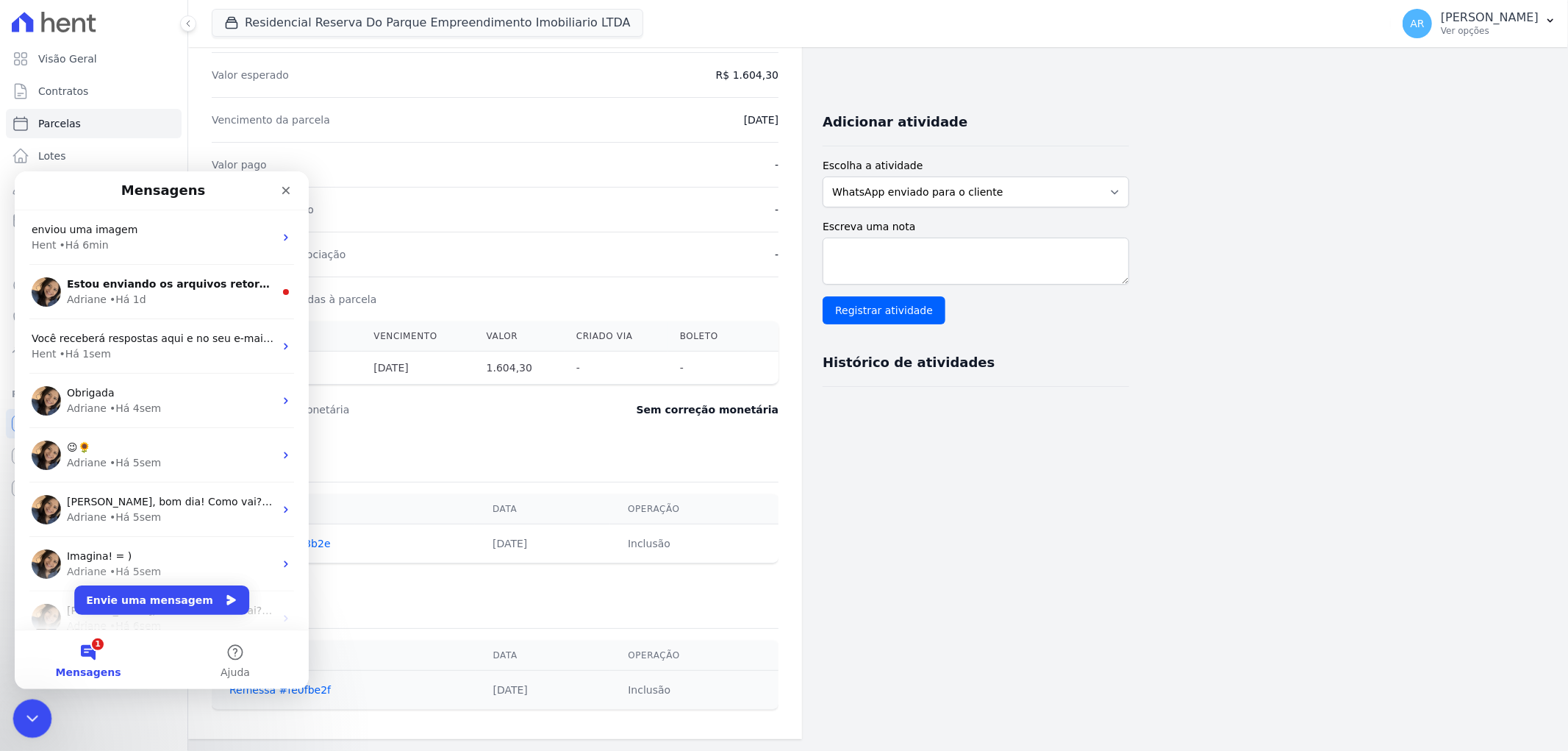
scroll to position [0, 0]
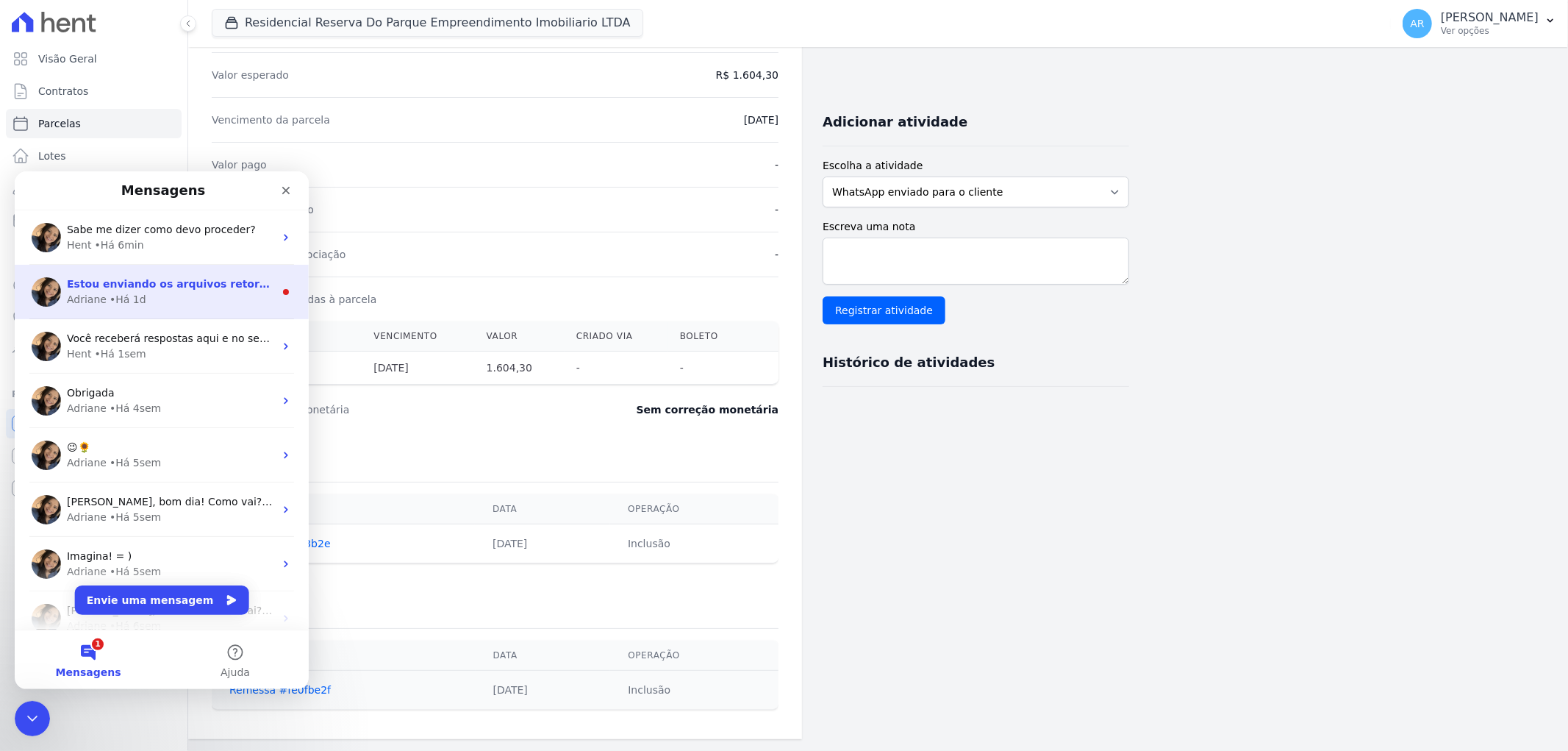
click at [202, 297] on div "Adriane • Há 1d" at bounding box center [171, 298] width 207 height 16
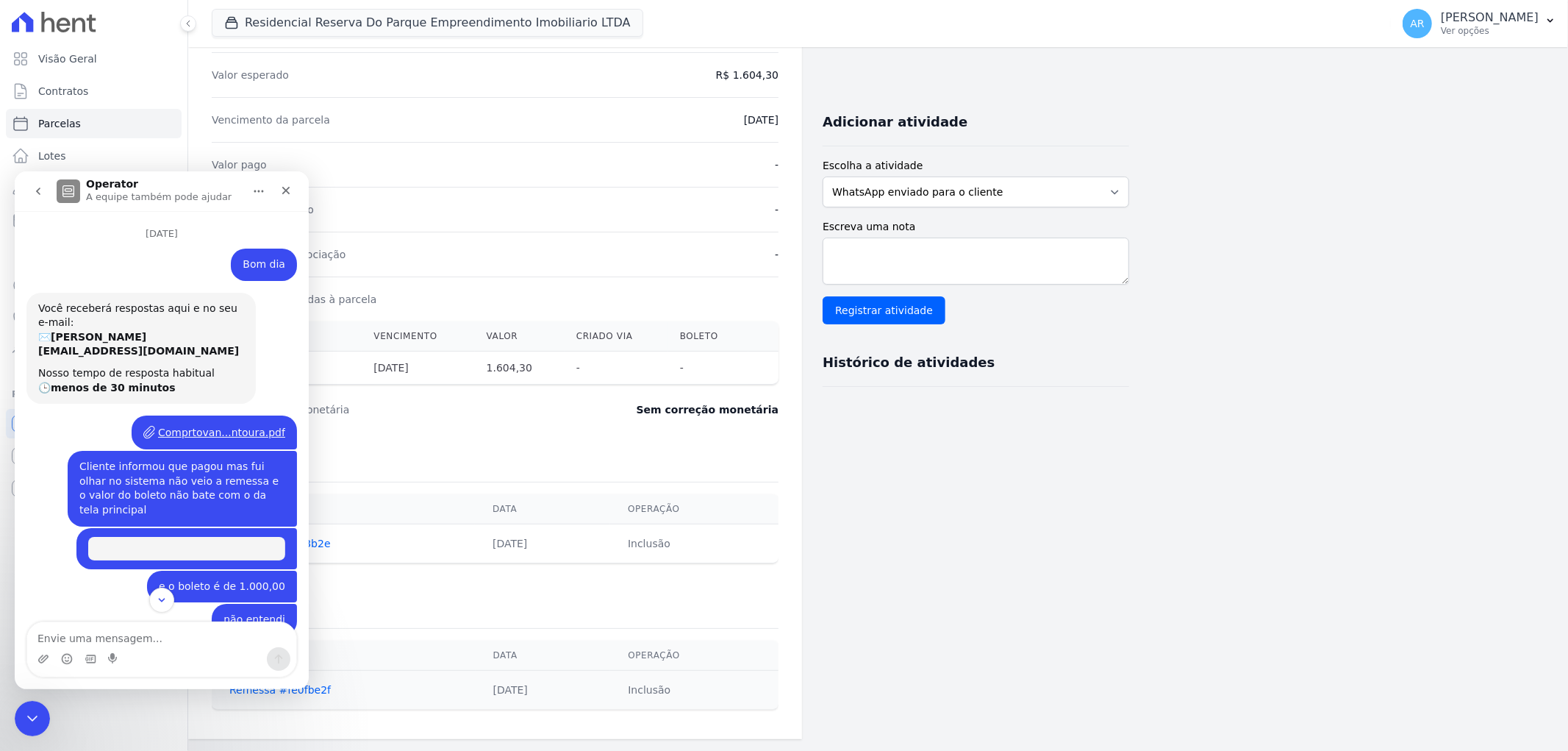
scroll to position [37, 0]
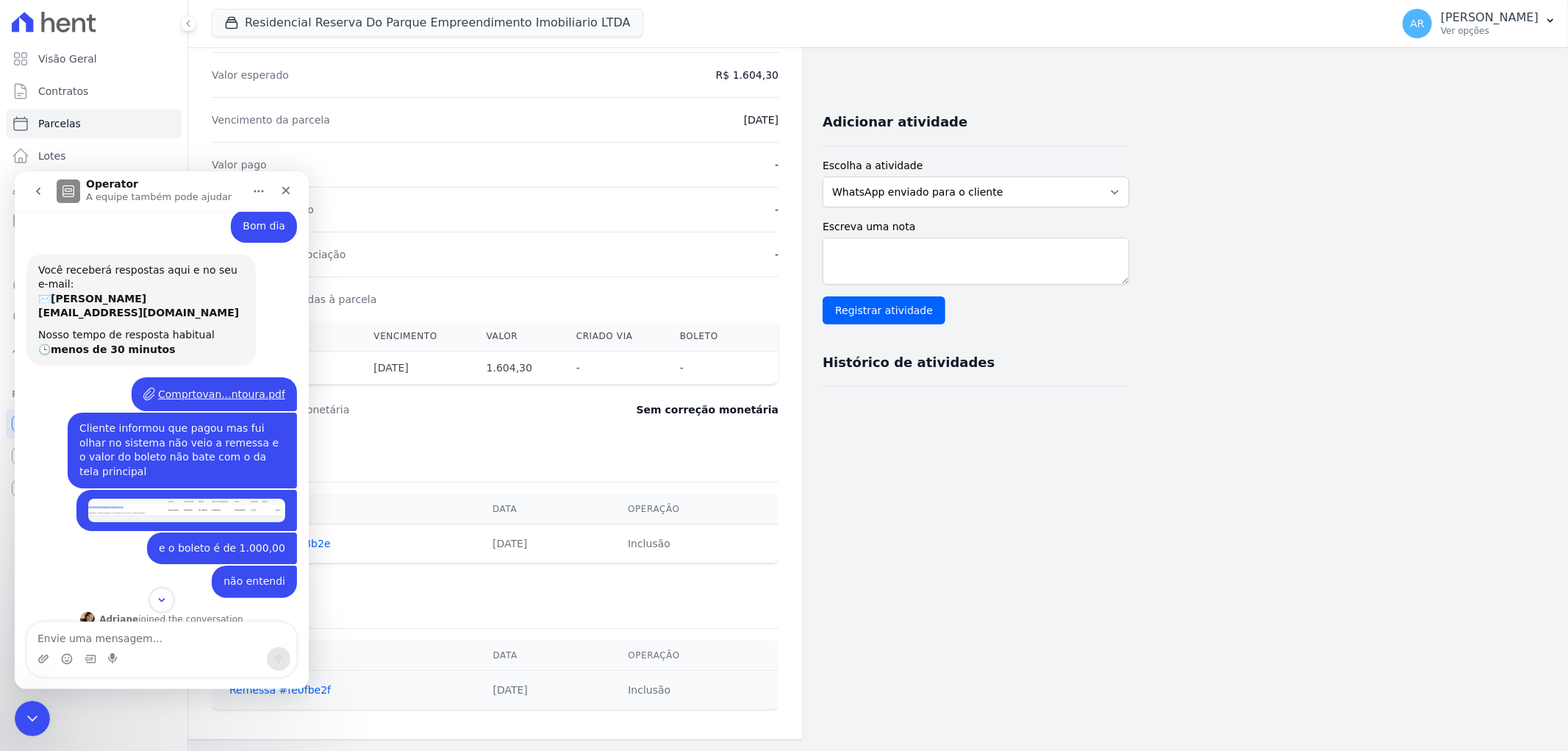
click at [137, 498] on img "Artur diz…" at bounding box center [186, 510] width 197 height 24
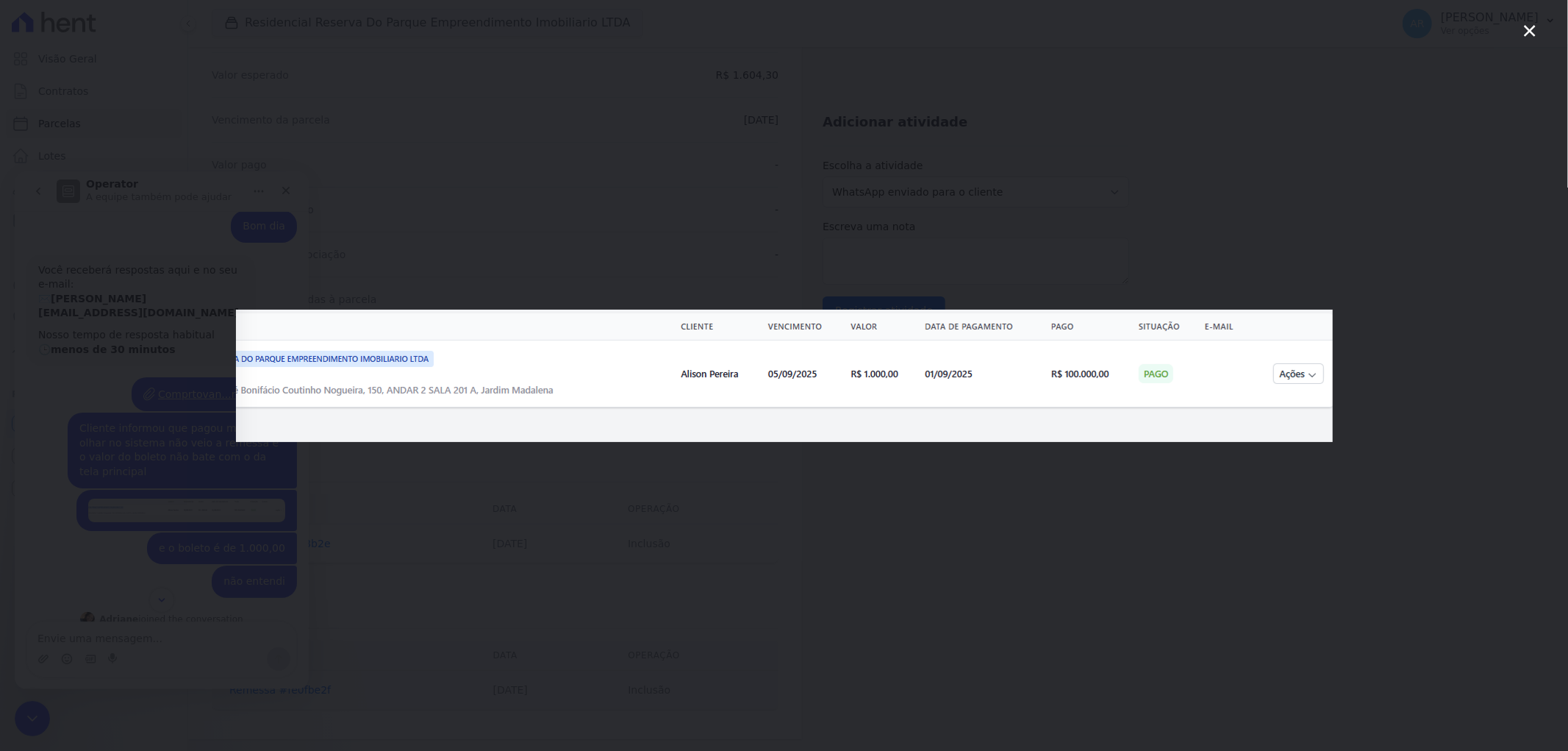
click at [137, 476] on div "Messenger da Intercom" at bounding box center [784, 376] width 1568 height 751
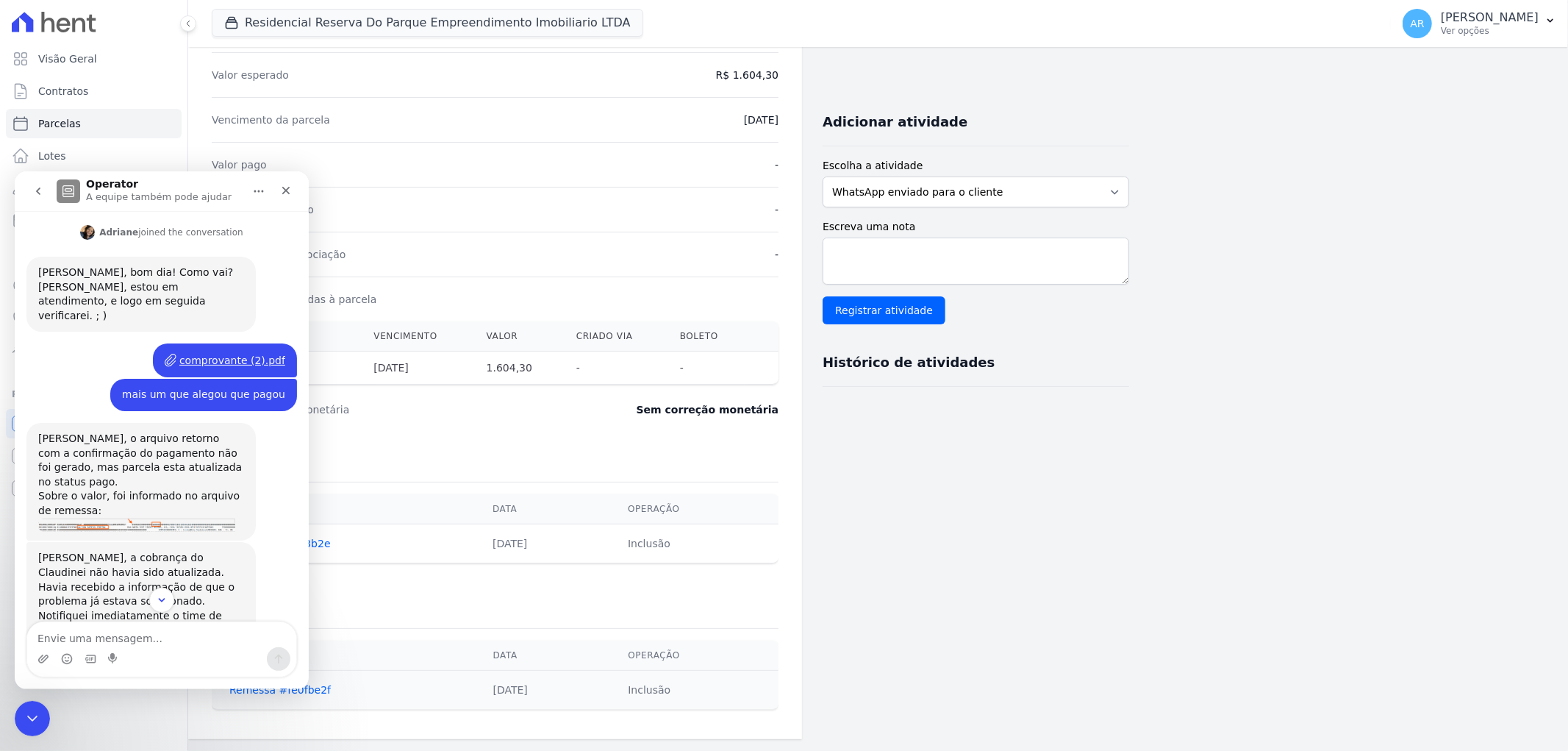
scroll to position [445, 0]
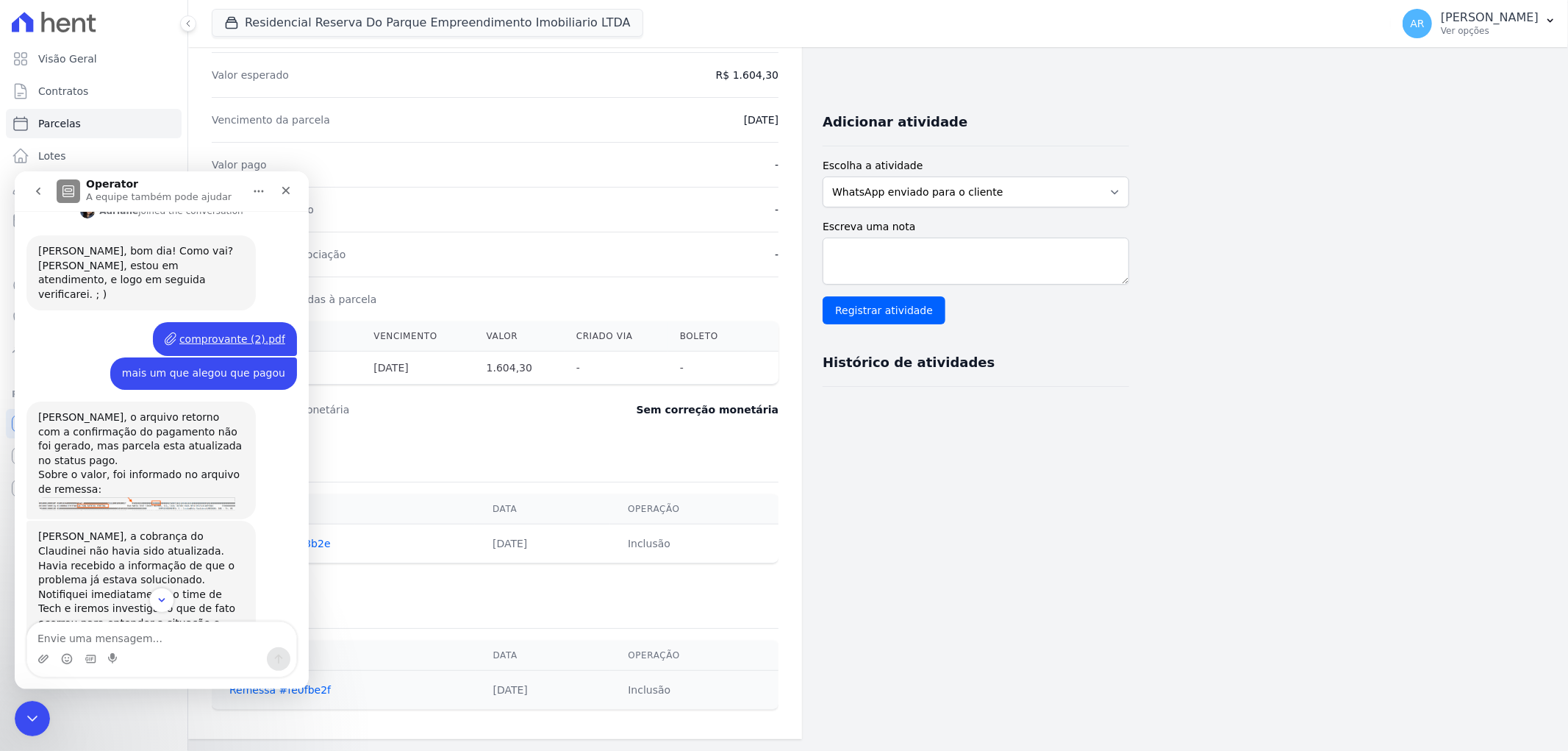
click at [161, 497] on img "Adriane diz…" at bounding box center [137, 503] width 197 height 14
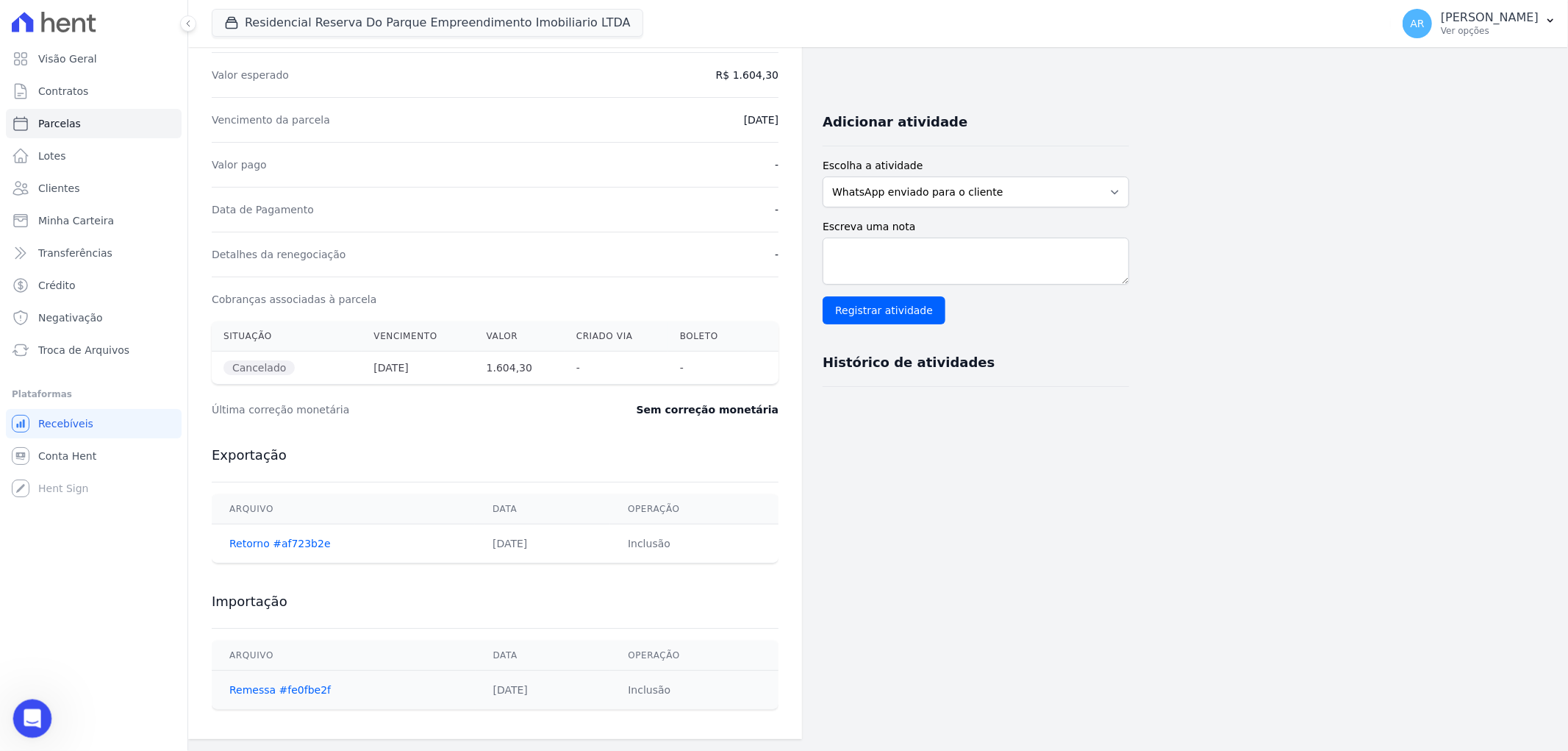
scroll to position [7404, 0]
click at [29, 712] on icon "Abertura do Messenger da Intercom" at bounding box center [30, 716] width 24 height 24
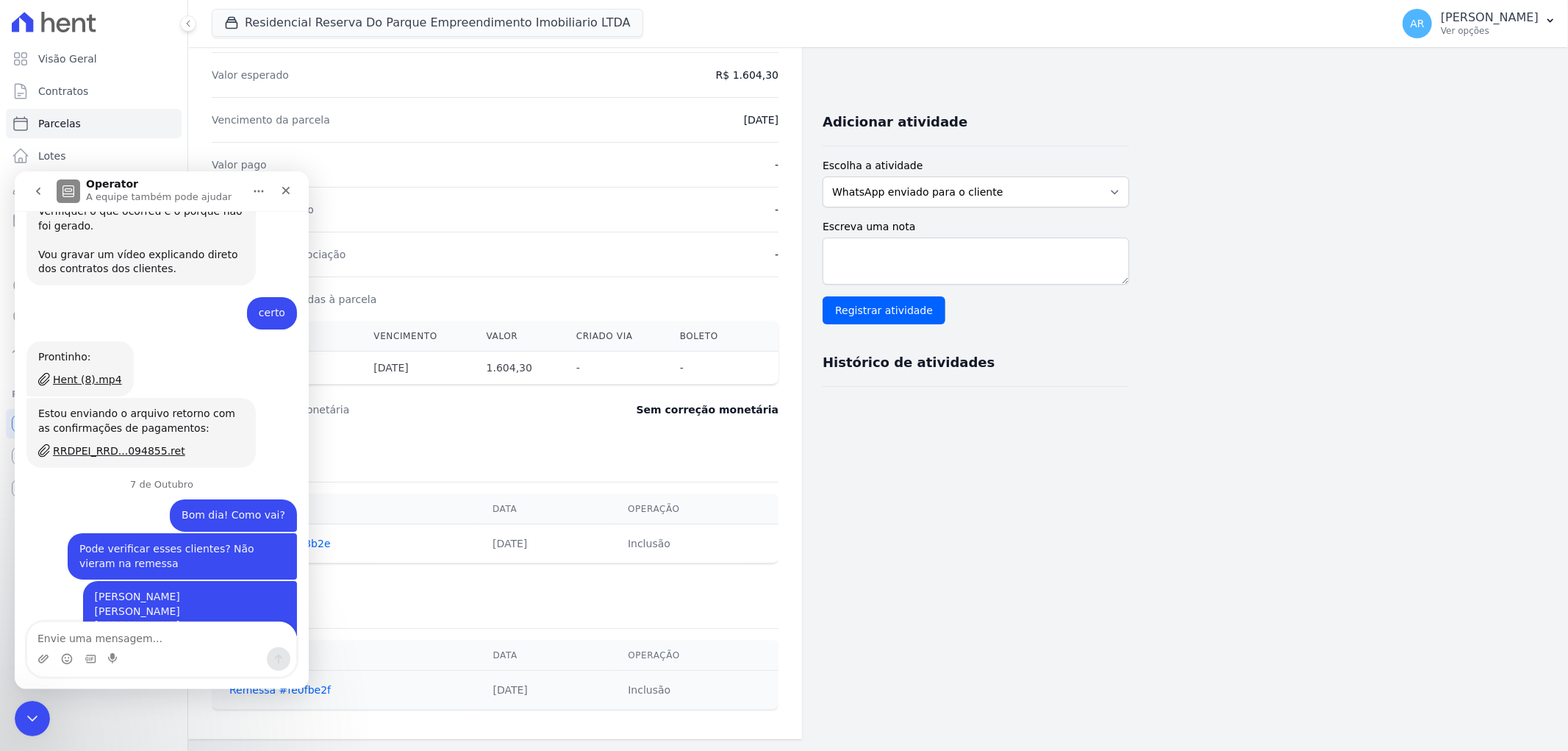
click at [105, 633] on textarea "Envie uma mensagem..." at bounding box center [161, 633] width 269 height 25
type textarea "Sim, veio como remessa rejeitada"
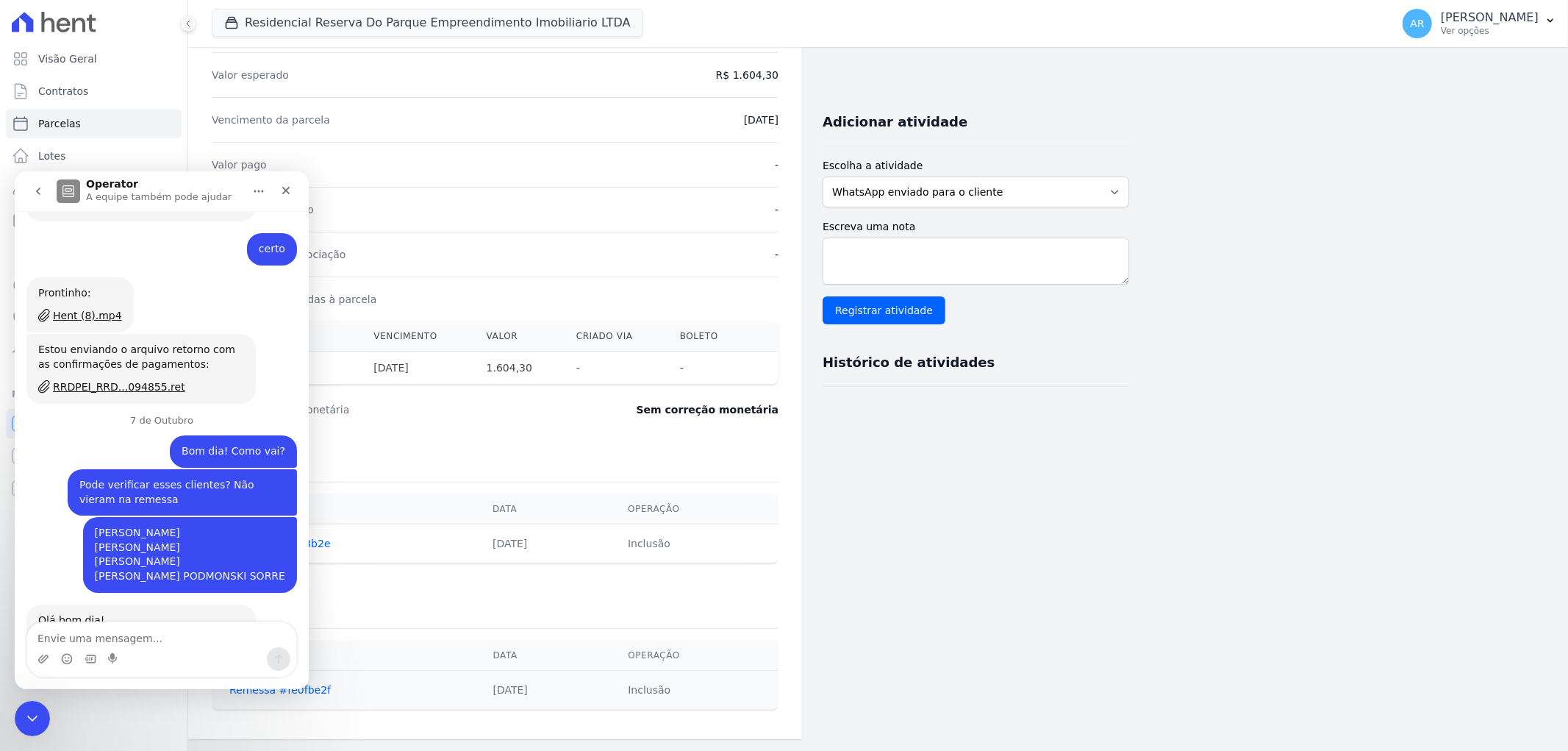
scroll to position [7469, 0]
type textarea "o retorno"
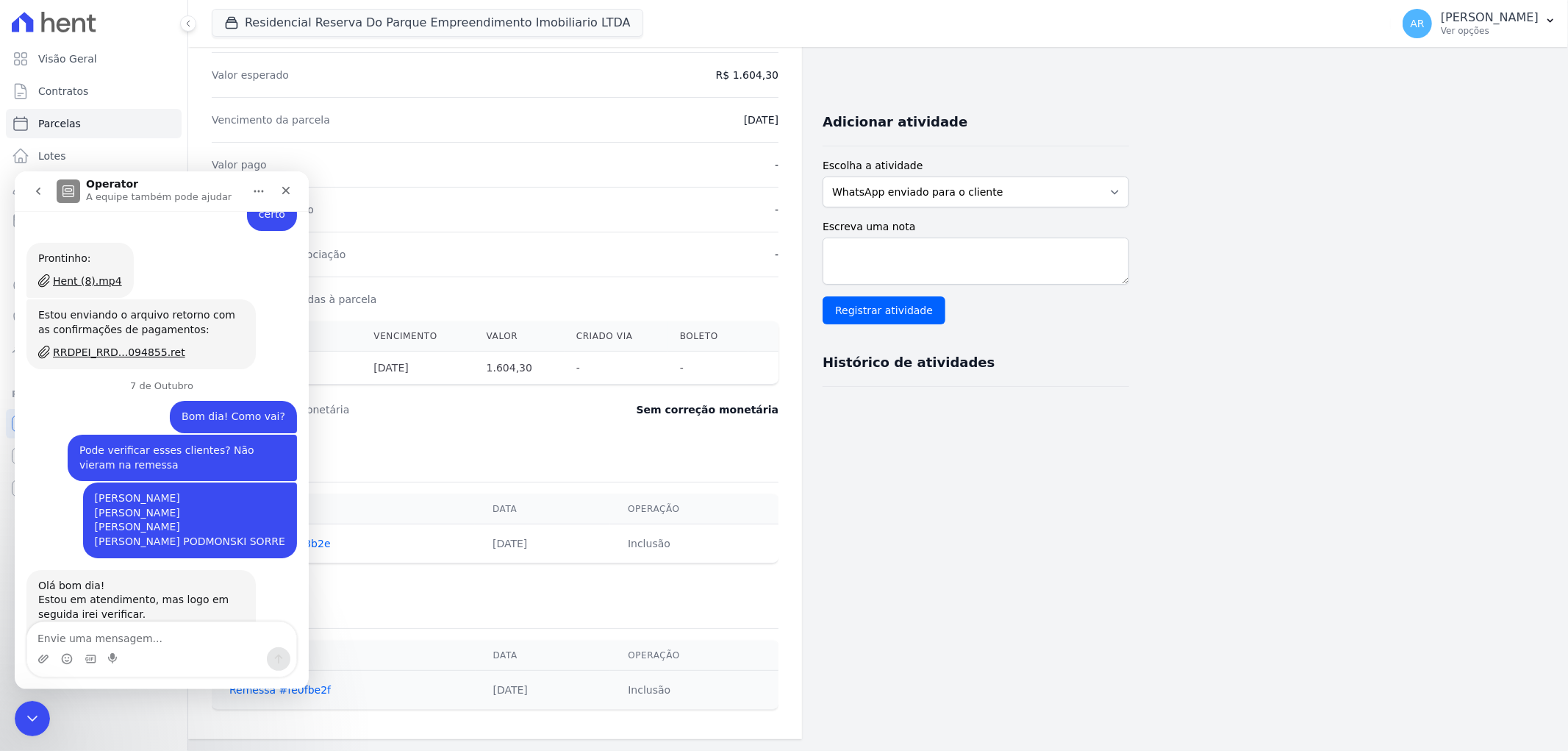
click at [132, 742] on div "RRDPEI_RRD...083000.ret" at bounding box center [119, 749] width 132 height 16
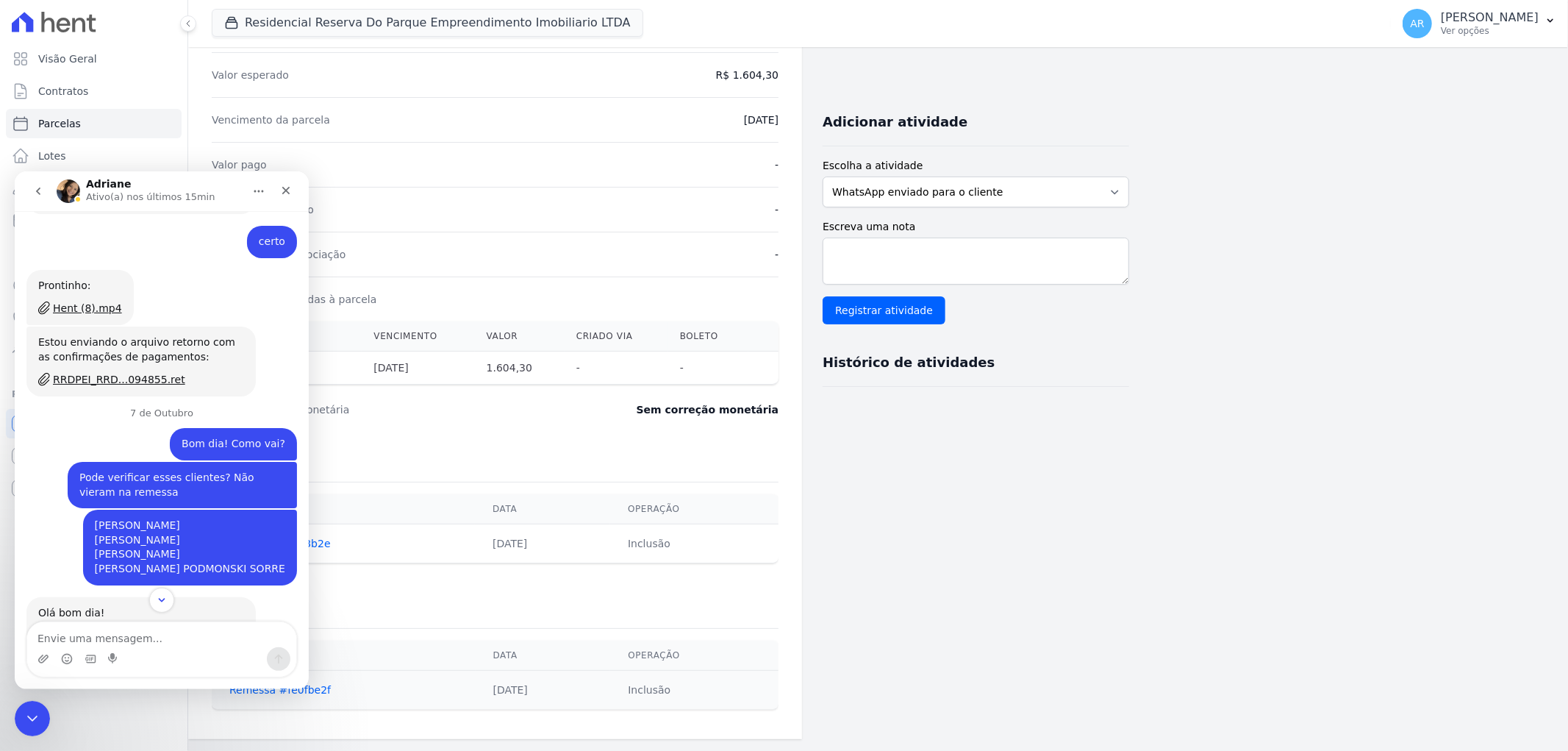
scroll to position [7502, 0]
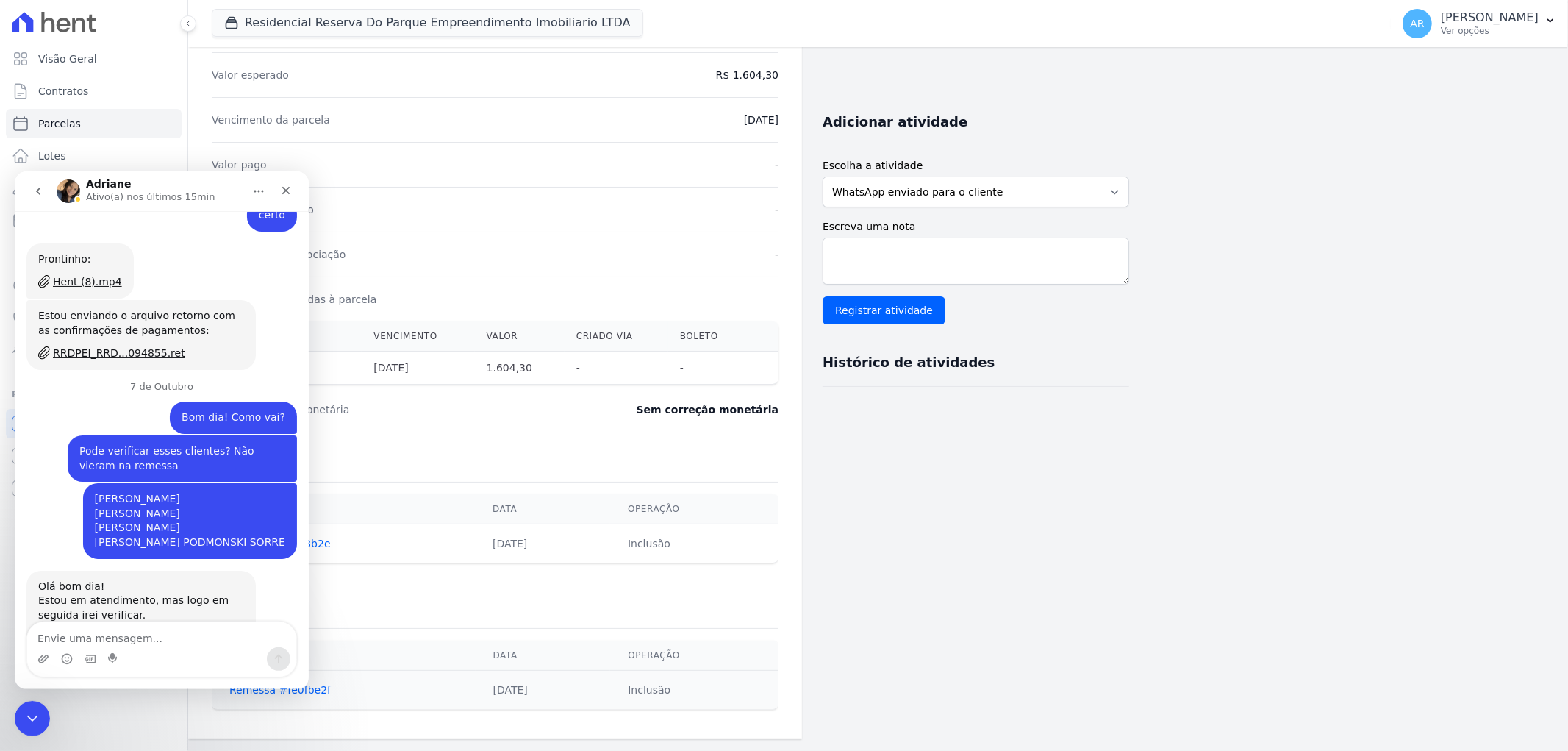
click at [99, 638] on div "Messenger da Intercom" at bounding box center [161, 648] width 269 height 54
click at [99, 637] on textarea "Envie uma mensagem..." at bounding box center [161, 633] width 269 height 25
type textarea "ops, mensagem incorreta"
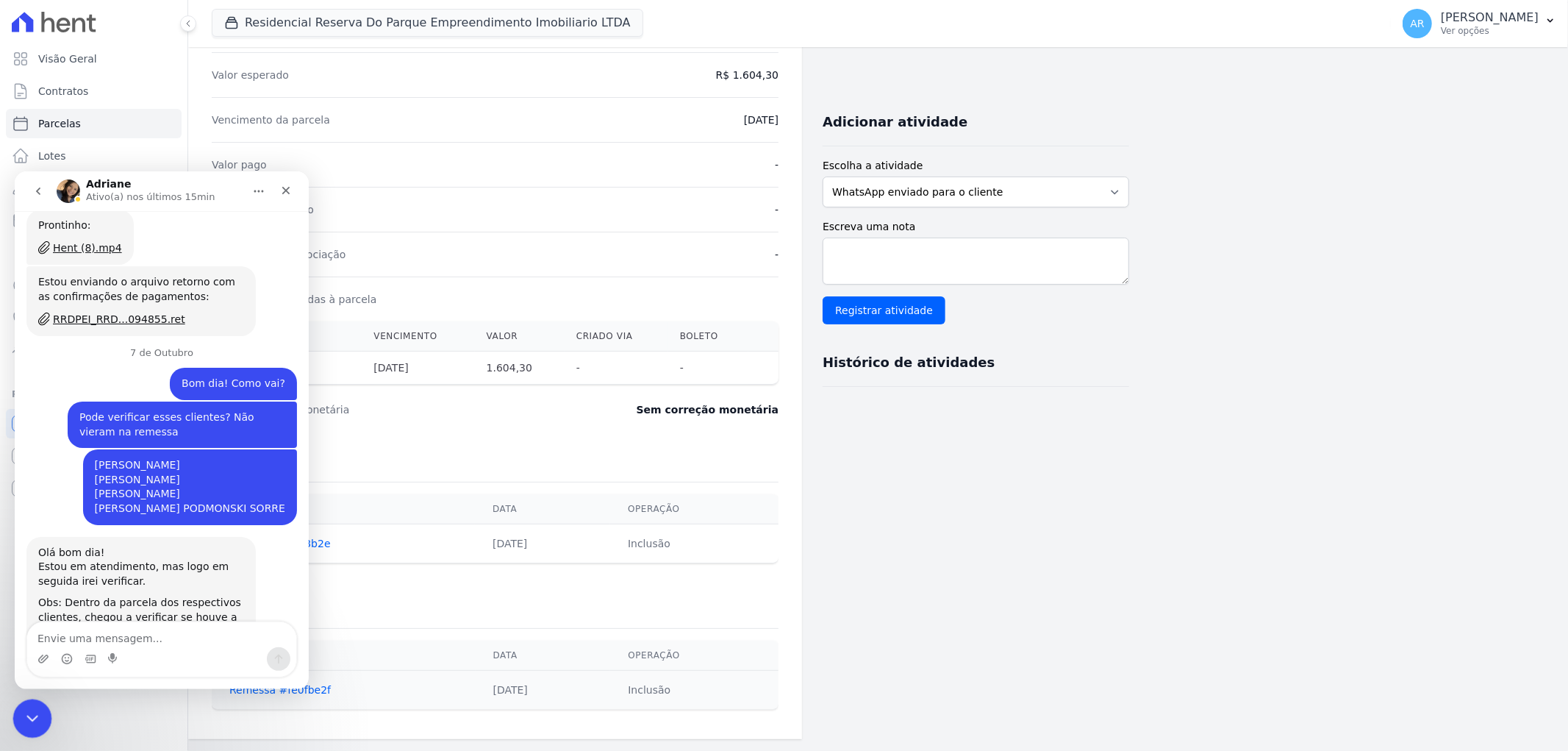
click at [23, 714] on icon "Encerramento do Messenger da Intercom" at bounding box center [29, 716] width 17 height 17
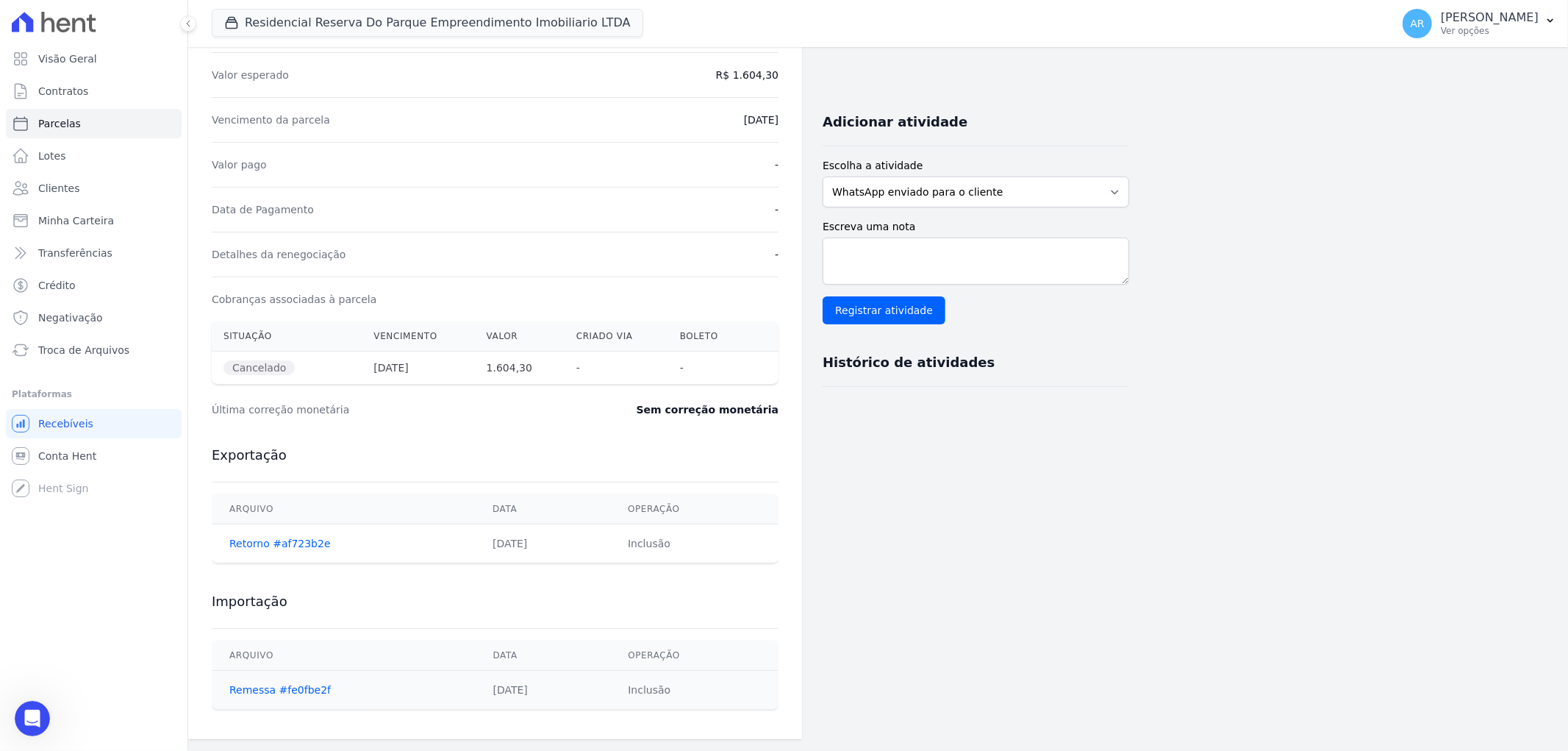
click at [10, 714] on div "Visão Geral Contratos Parcelas Lotes Clientes Minha Carteira Transferências Cré…" at bounding box center [94, 376] width 187 height 751
click at [28, 711] on icon "Abertura do Messenger da Intercom" at bounding box center [30, 716] width 24 height 24
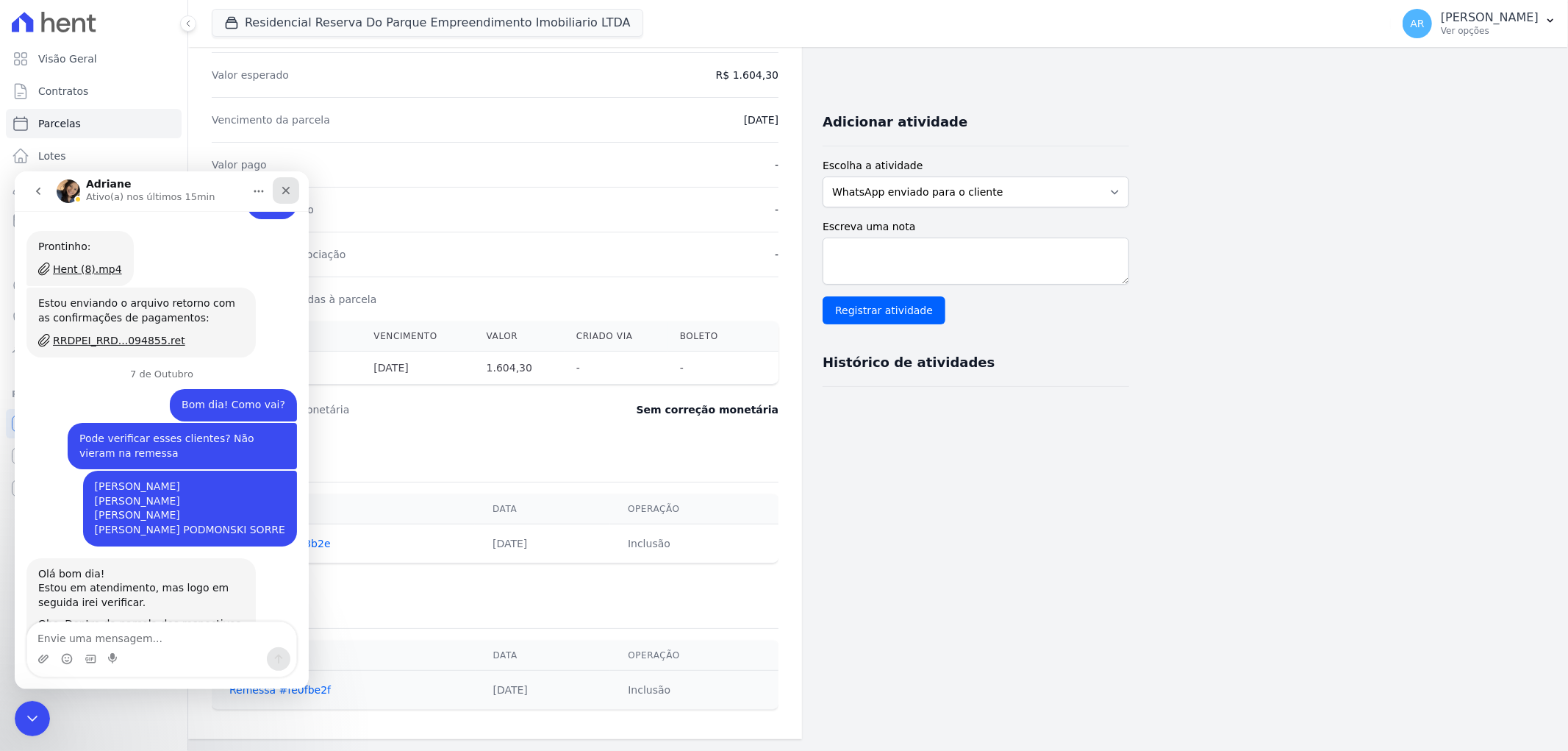
click at [289, 188] on icon "Fechar" at bounding box center [285, 189] width 12 height 12
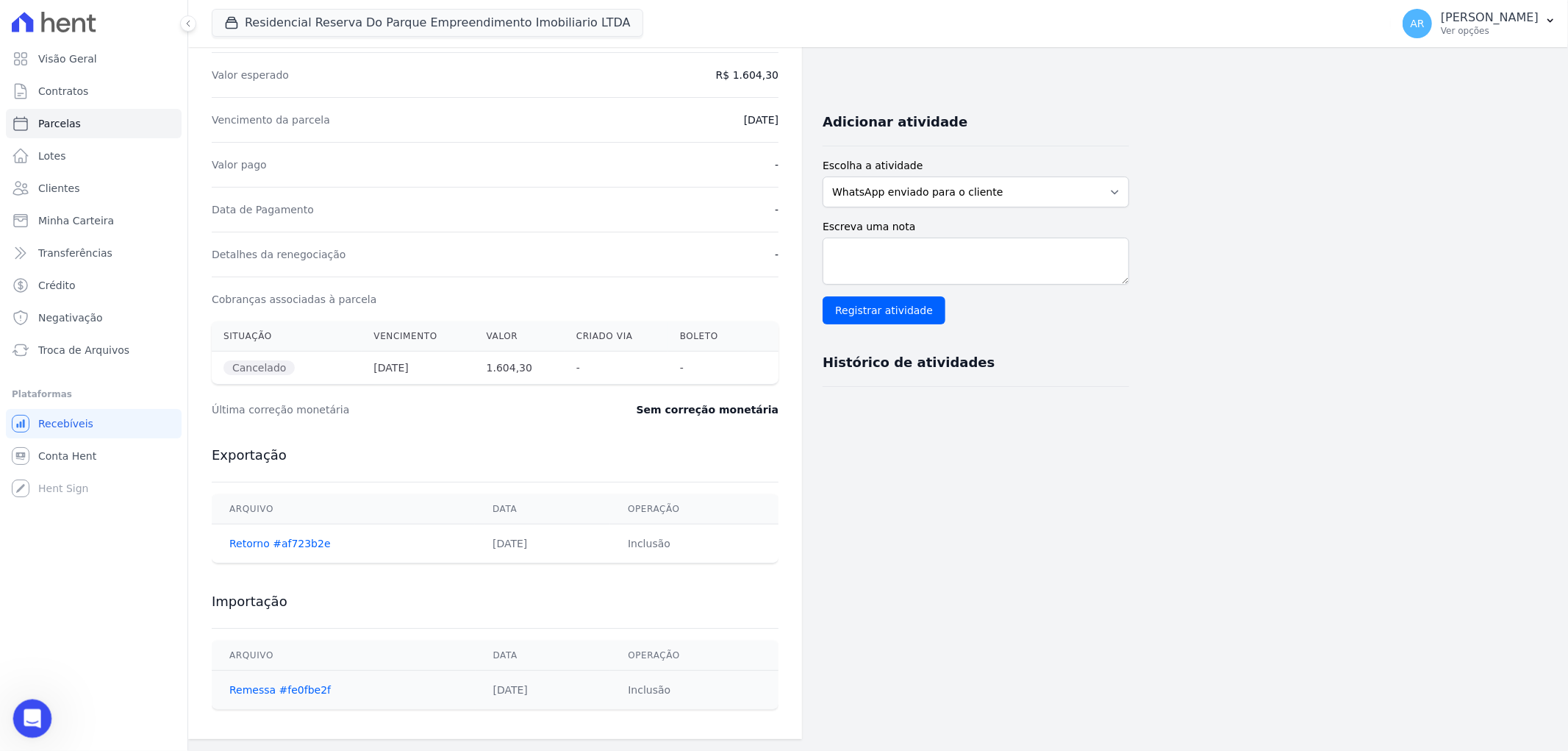
scroll to position [7535, 0]
click at [24, 730] on div "Abertura do Messenger da Intercom" at bounding box center [29, 716] width 49 height 49
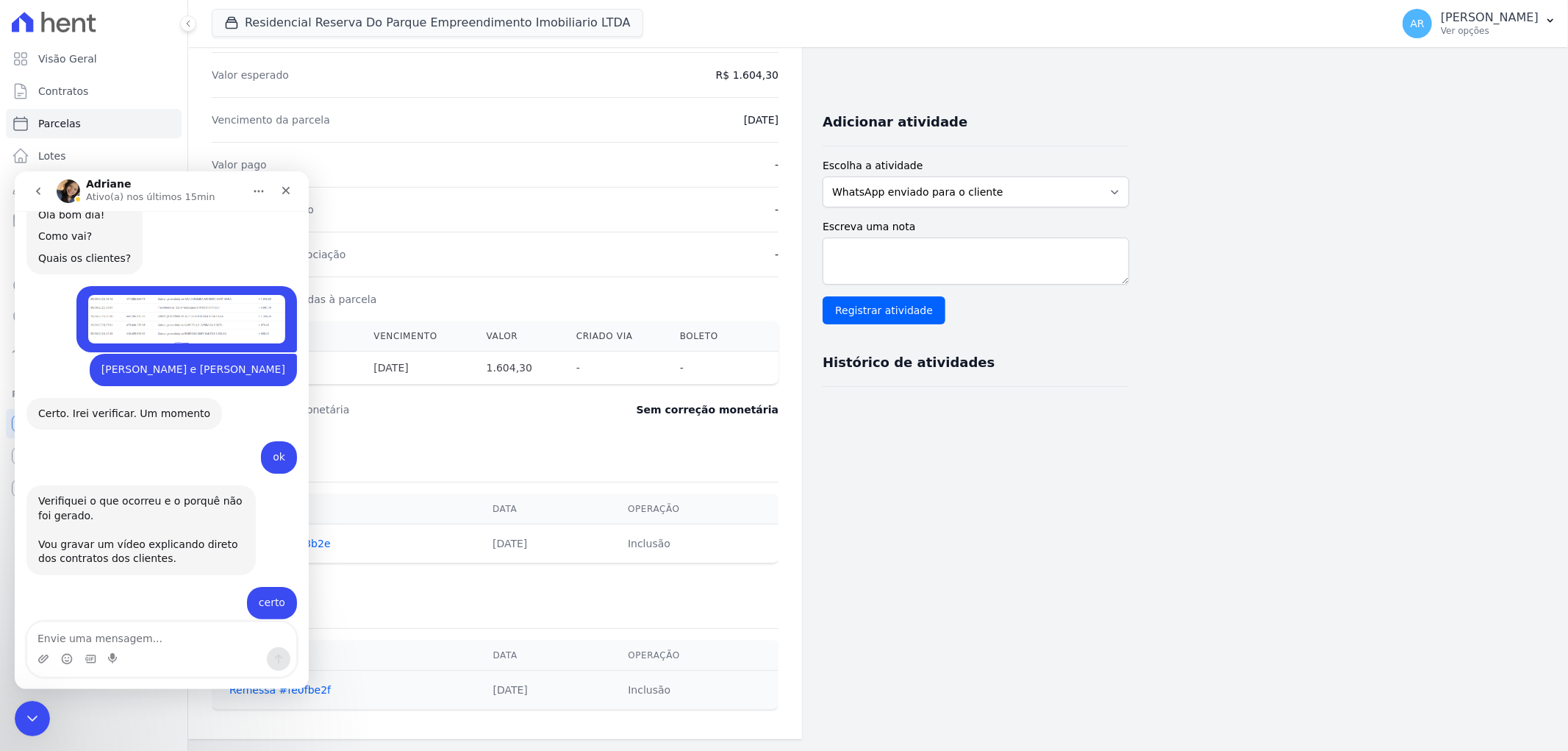
scroll to position [0, 0]
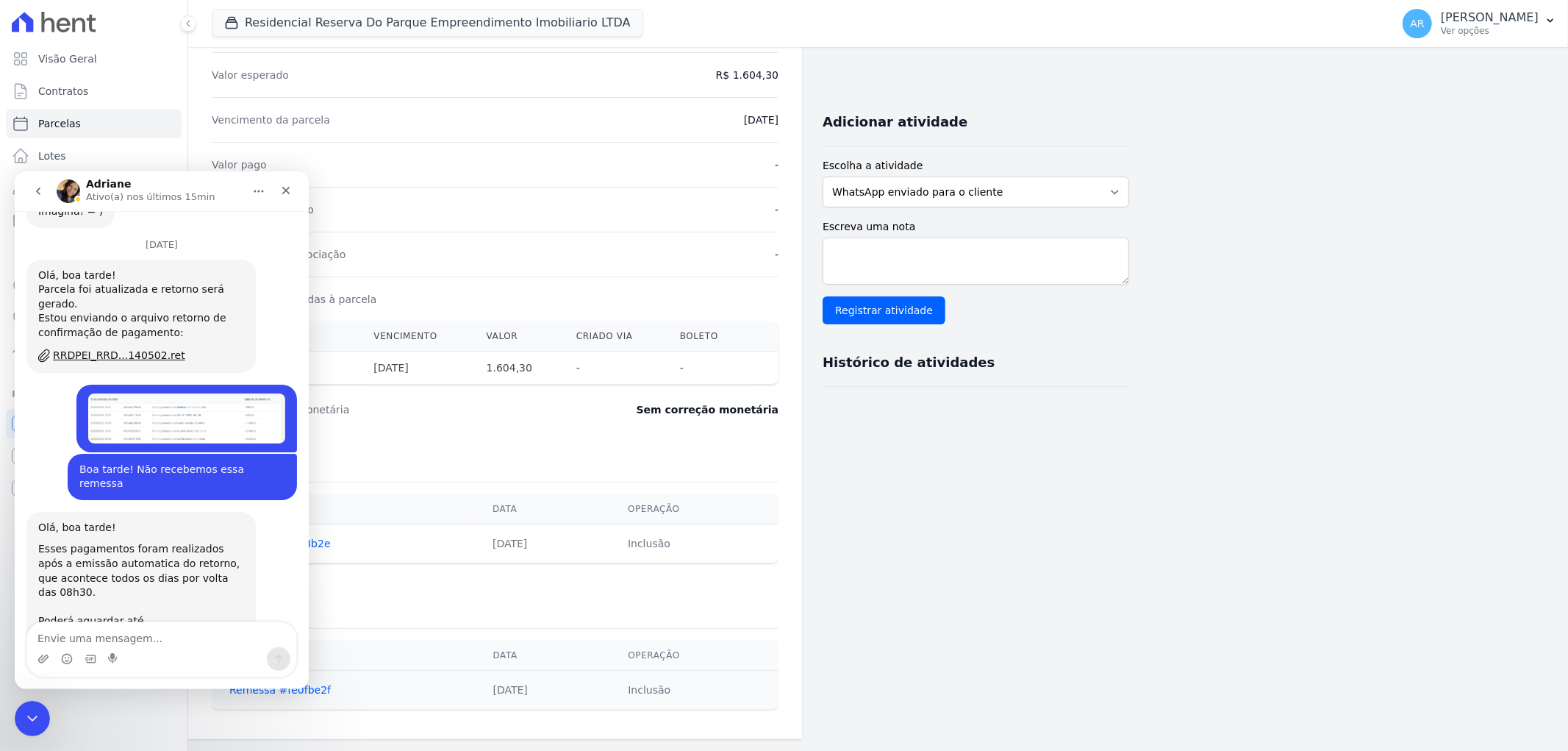
click at [32, 188] on icon "go back" at bounding box center [38, 190] width 12 height 12
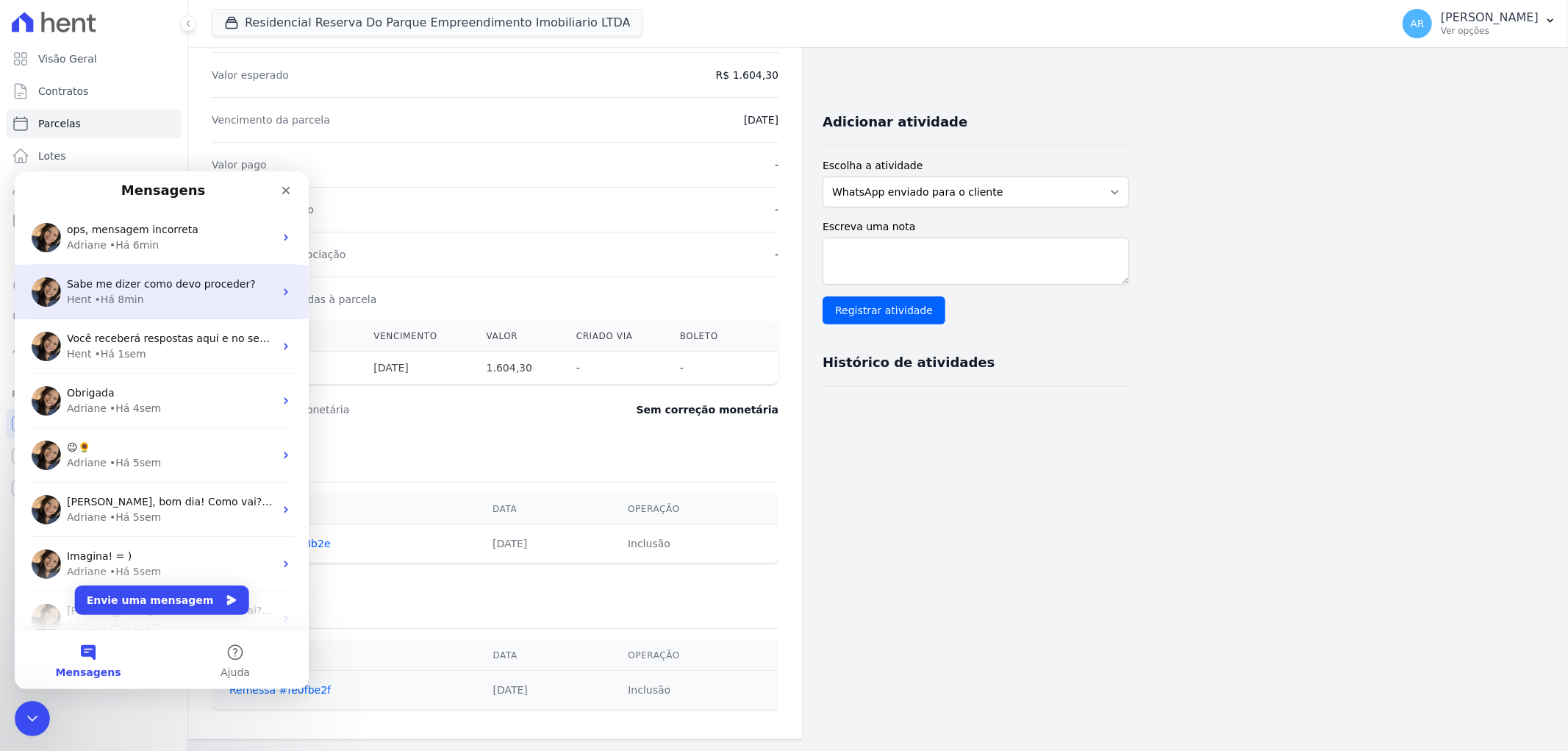
click at [144, 301] on div "Hent • Há 8min" at bounding box center [171, 298] width 207 height 16
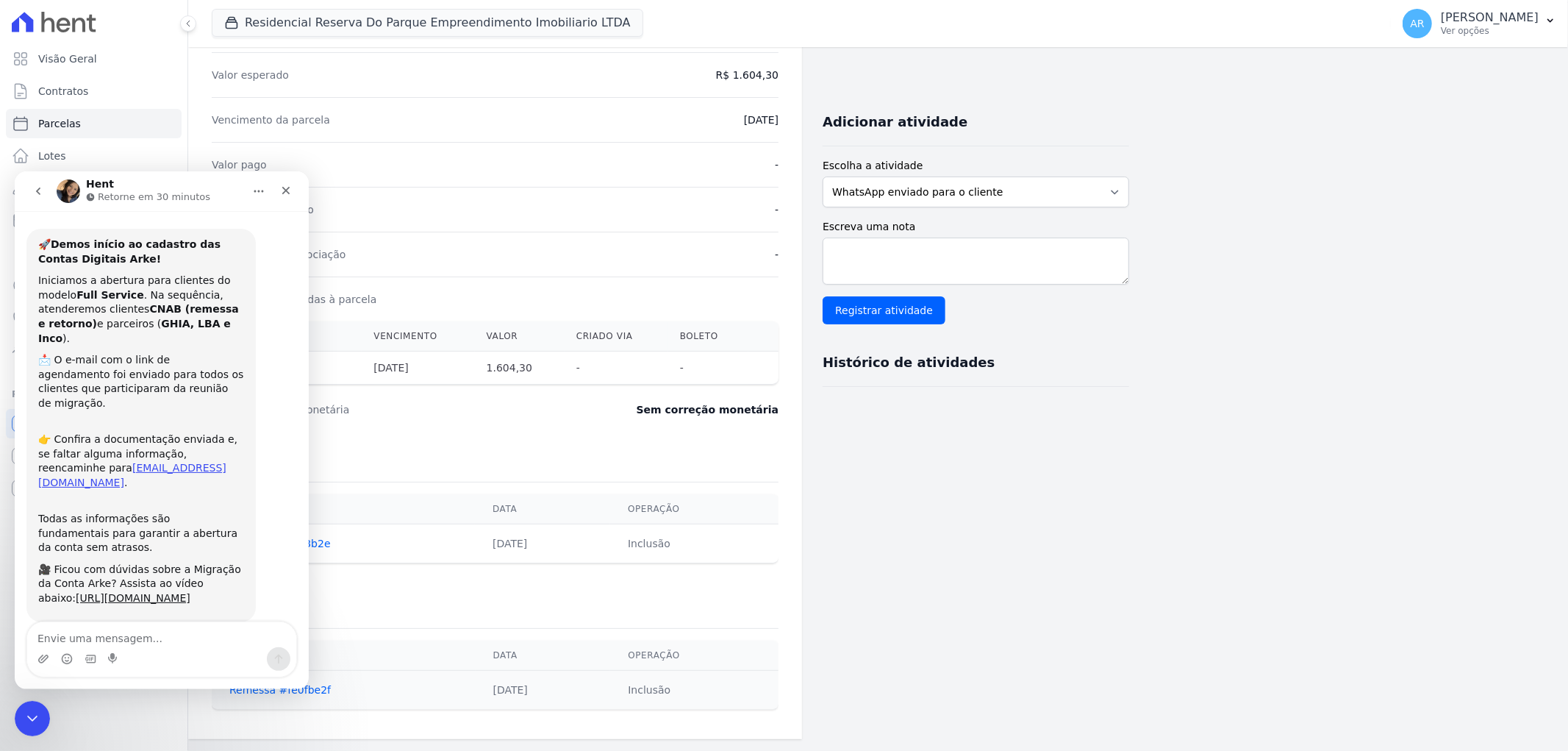
scroll to position [457, 0]
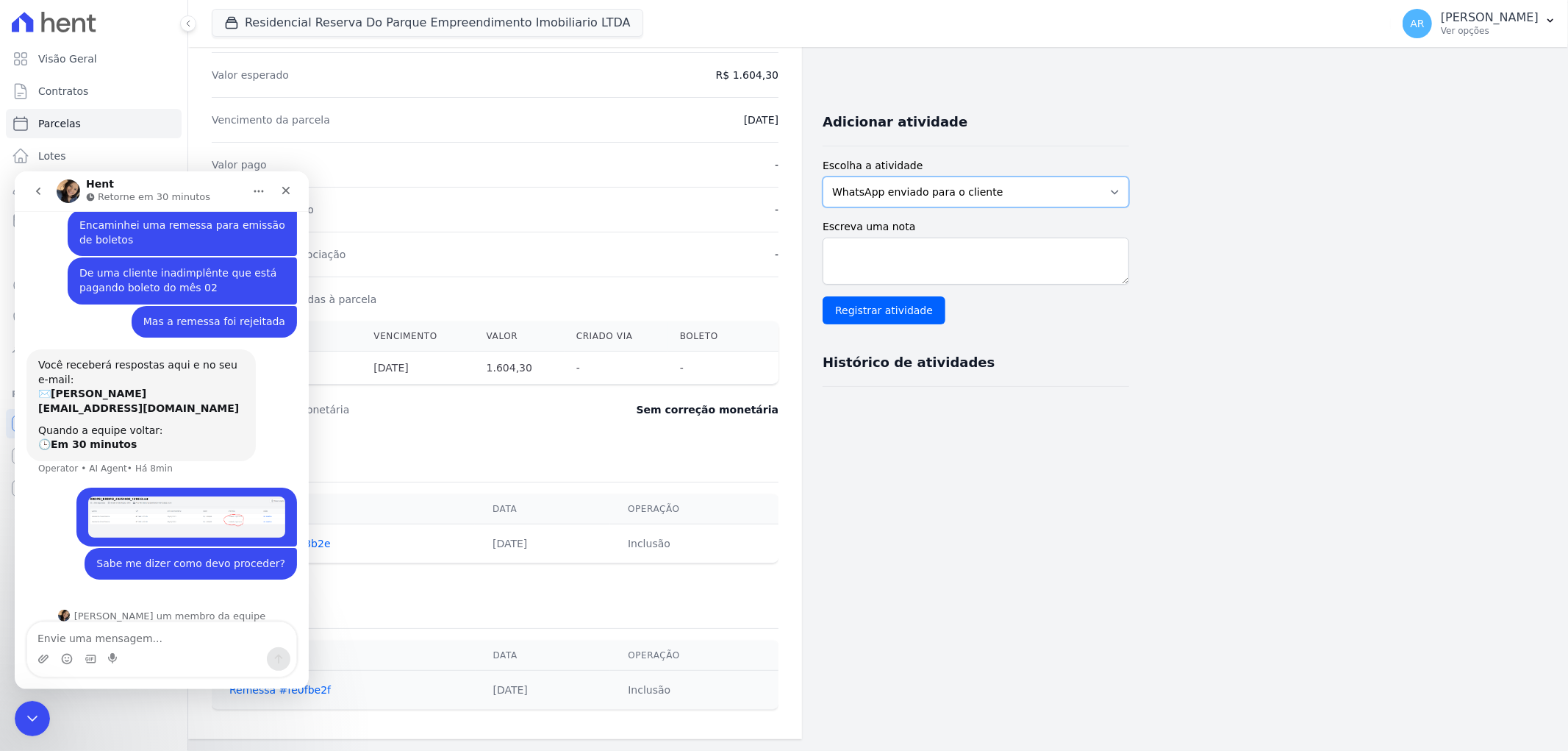
click at [1026, 192] on select "WhatsApp enviado para o cliente Adicionar um comentário Ligação feita para o cl…" at bounding box center [975, 192] width 306 height 31
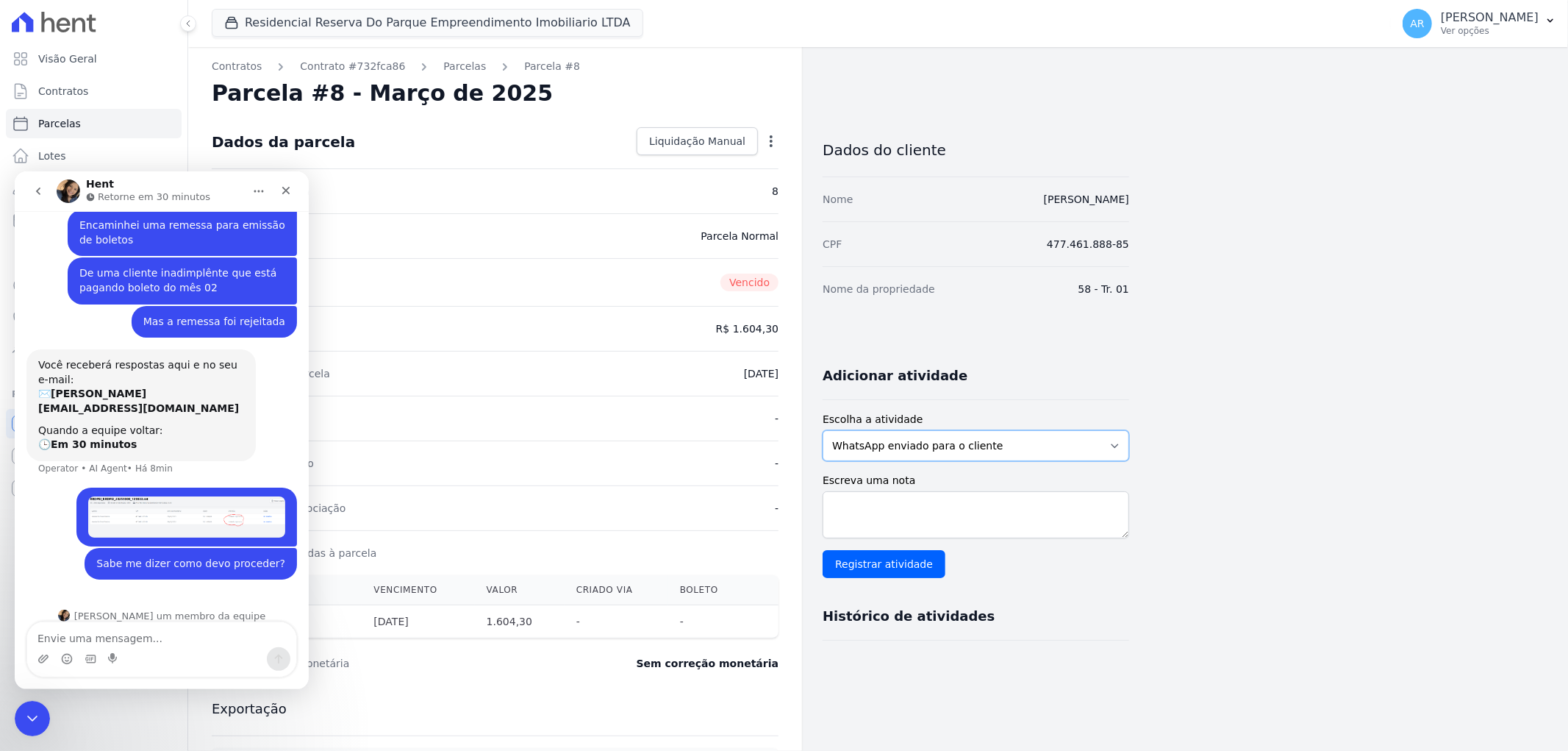
scroll to position [0, 0]
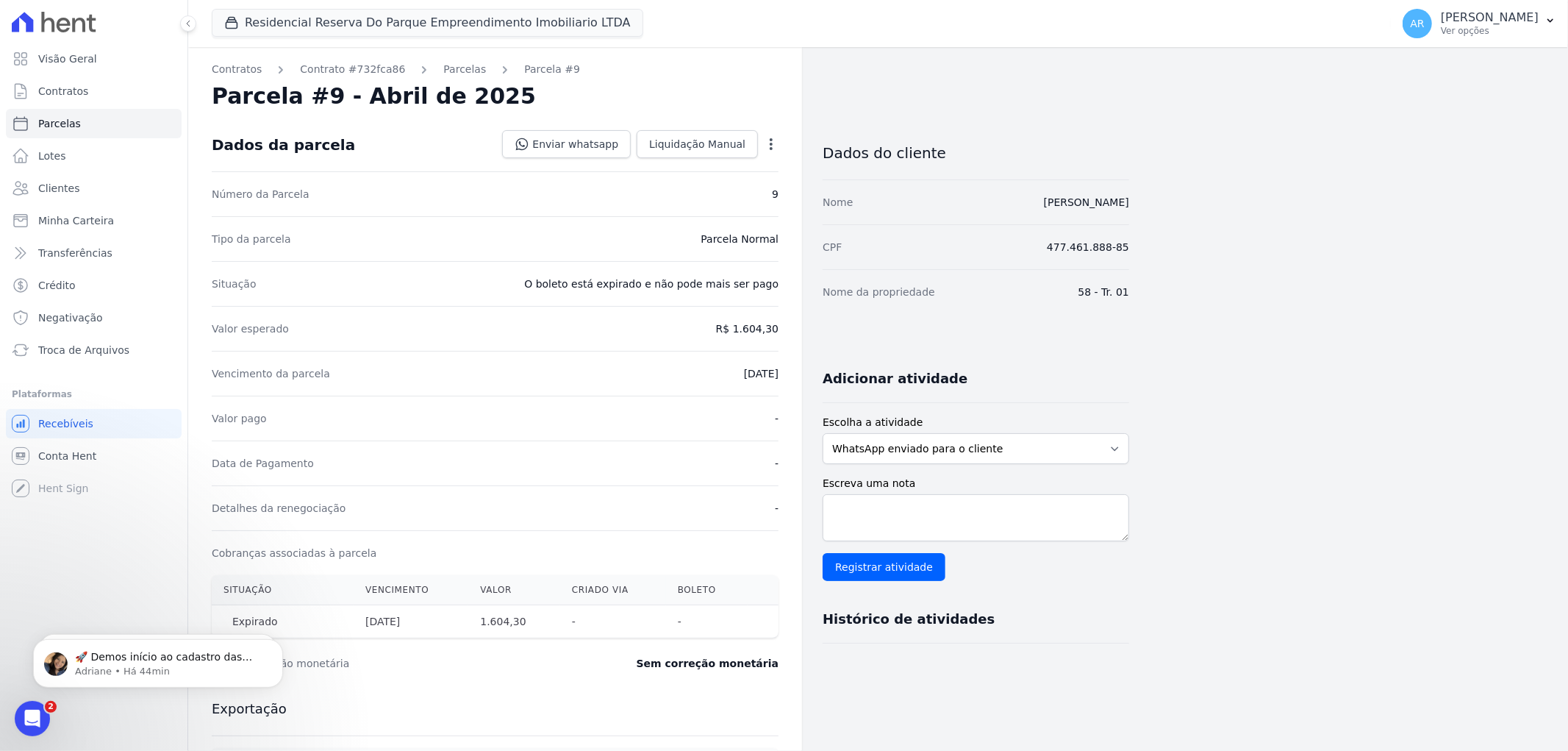
click at [772, 138] on icon "button" at bounding box center [771, 144] width 15 height 15
click at [80, 451] on span "Conta Hent" at bounding box center [67, 456] width 58 height 15
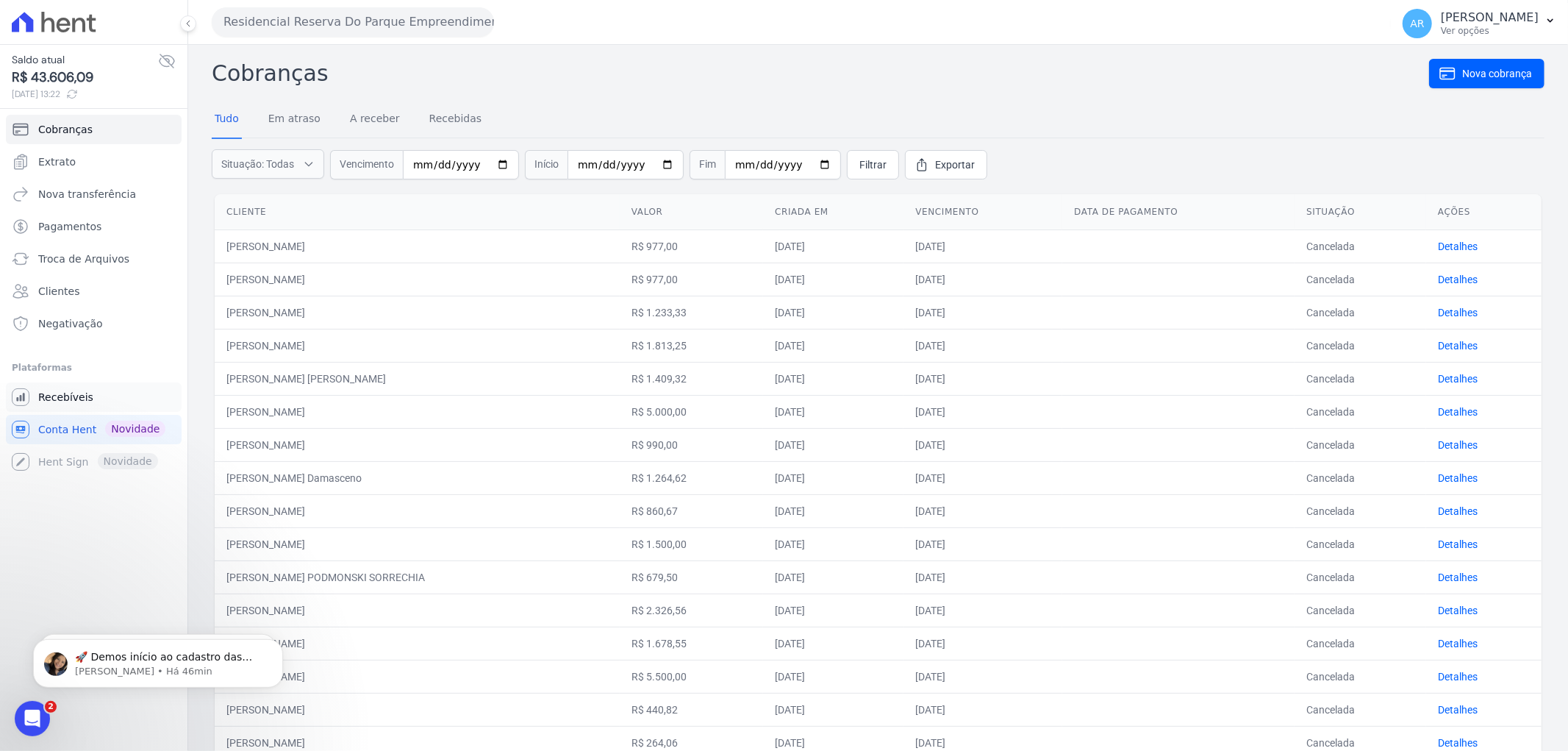
click at [69, 398] on span "Recebíveis" at bounding box center [66, 398] width 55 height 15
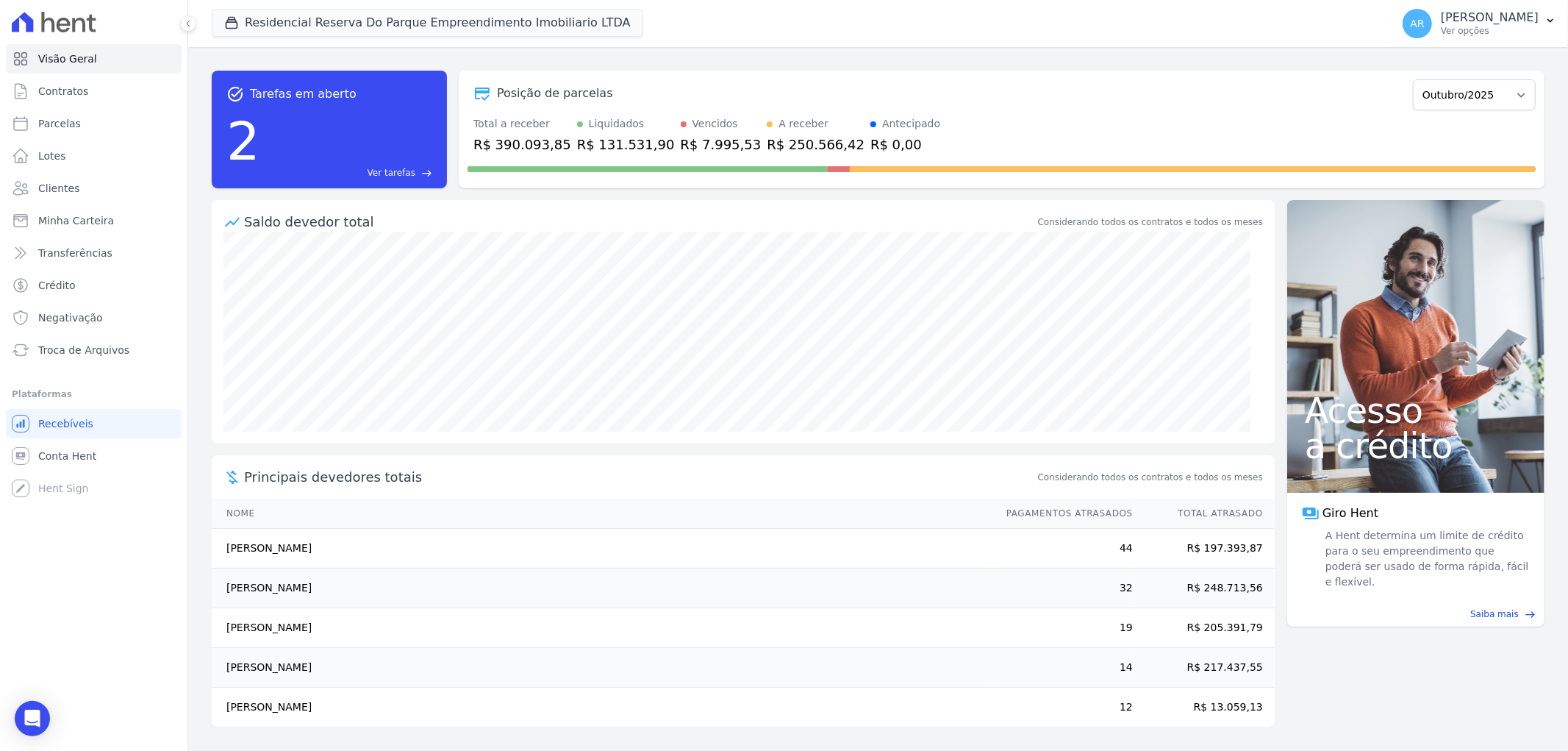
click at [70, 409] on link "Recebíveis" at bounding box center [93, 423] width 175 height 29
click at [73, 356] on span "Troca de Arquivos" at bounding box center [83, 350] width 91 height 15
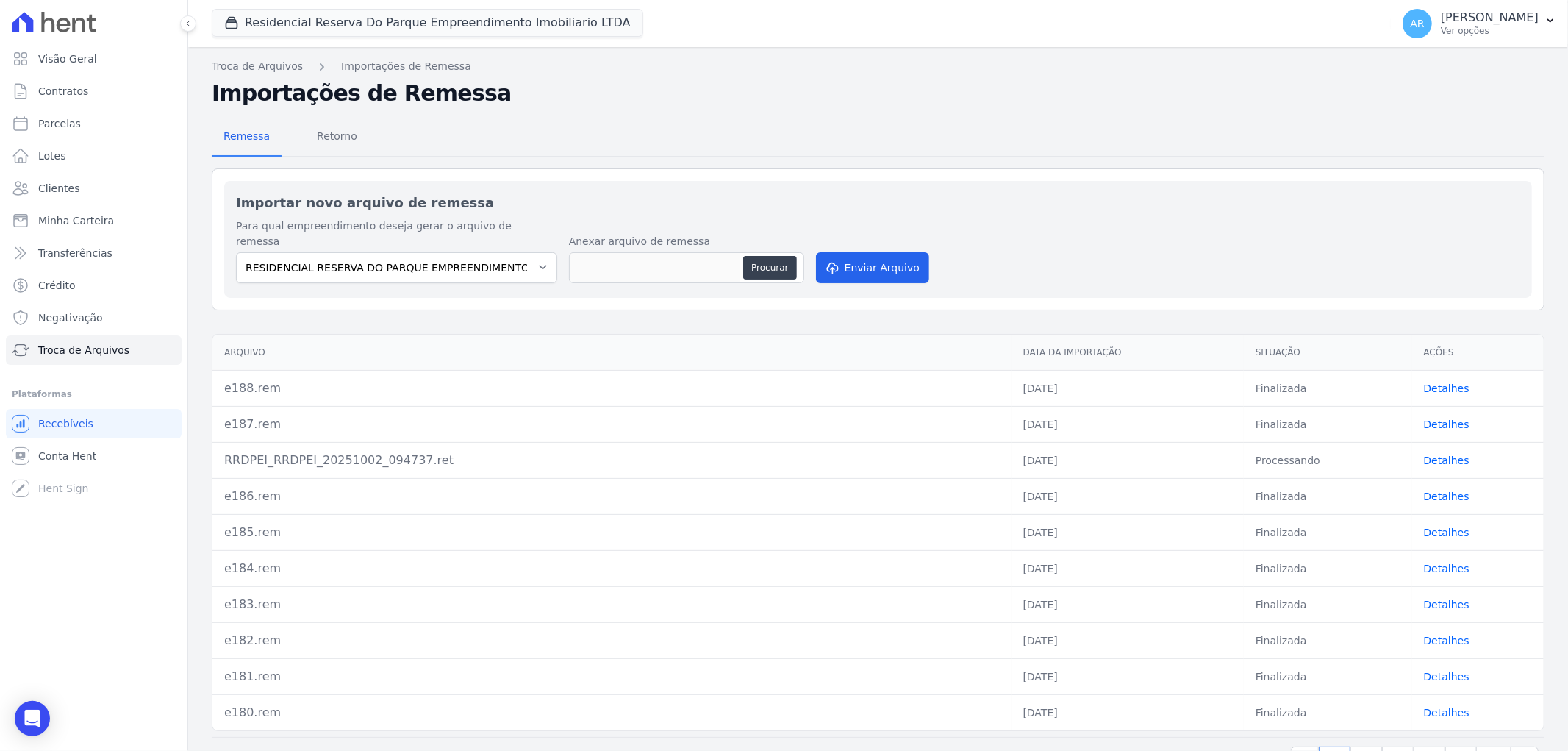
click at [1440, 383] on link "Detalhes" at bounding box center [1447, 388] width 46 height 12
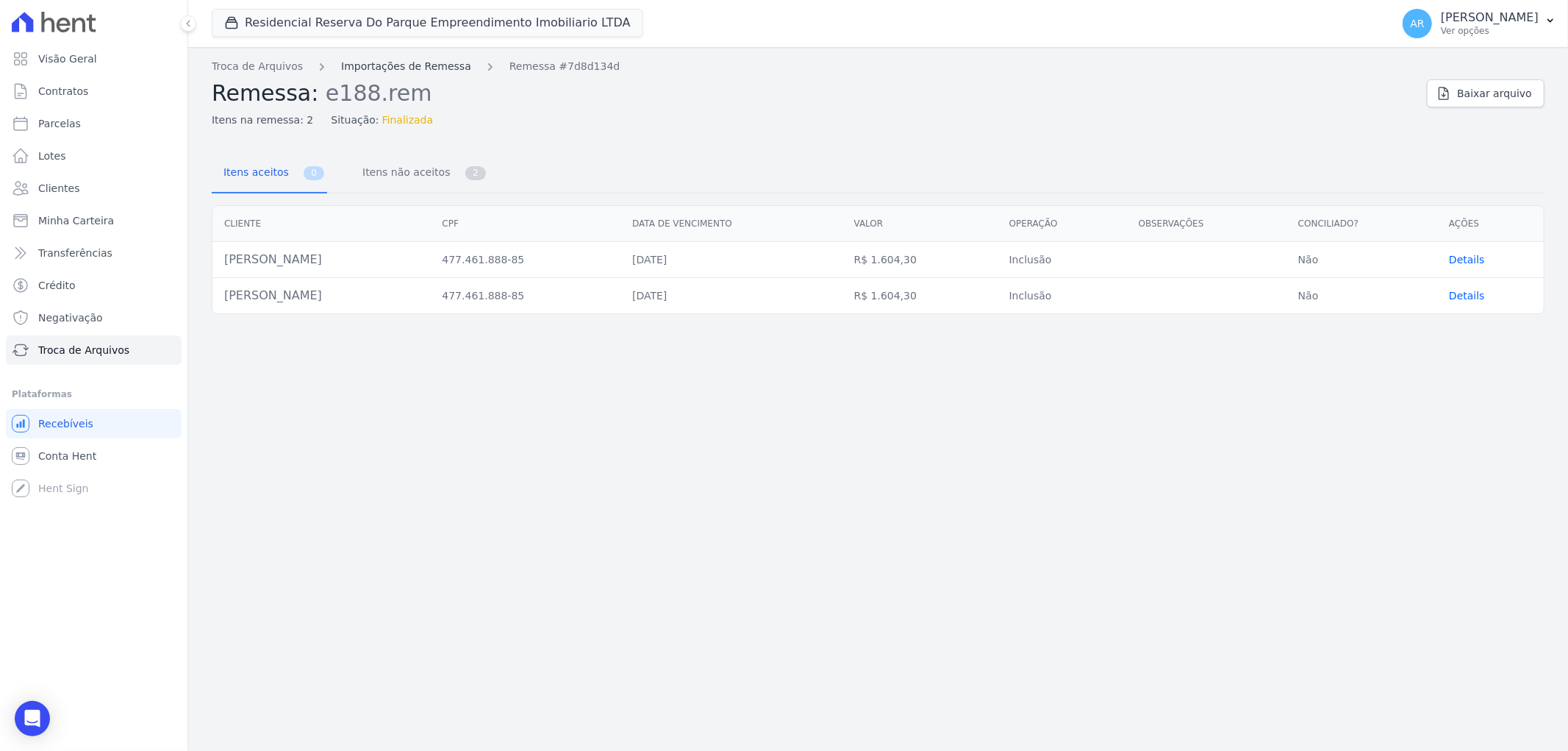
click at [375, 70] on link "Importações de Remessa" at bounding box center [406, 66] width 130 height 16
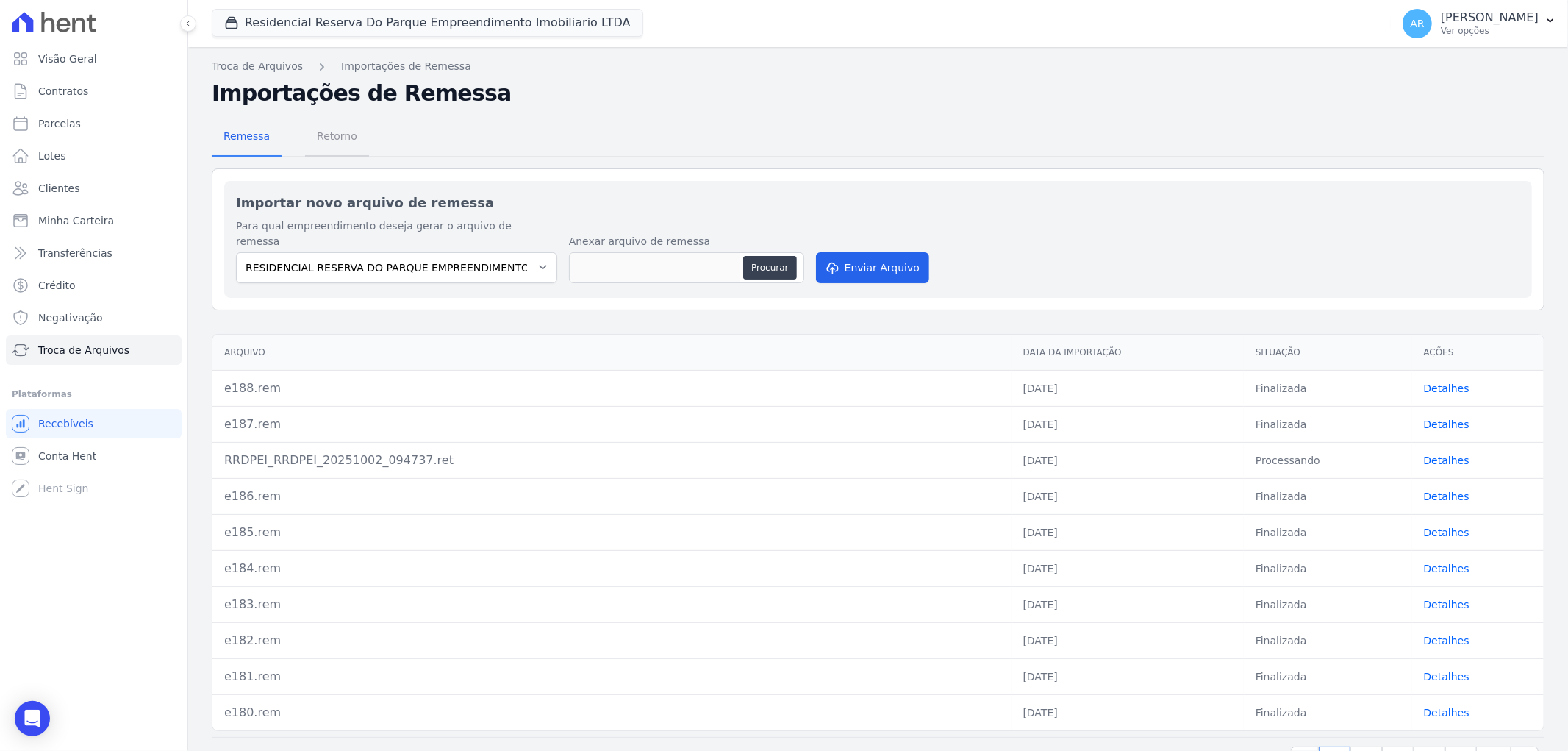
click at [327, 135] on span "Retorno" at bounding box center [337, 136] width 58 height 29
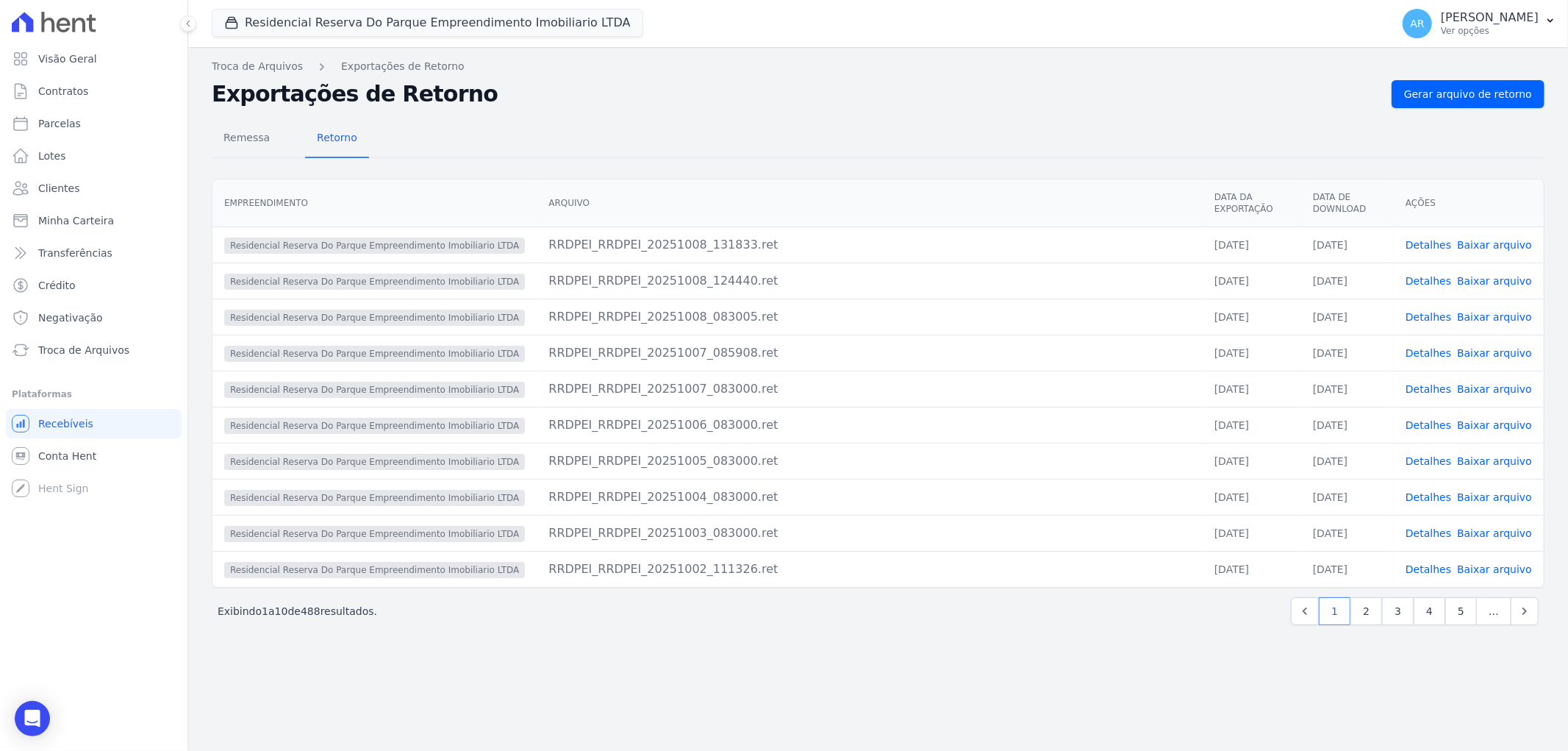
click at [1446, 239] on link "Detalhes" at bounding box center [1429, 244] width 46 height 12
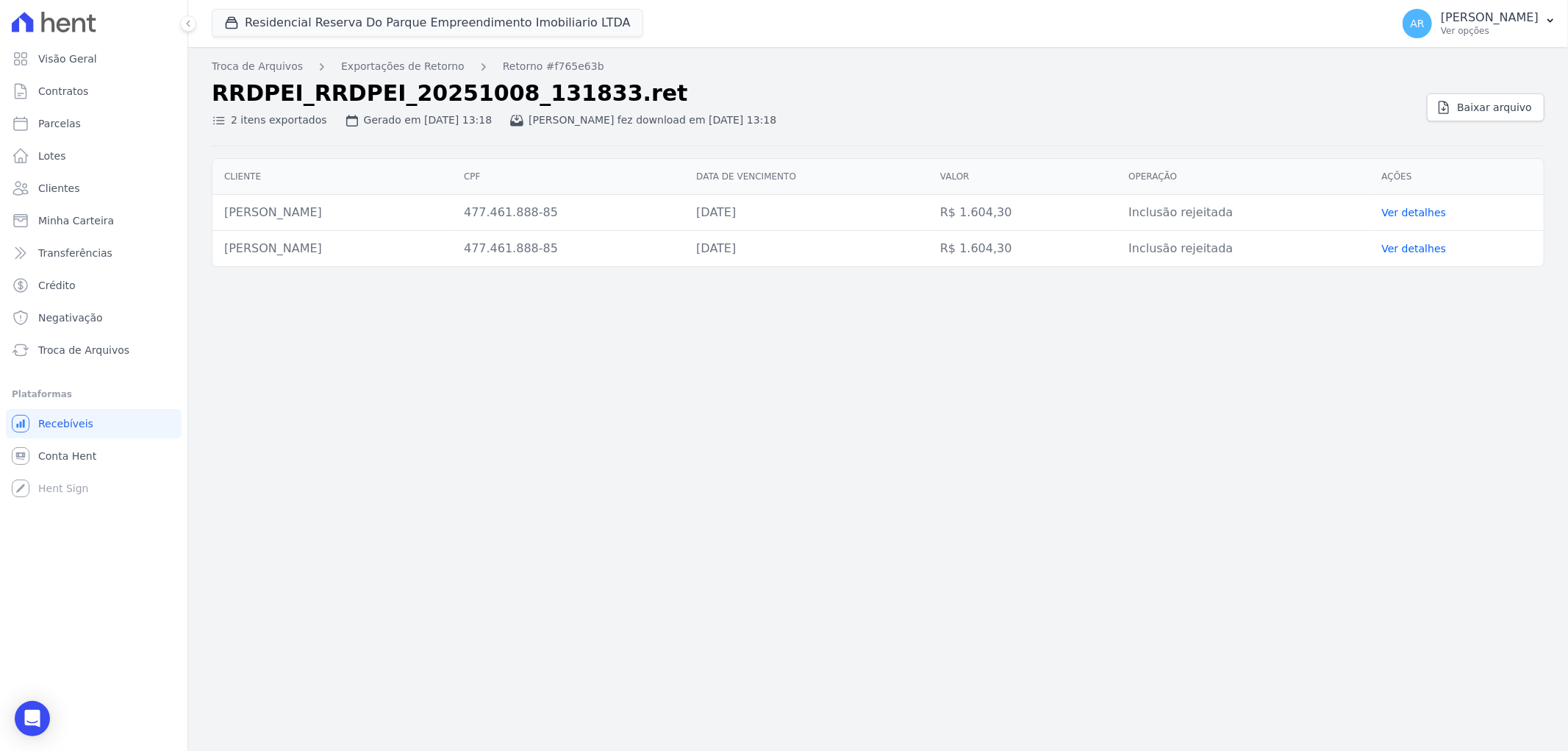
click at [1402, 250] on link "Ver detalhes" at bounding box center [1414, 248] width 64 height 12
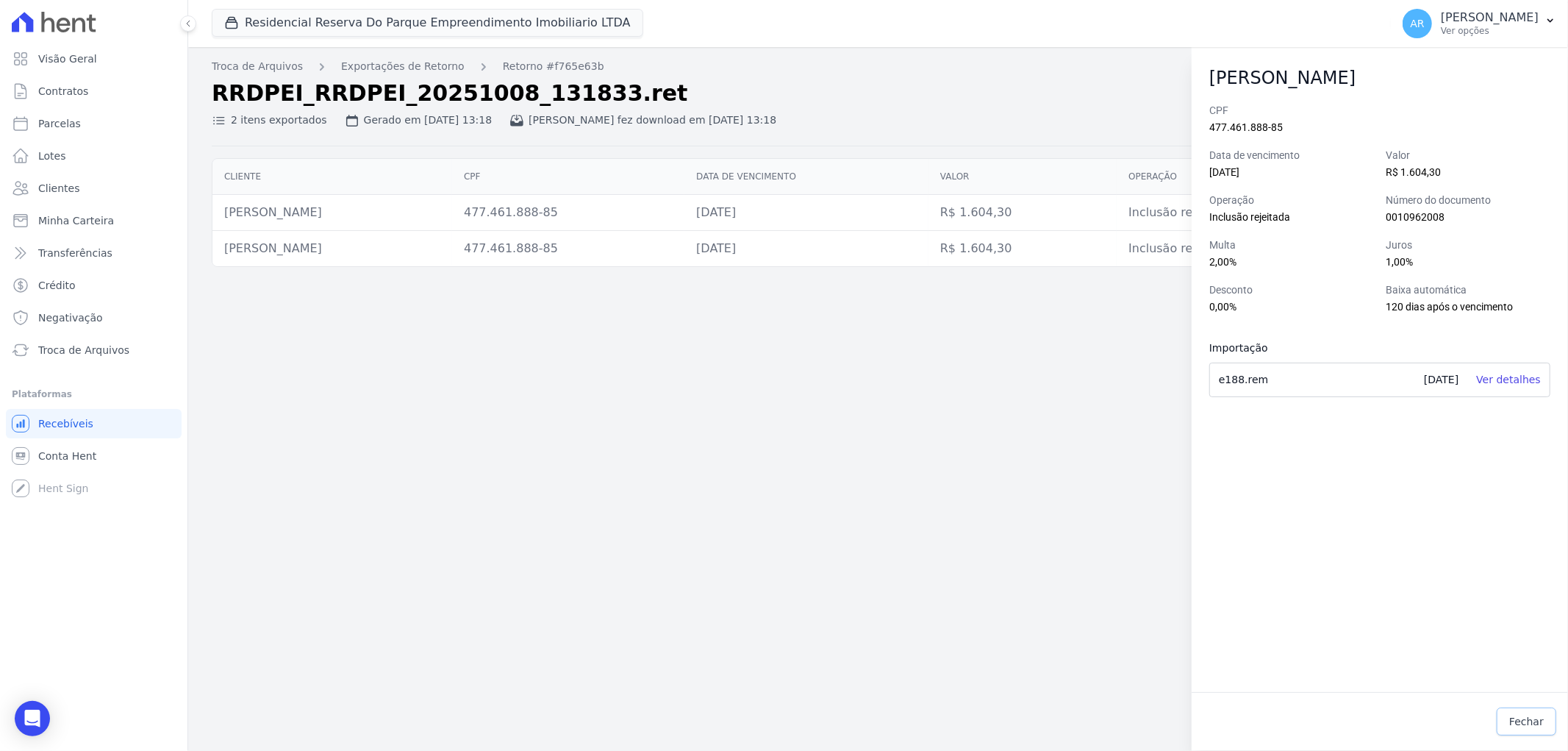
click at [1536, 719] on span "Fechar" at bounding box center [1527, 722] width 35 height 15
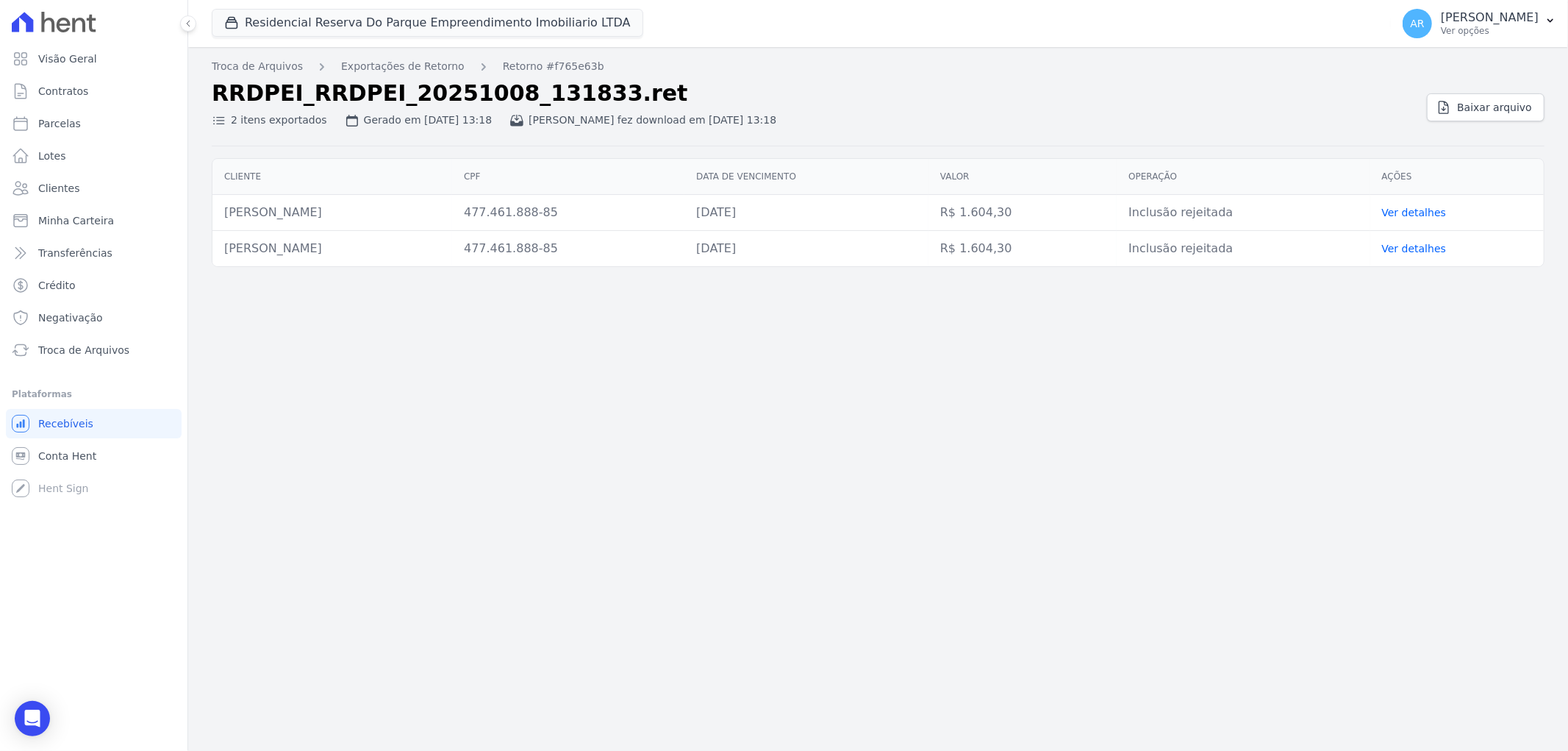
click at [1160, 374] on div "Troca de Arquivos Exportações de Retorno Retorno #f765e63b RRDPEI_RRDPEI_202510…" at bounding box center [878, 398] width 1380 height 704
click at [31, 721] on icon "Open Intercom Messenger" at bounding box center [32, 718] width 17 height 19
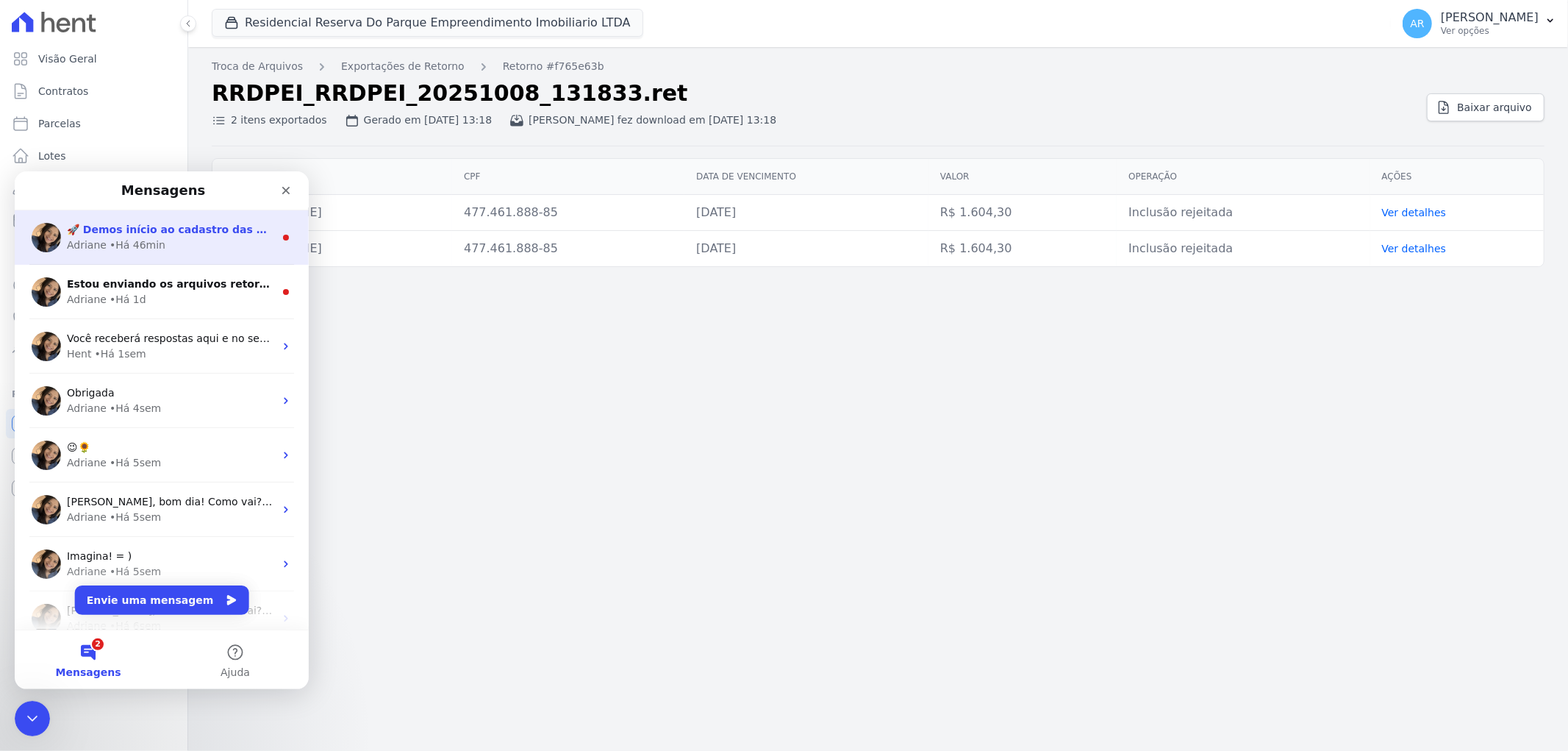
click at [109, 252] on div "• Há 46min" at bounding box center [137, 244] width 56 height 16
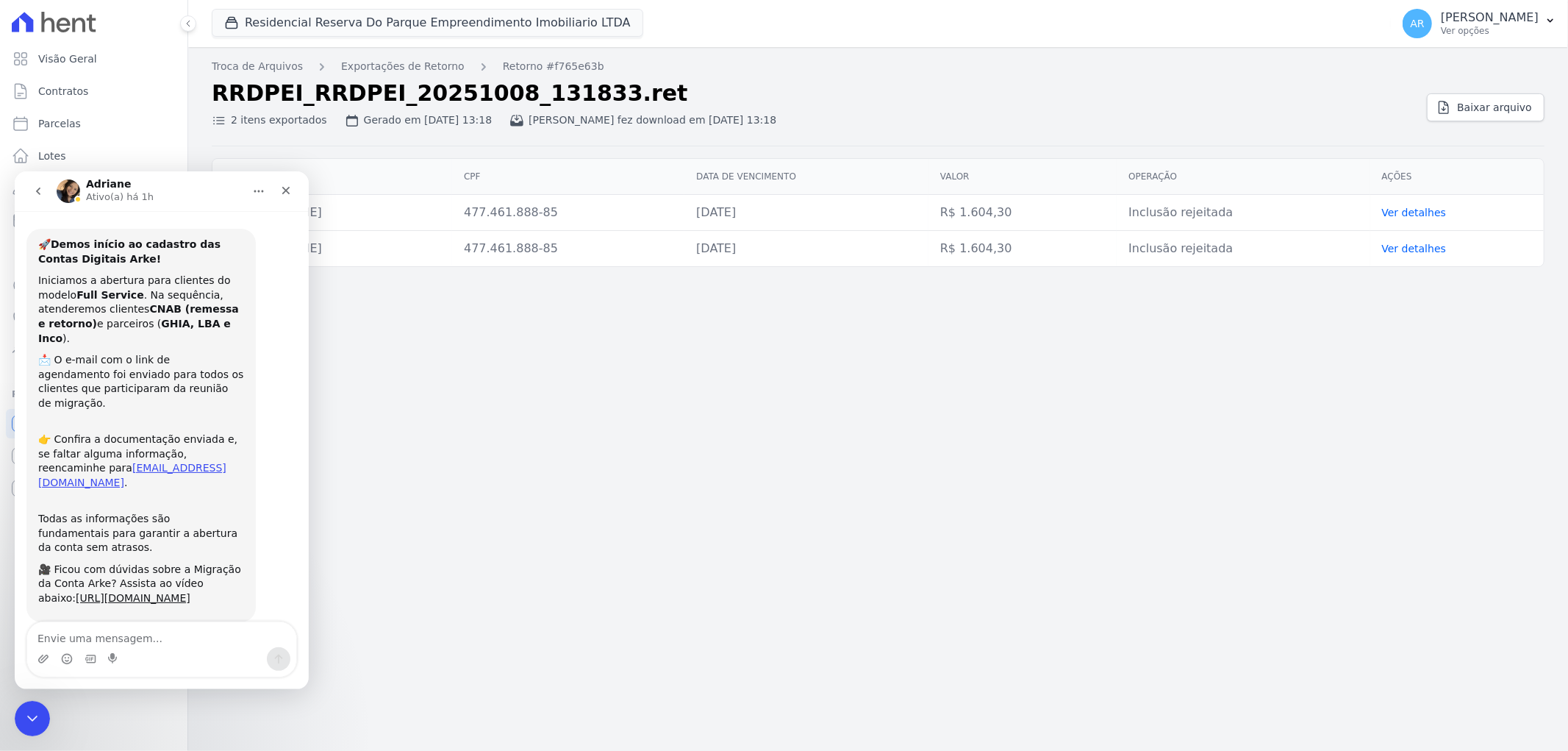
scroll to position [30, 0]
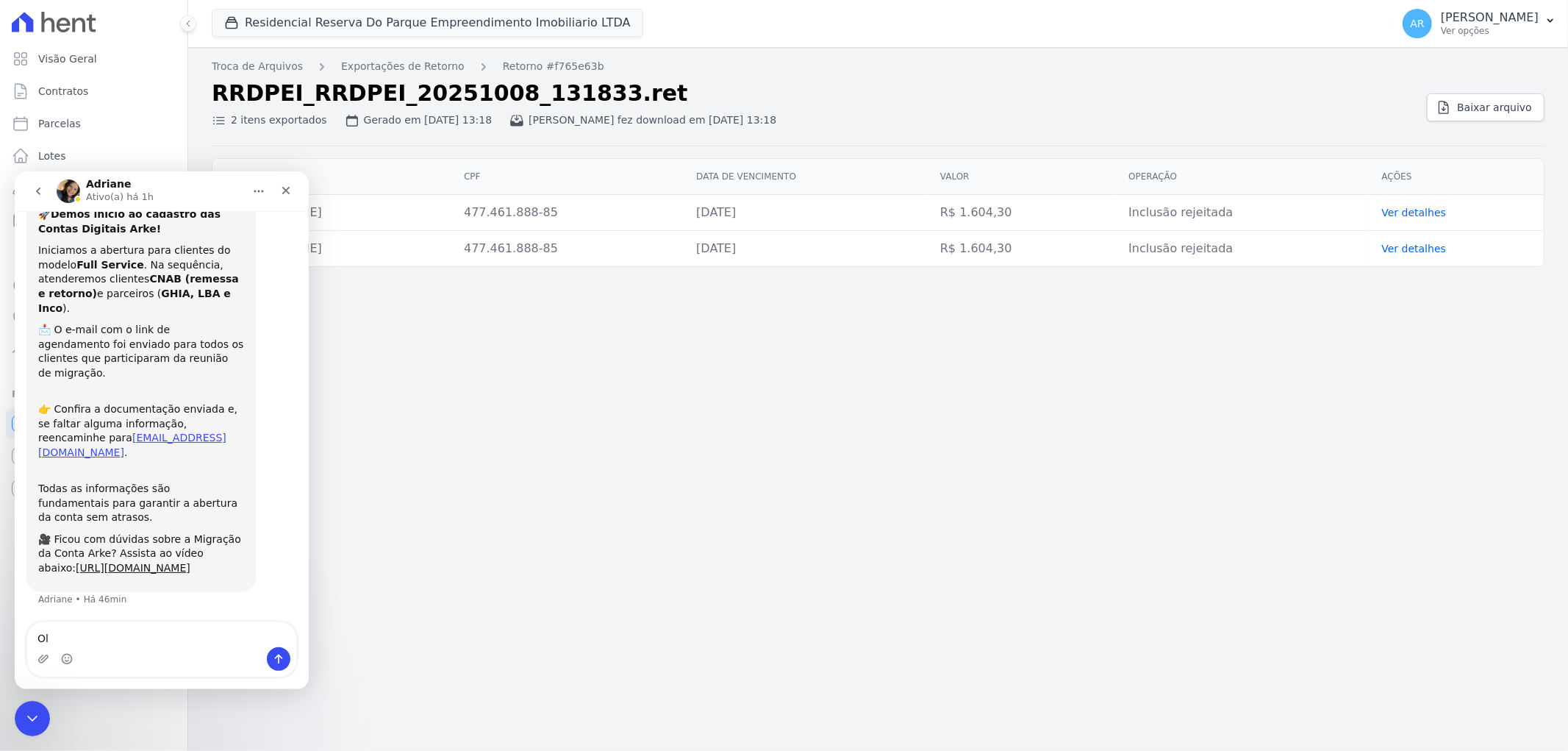
type textarea "Olá"
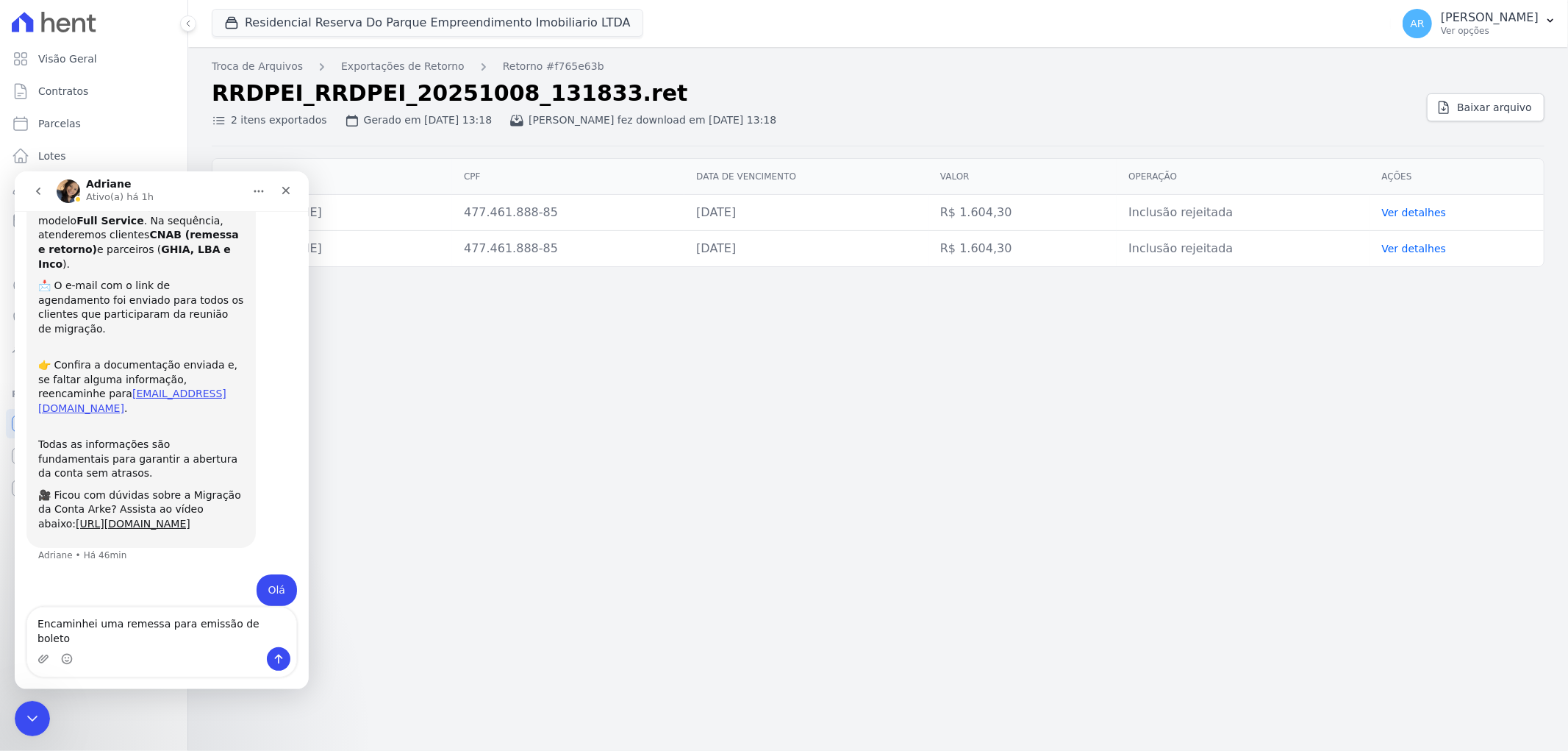
type textarea "Encaminhei uma remessa para emissão de boletos"
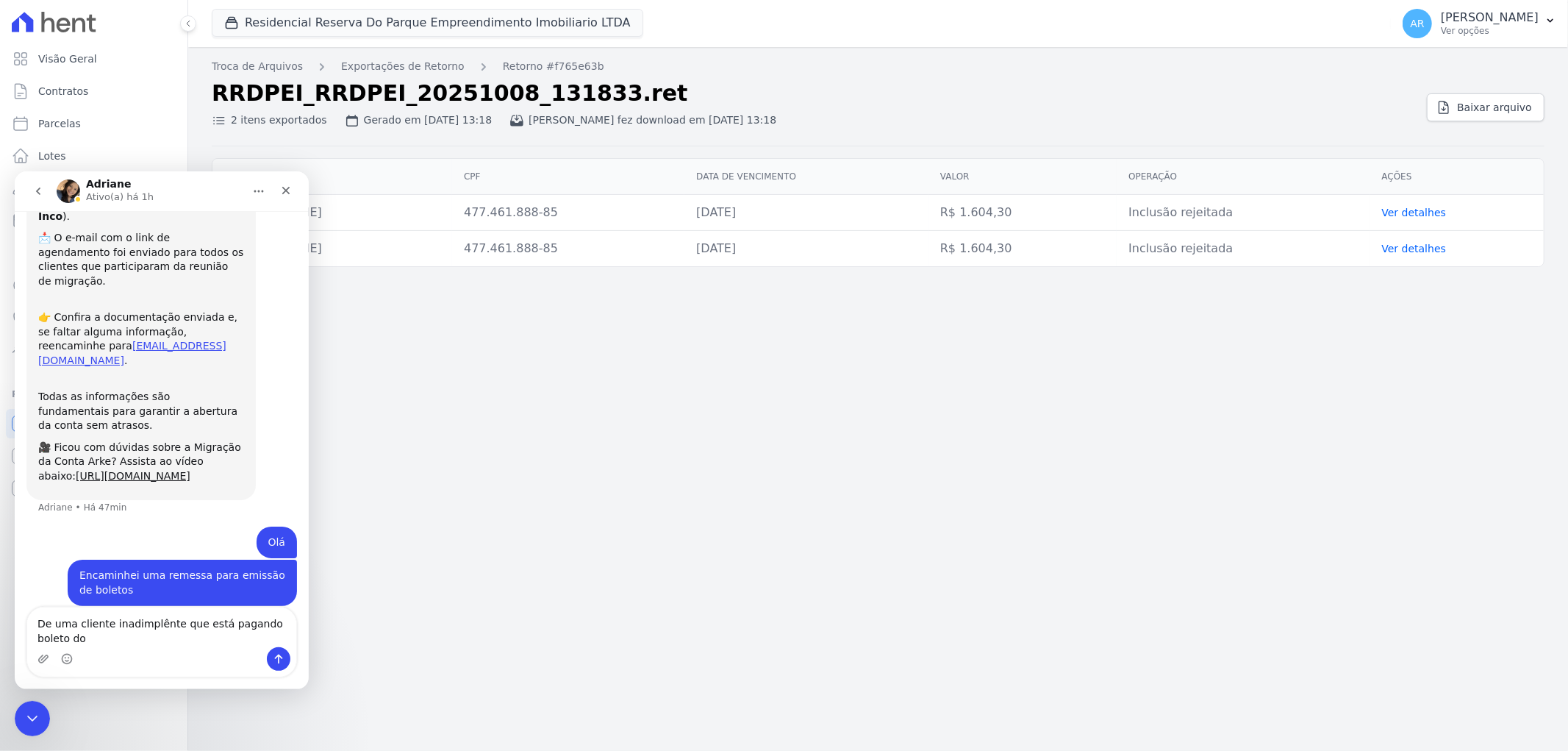
scroll to position [137, 0]
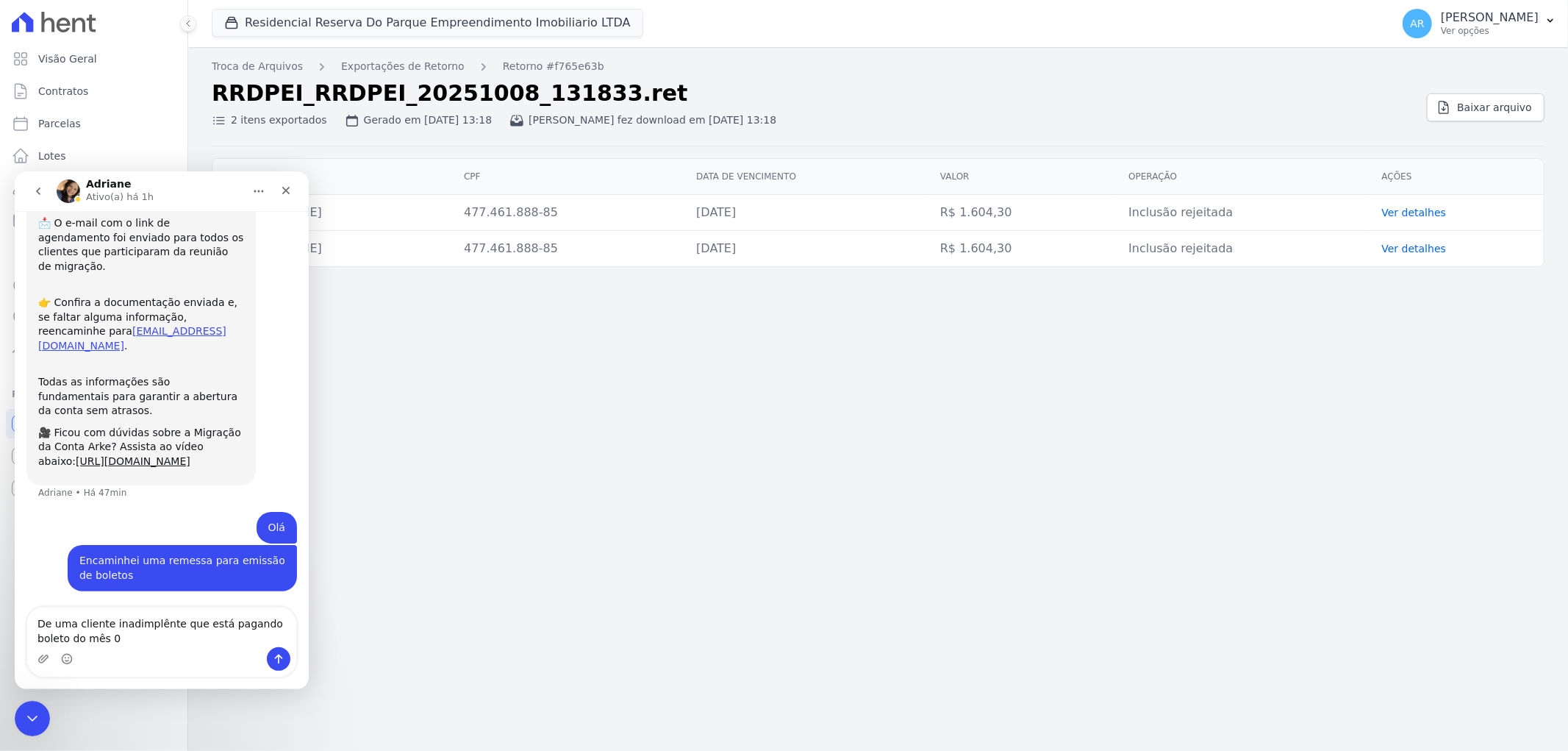
type textarea "De uma cliente inadimplênte que está pagando boleto do mês 02"
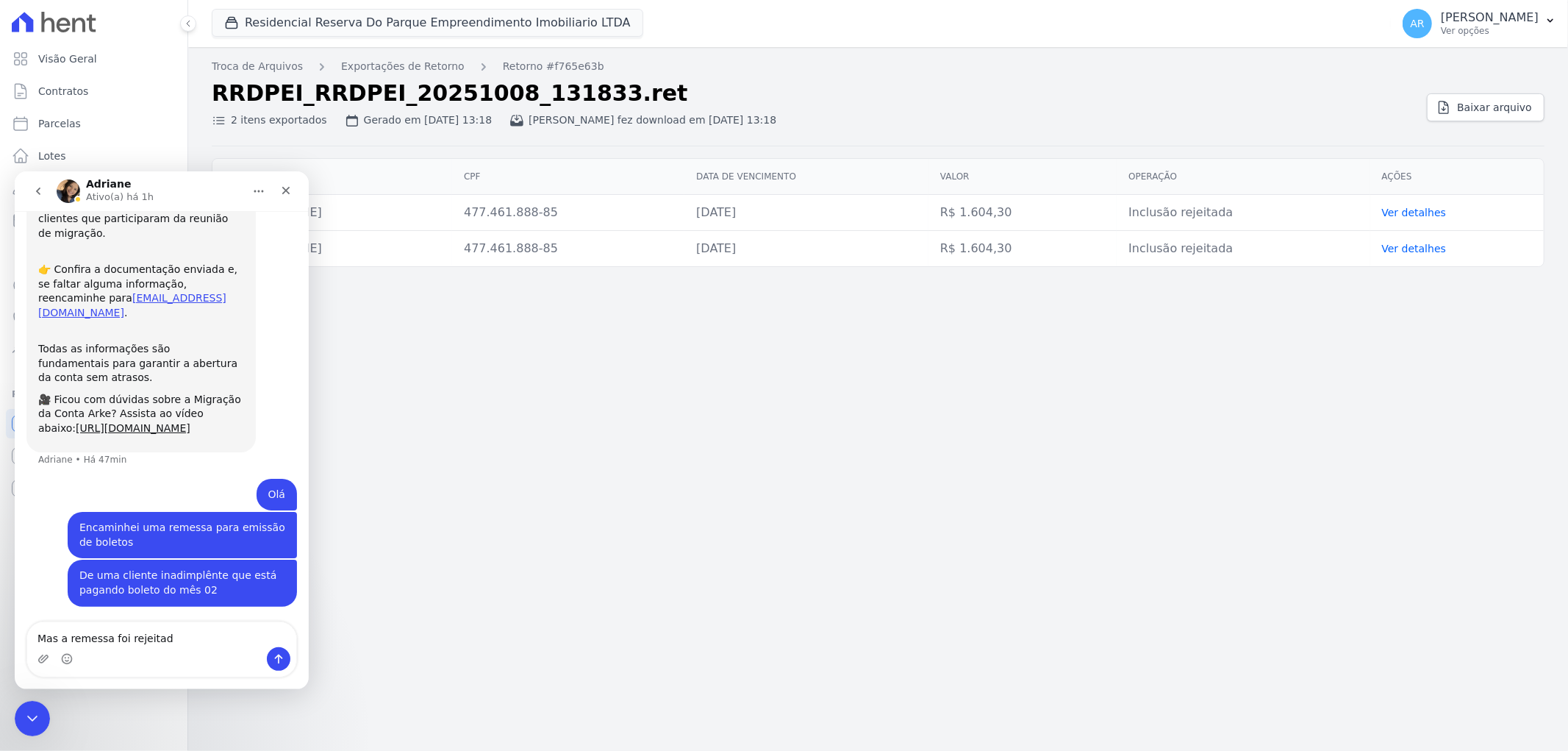
type textarea "Mas a remessa foi rejeitada"
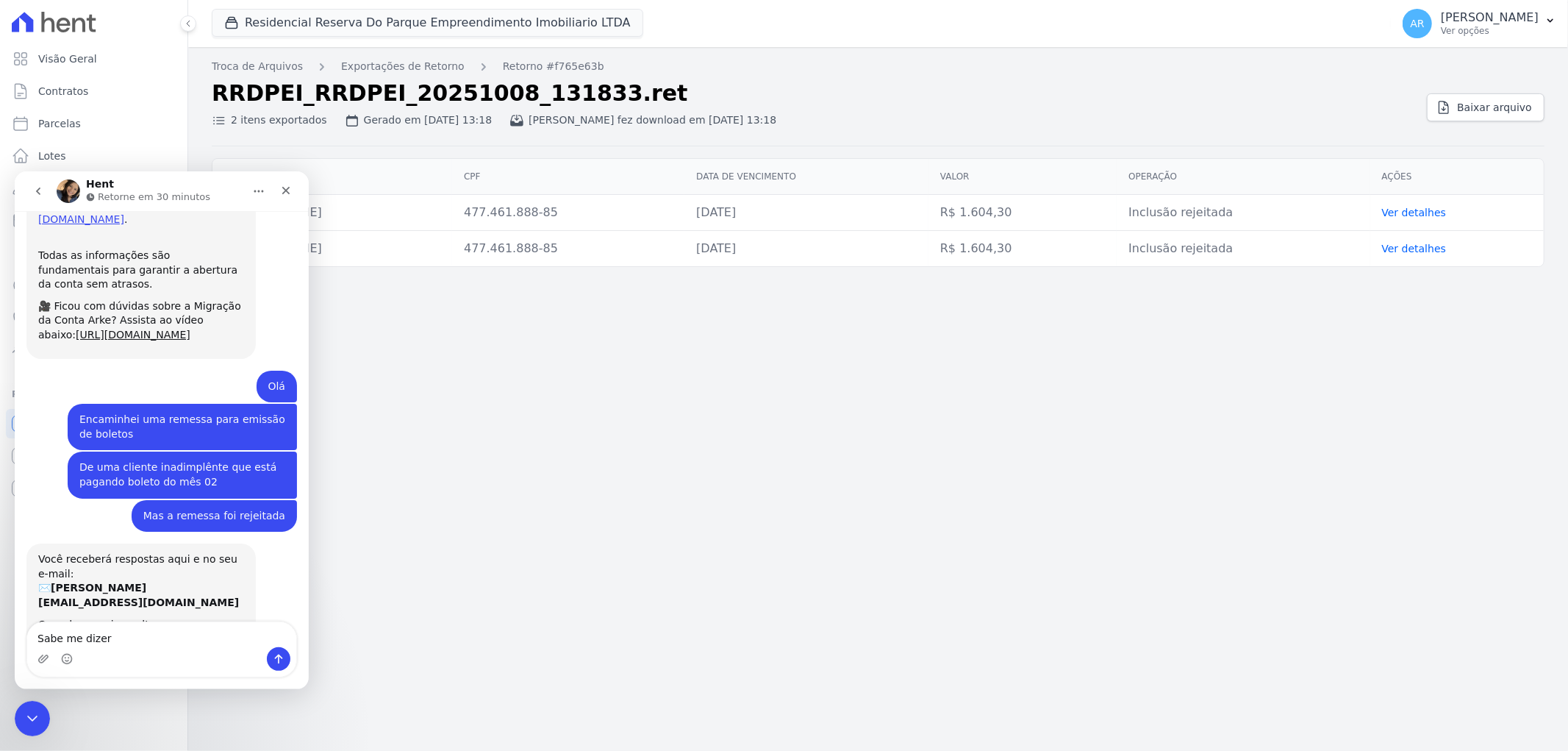
scroll to position [423, 0]
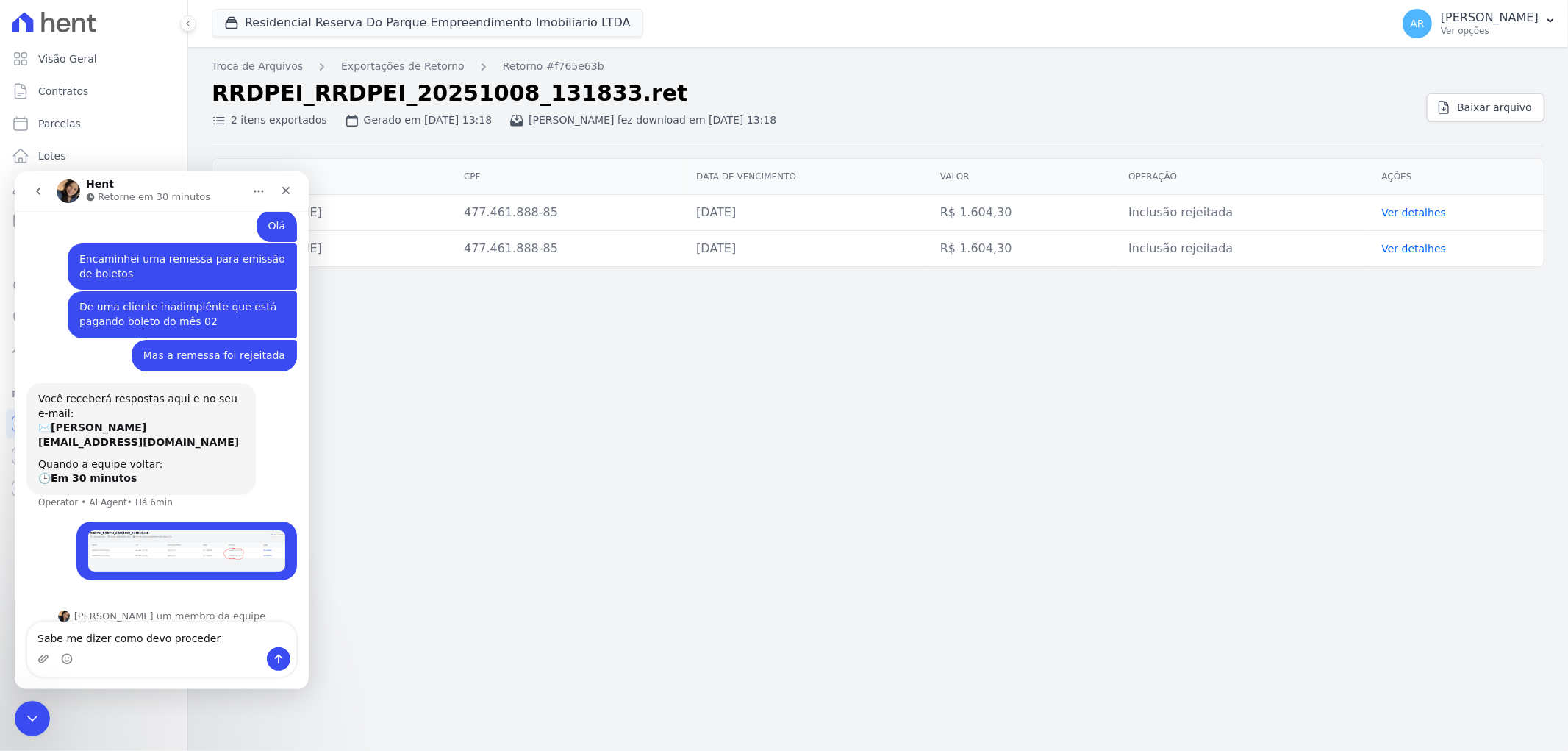
type textarea "Sabe me dizer como devo proceder?"
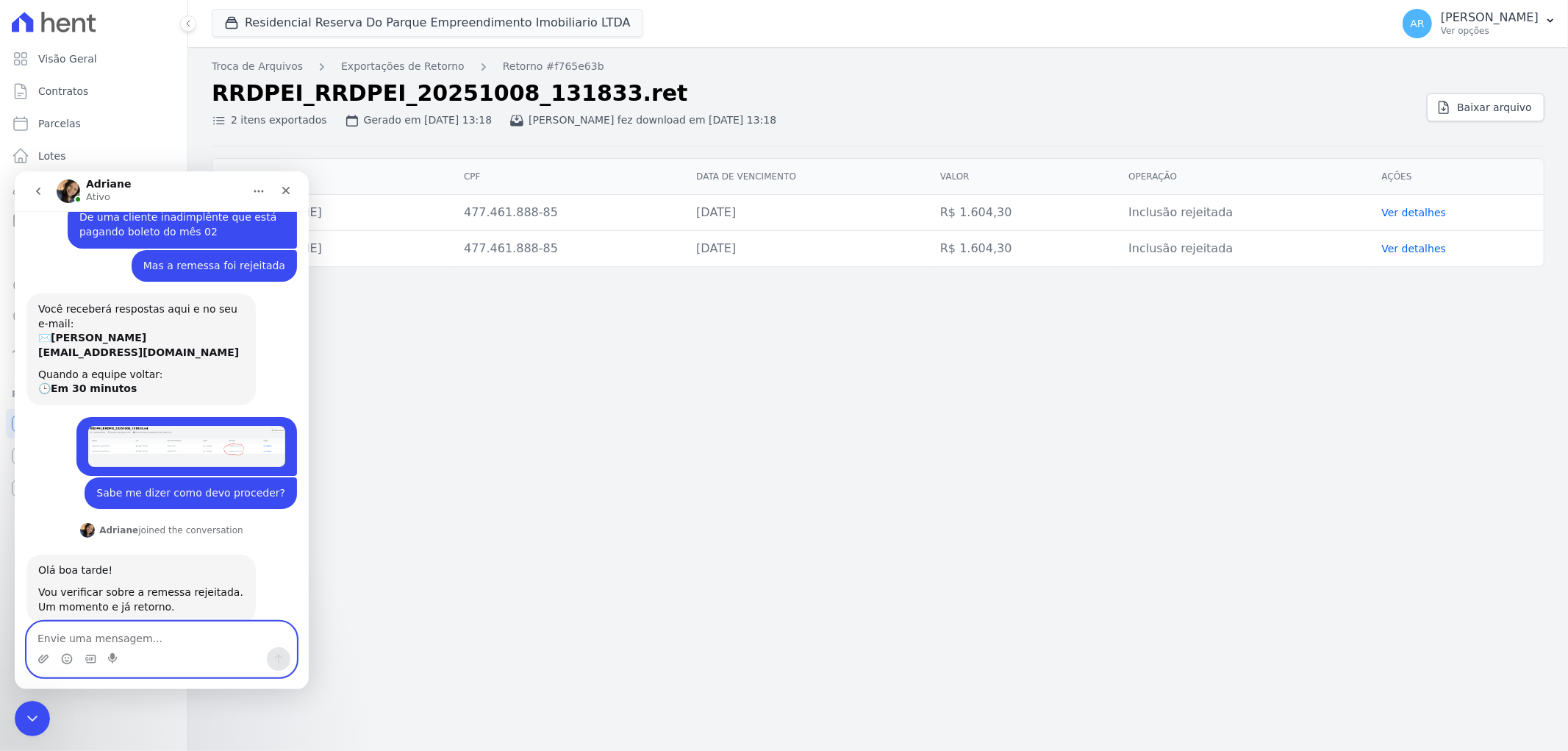
scroll to position [531, 0]
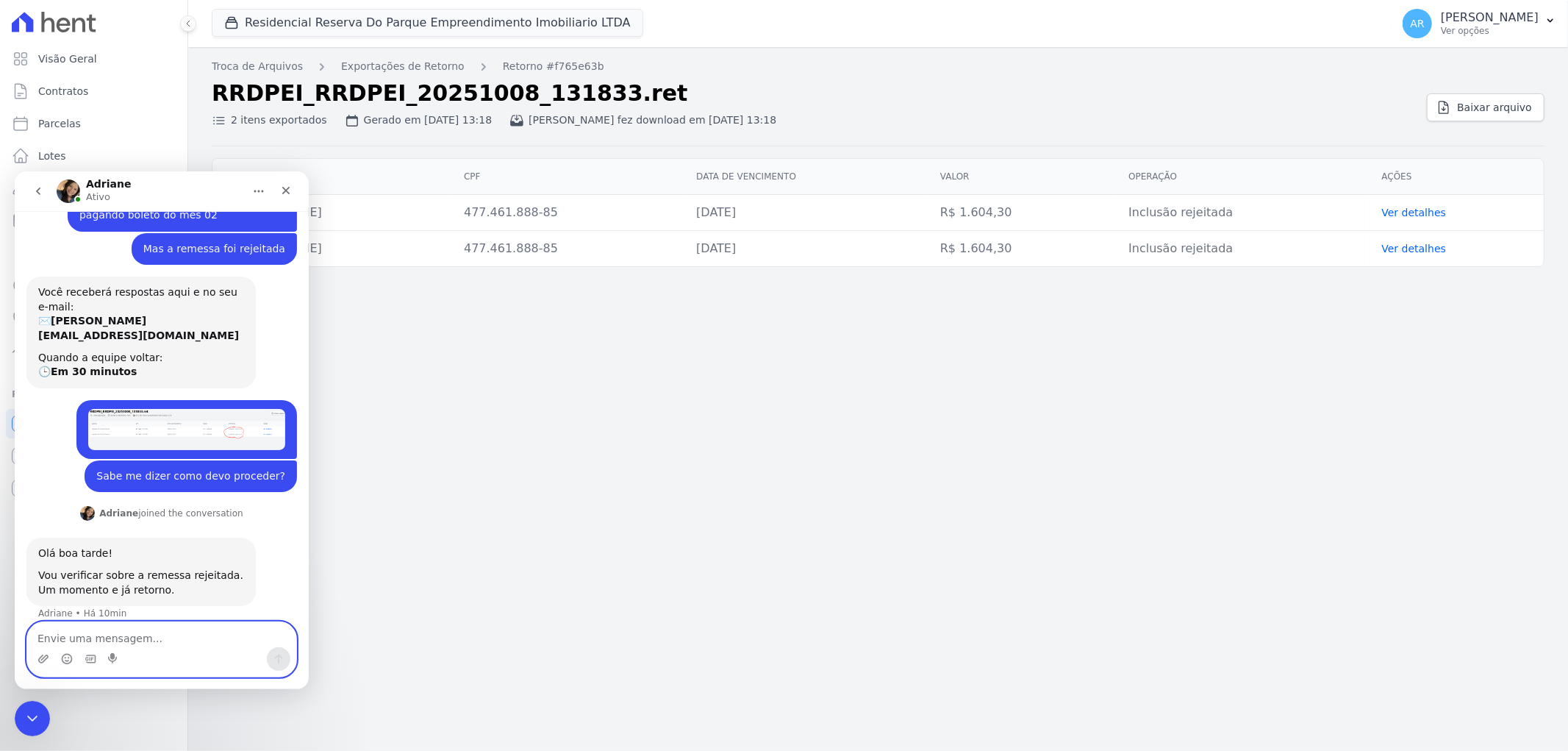
click at [162, 639] on textarea "Envie uma mensagem..." at bounding box center [161, 633] width 269 height 25
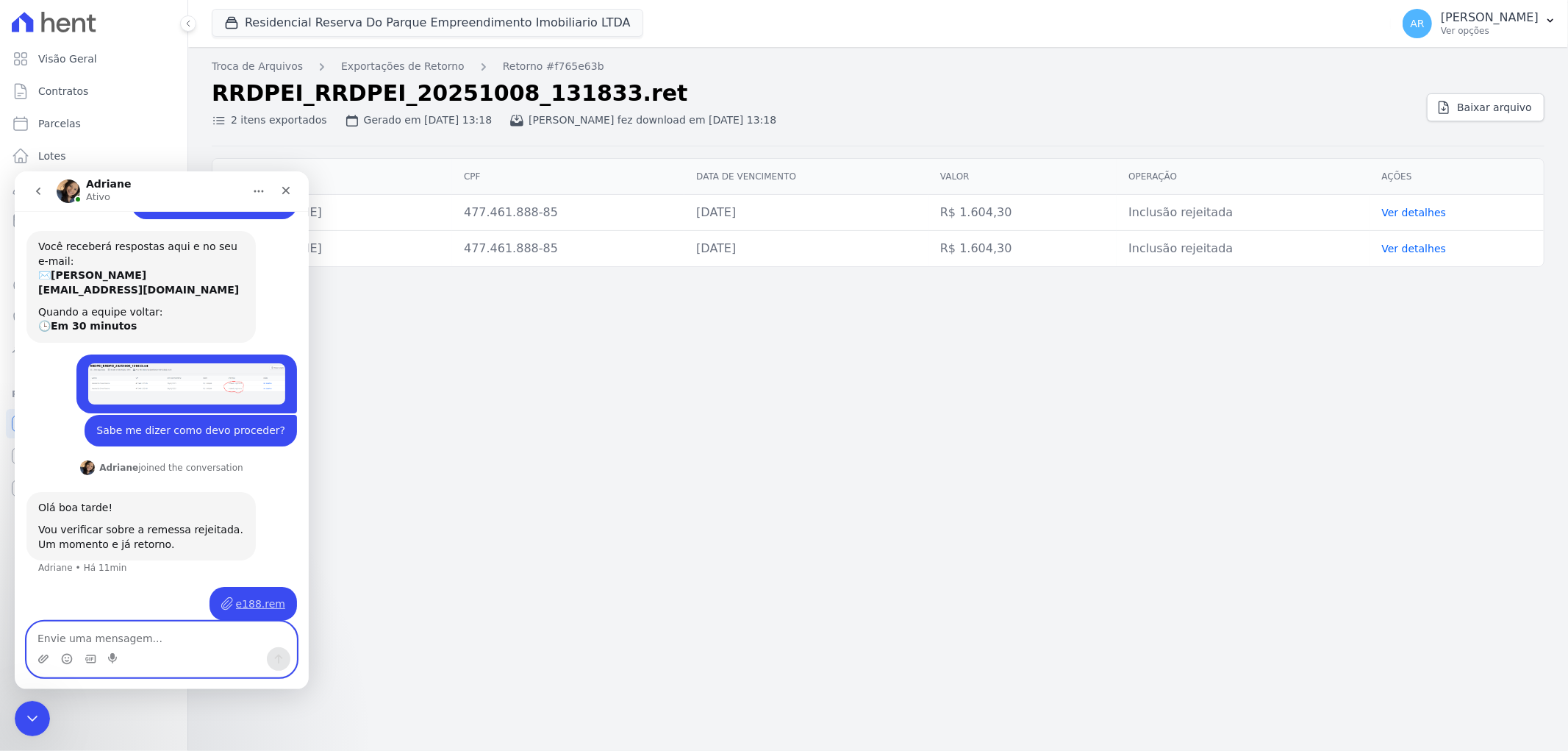
scroll to position [590, 0]
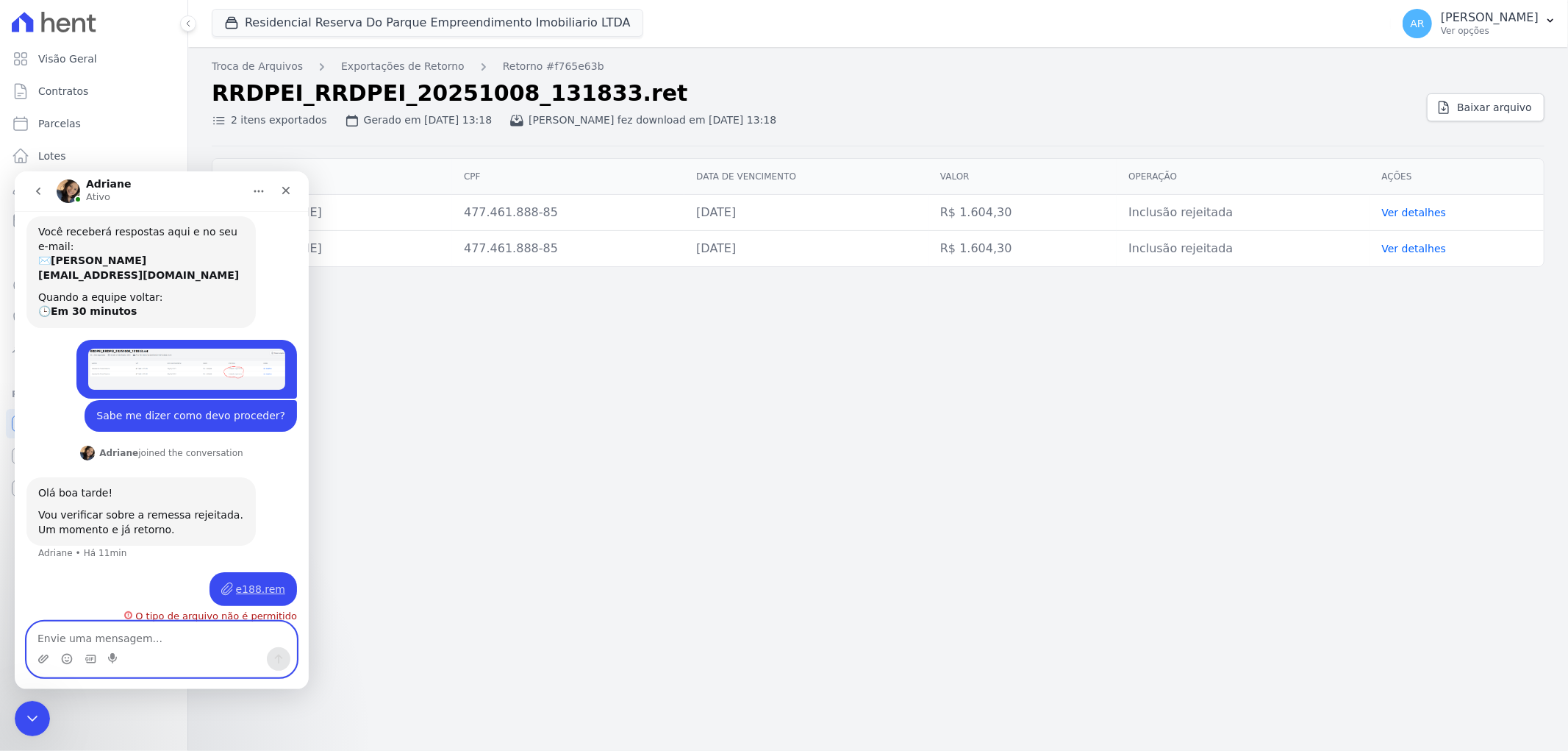
click at [142, 634] on textarea "Envie uma mensagem..." at bounding box center [161, 633] width 269 height 25
click at [122, 623] on textarea "Envie uma mensagem..." at bounding box center [161, 633] width 269 height 25
type textarea "Grato"
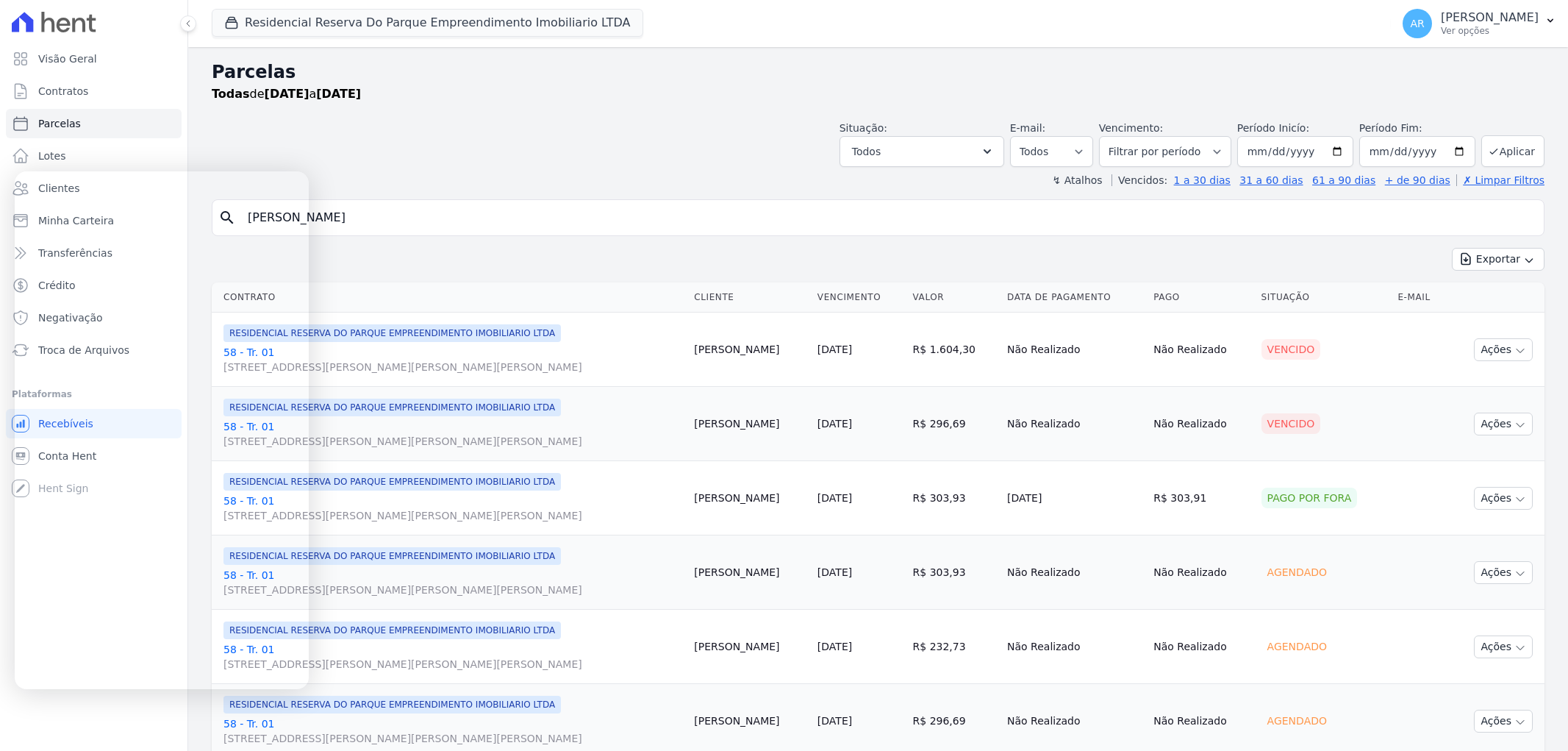
select select
